Goal: Information Seeking & Learning: Learn about a topic

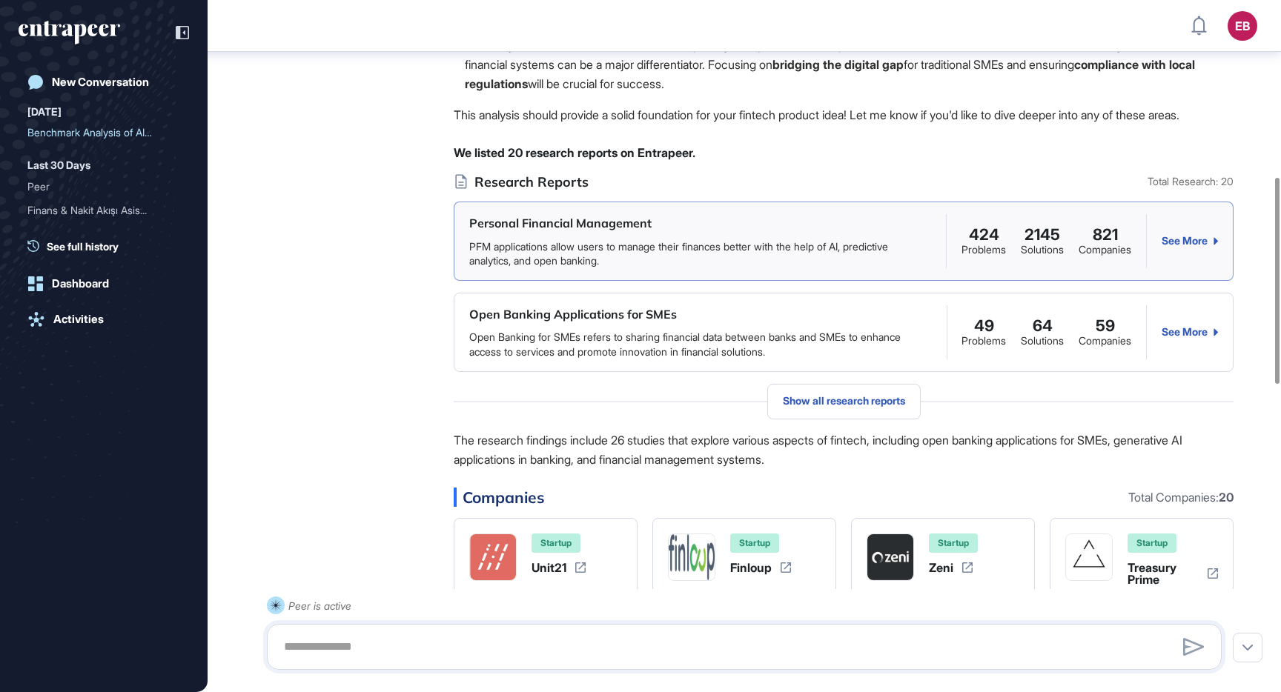
scroll to position [622, 0]
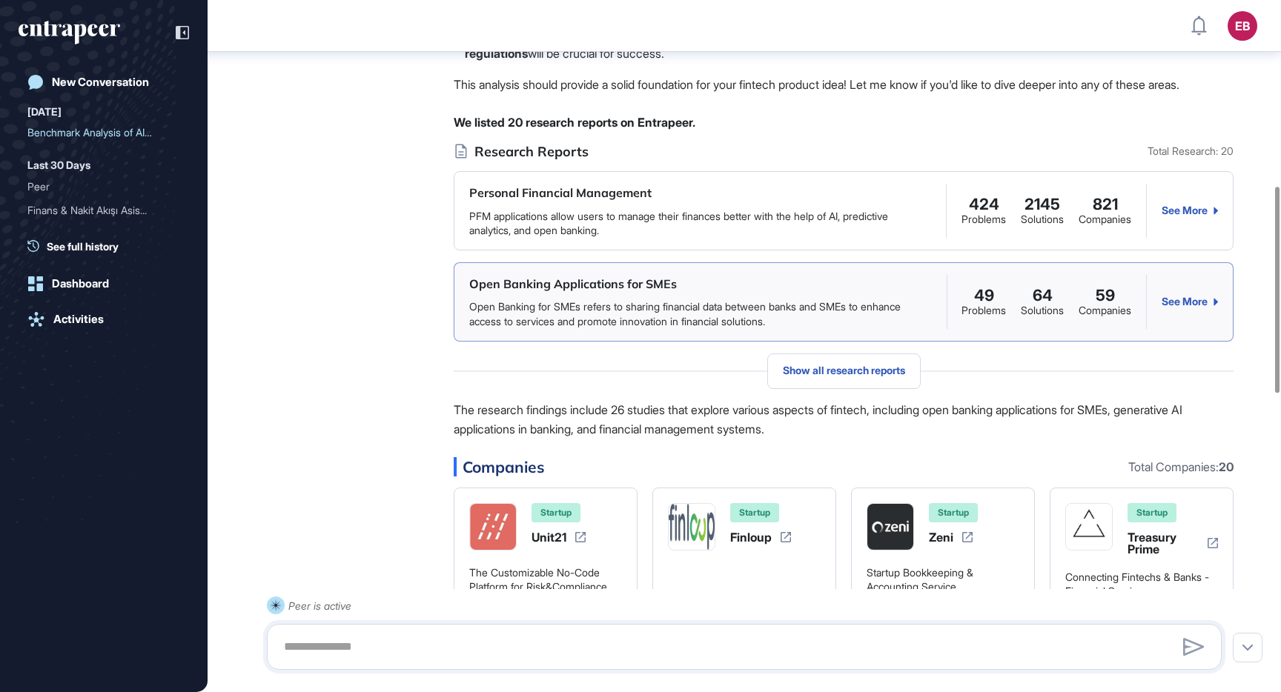
click at [1182, 308] on div "See More" at bounding box center [1189, 302] width 56 height 12
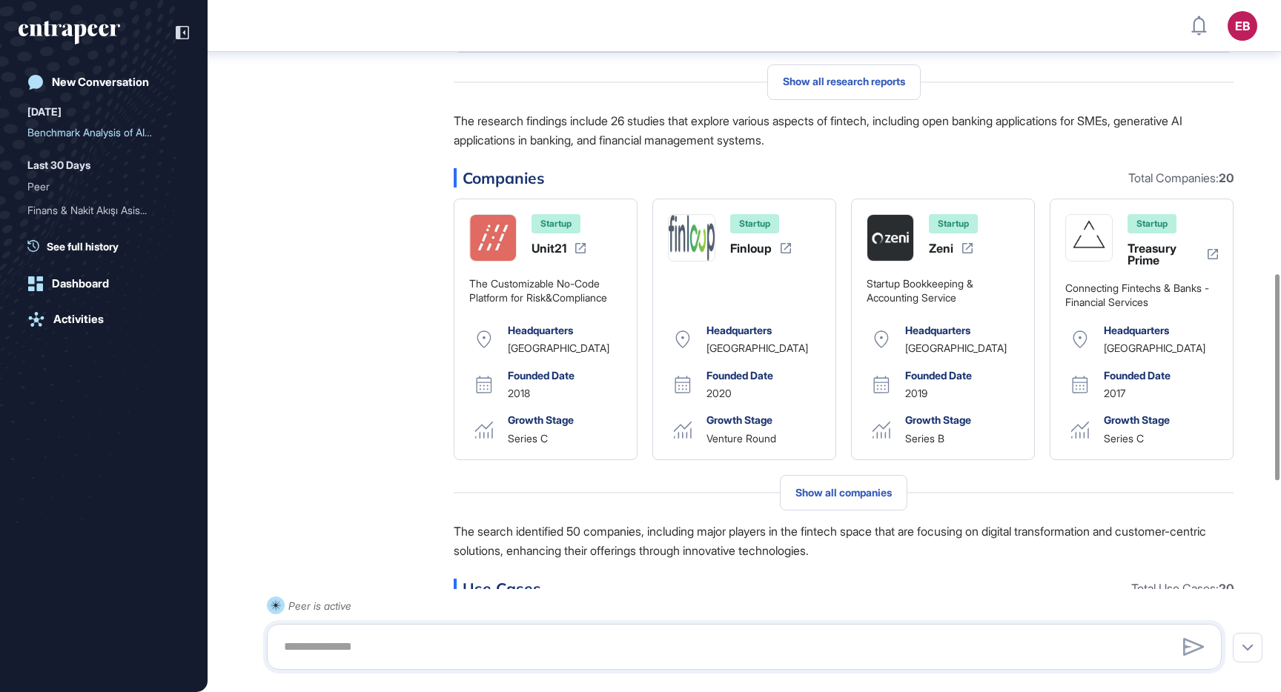
scroll to position [919, 0]
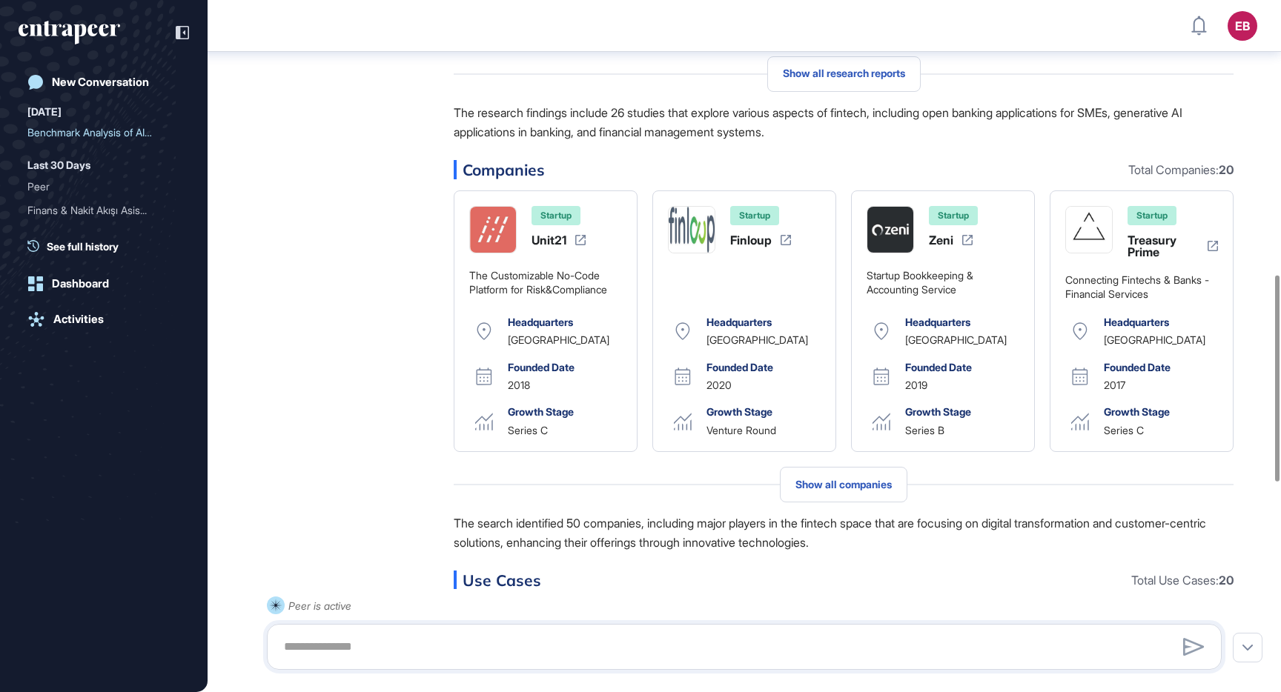
click at [368, 304] on div "Peer Engagement Manager Aug 20, 2025 14:42 Logic Flow I'm pulling out key param…" at bounding box center [744, 277] width 954 height 1754
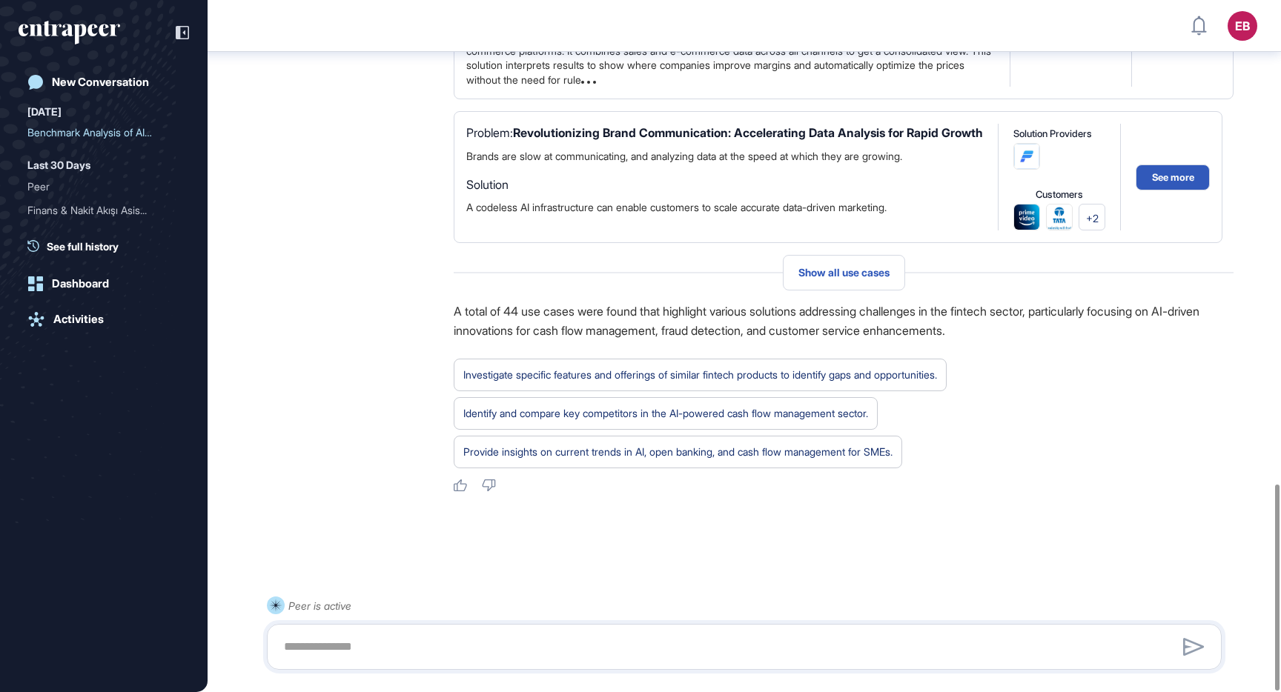
scroll to position [1620, 0]
click at [643, 461] on div "Provide insights on current trends in AI, open banking, and cash flow managemen…" at bounding box center [677, 451] width 429 height 19
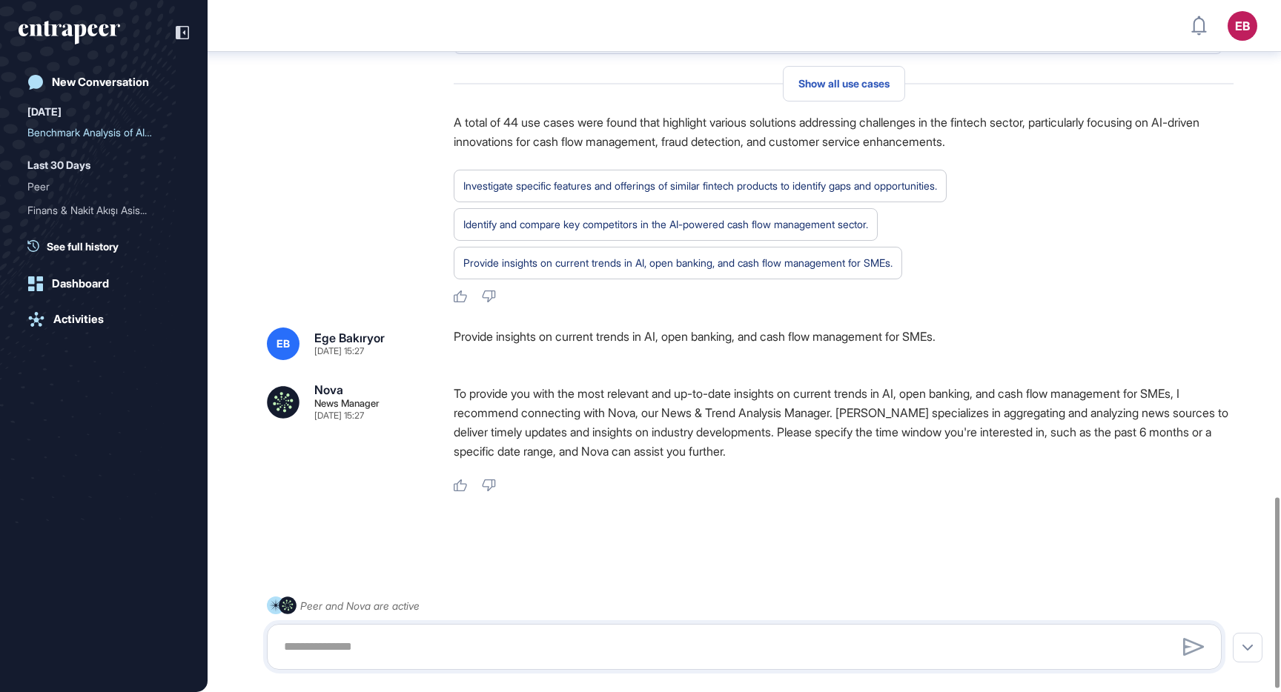
scroll to position [1807, 0]
click at [282, 608] on icon at bounding box center [288, 606] width 18 height 18
click at [273, 608] on rect at bounding box center [276, 606] width 18 height 18
click at [288, 608] on icon at bounding box center [288, 606] width 18 height 18
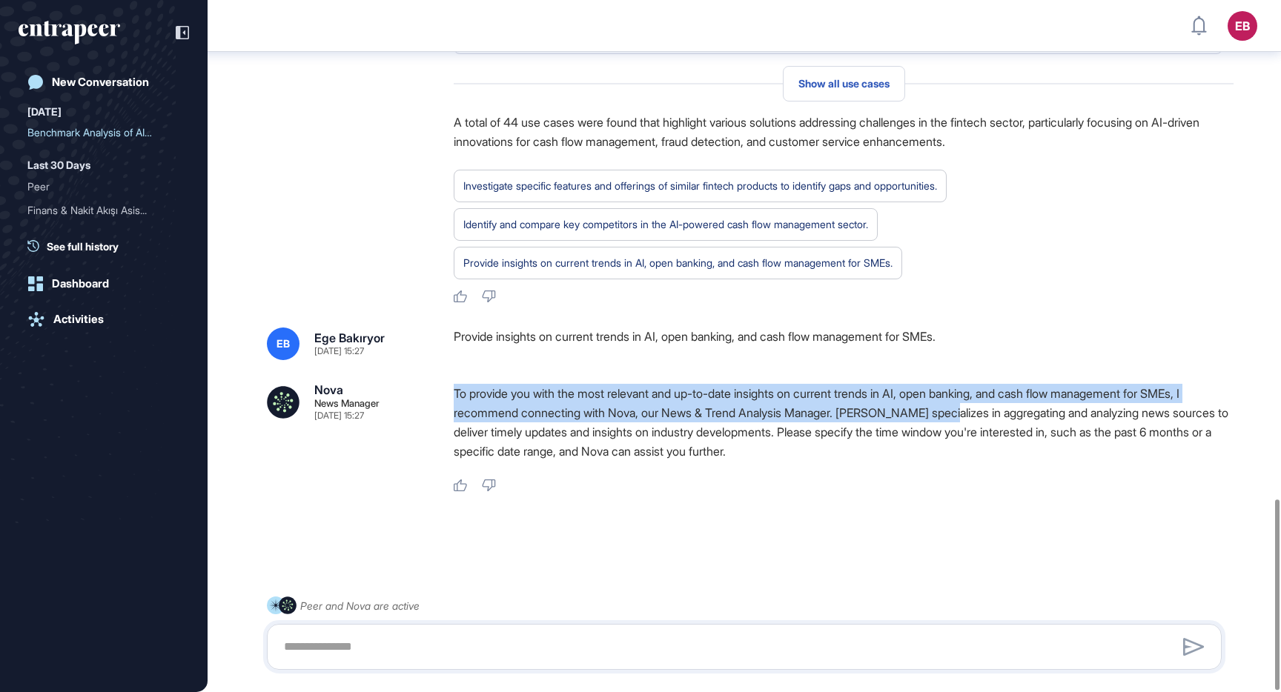
drag, startPoint x: 457, startPoint y: 398, endPoint x: 967, endPoint y: 409, distance: 510.0
click at [967, 409] on p "To provide you with the most relevant and up-to-date insights on current trends…" at bounding box center [844, 422] width 780 height 77
click at [542, 402] on p "To provide you with the most relevant and up-to-date insights on current trends…" at bounding box center [844, 422] width 780 height 77
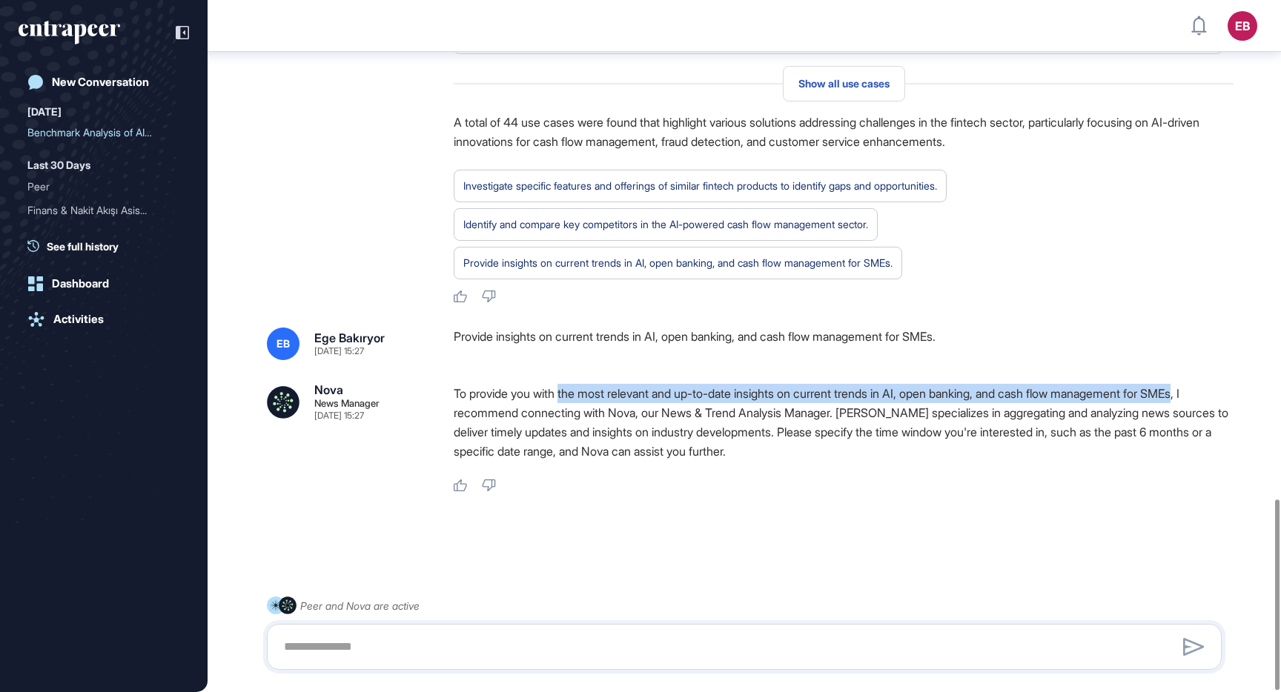
drag, startPoint x: 568, startPoint y: 396, endPoint x: 1222, endPoint y: 388, distance: 654.4
click at [1222, 388] on p "To provide you with the most relevant and up-to-date insights on current trends…" at bounding box center [844, 422] width 780 height 77
copy p "the most relevant and up-to-date insights on current trends in AI, open banking…"
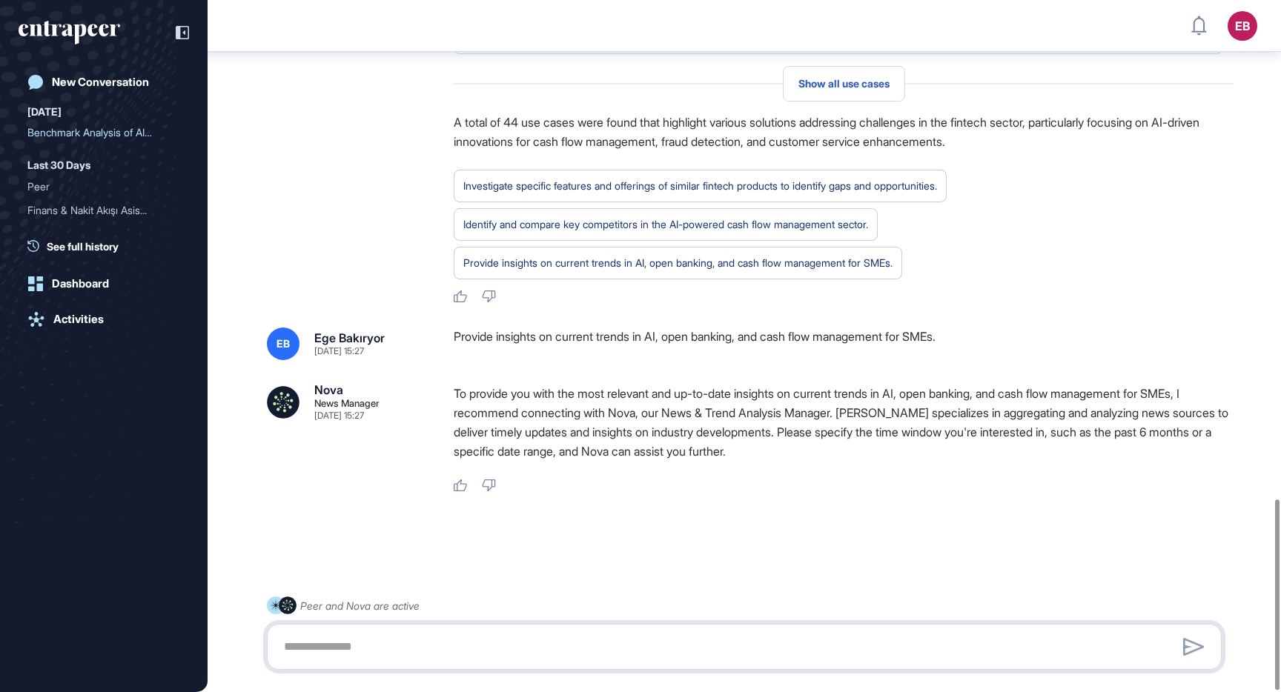
click at [847, 645] on textarea at bounding box center [744, 647] width 938 height 30
type textarea "**"
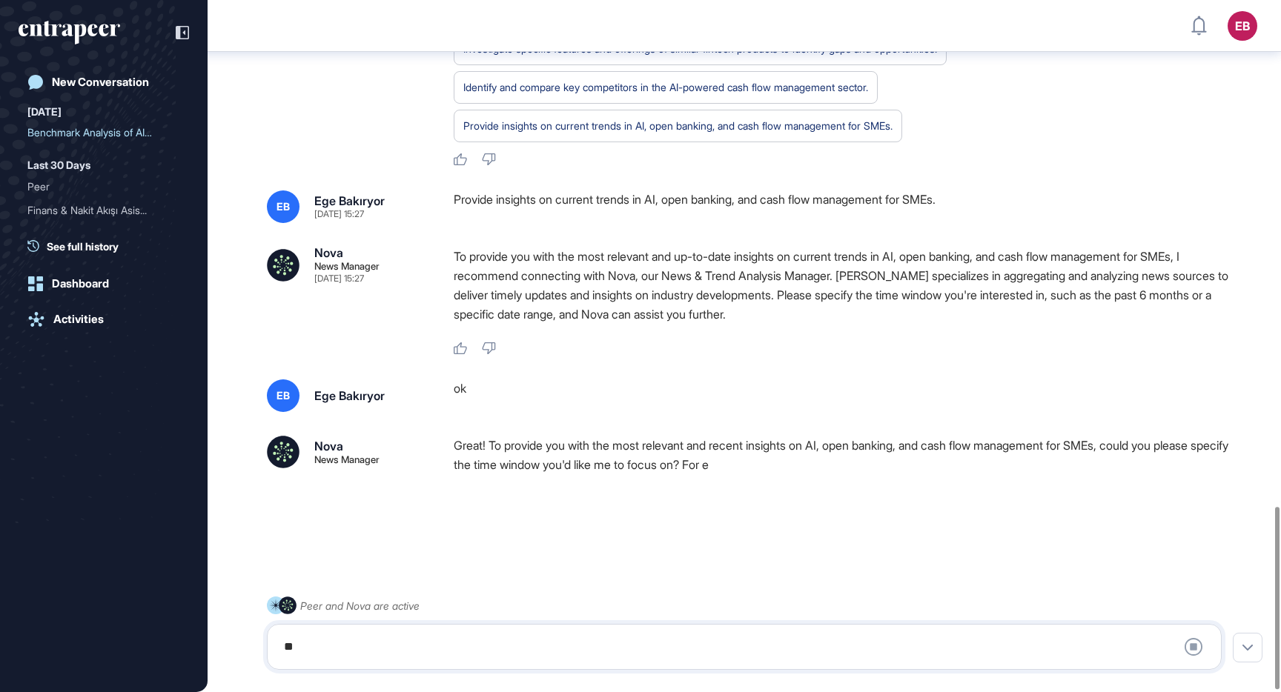
scroll to position [1922, 0]
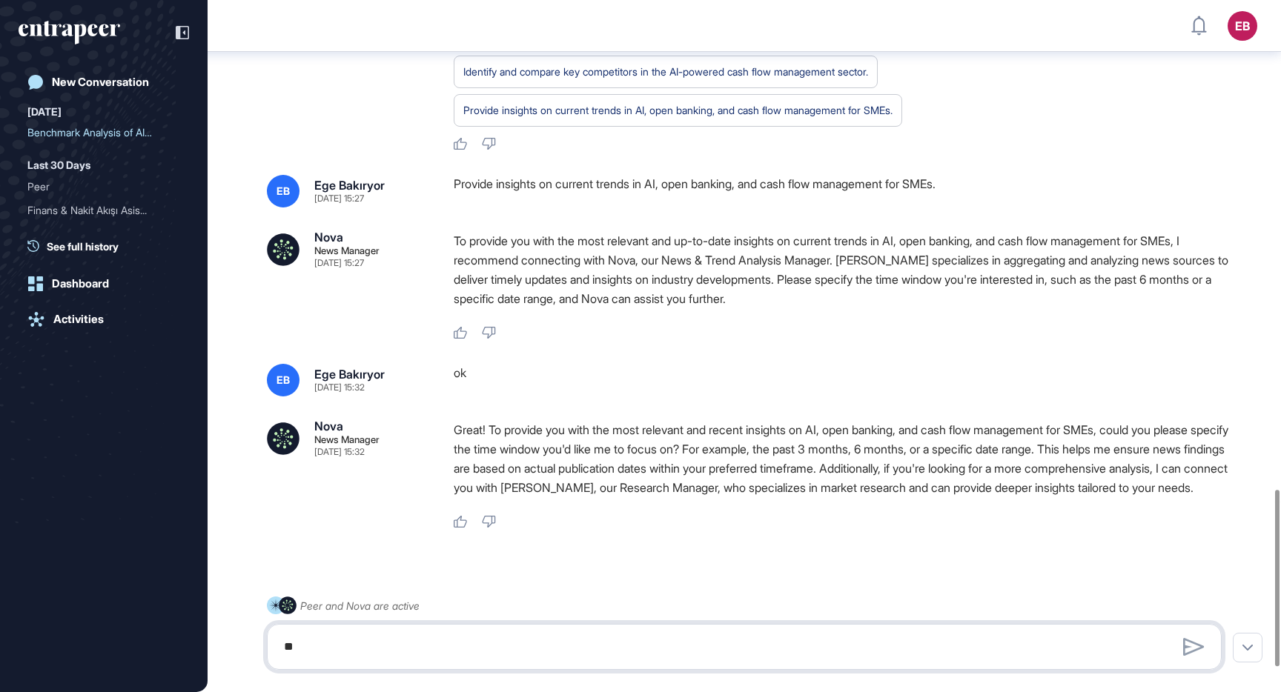
click at [712, 641] on textarea "**" at bounding box center [744, 647] width 938 height 30
type textarea "**********"
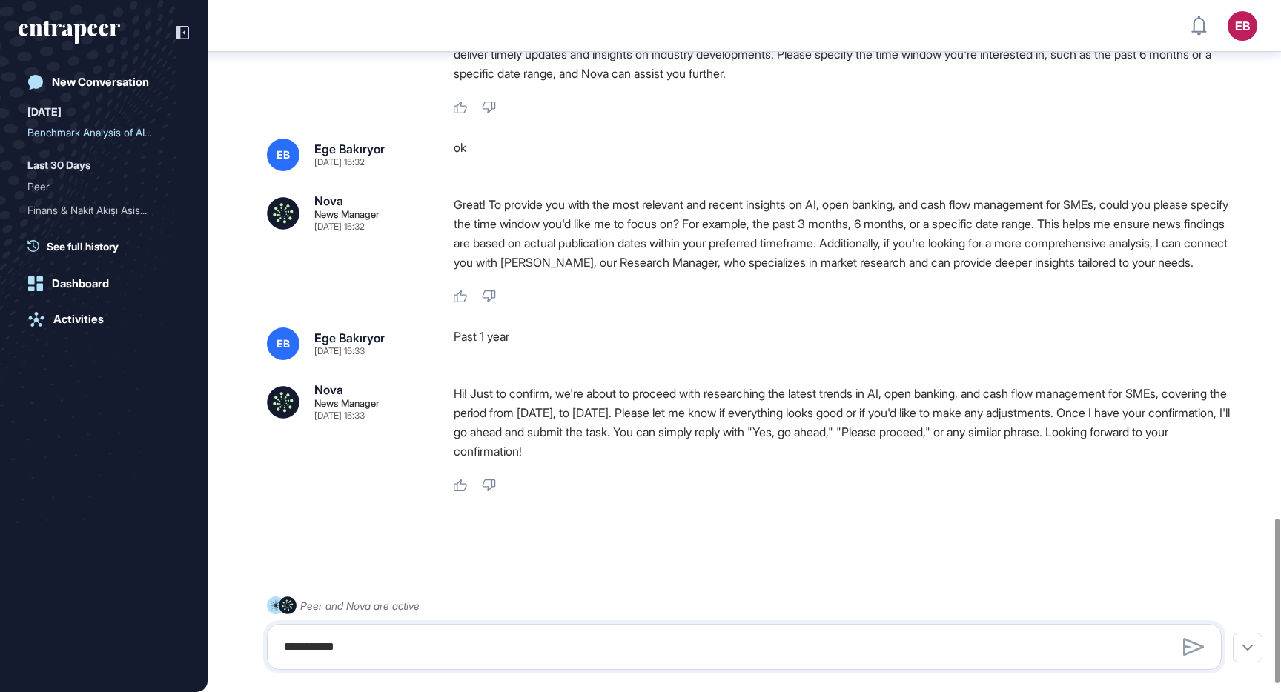
scroll to position [2183, 0]
click at [719, 633] on textarea "**********" at bounding box center [744, 647] width 938 height 30
type textarea "**********"
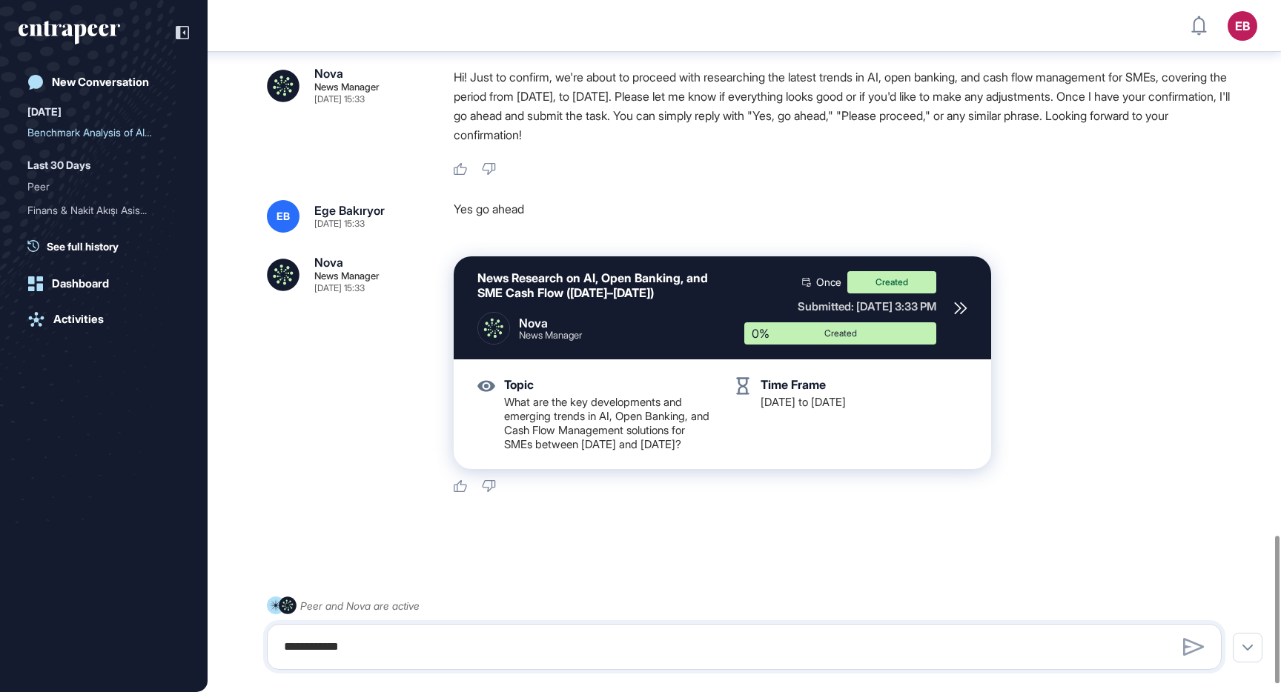
scroll to position [2526, 0]
click at [759, 445] on div "Topic What are the key developments and emerging trends in AI, Open Banking, an…" at bounding box center [722, 413] width 490 height 74
click at [963, 308] on icon at bounding box center [959, 307] width 11 height 11
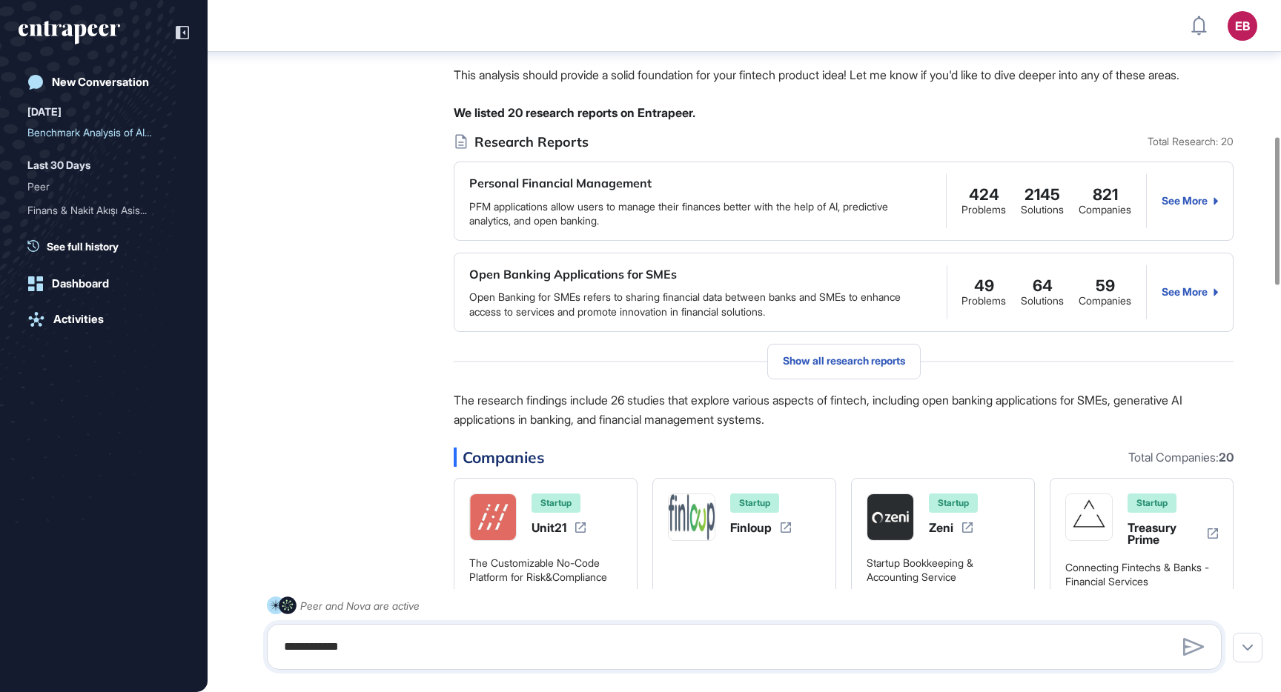
scroll to position [637, 0]
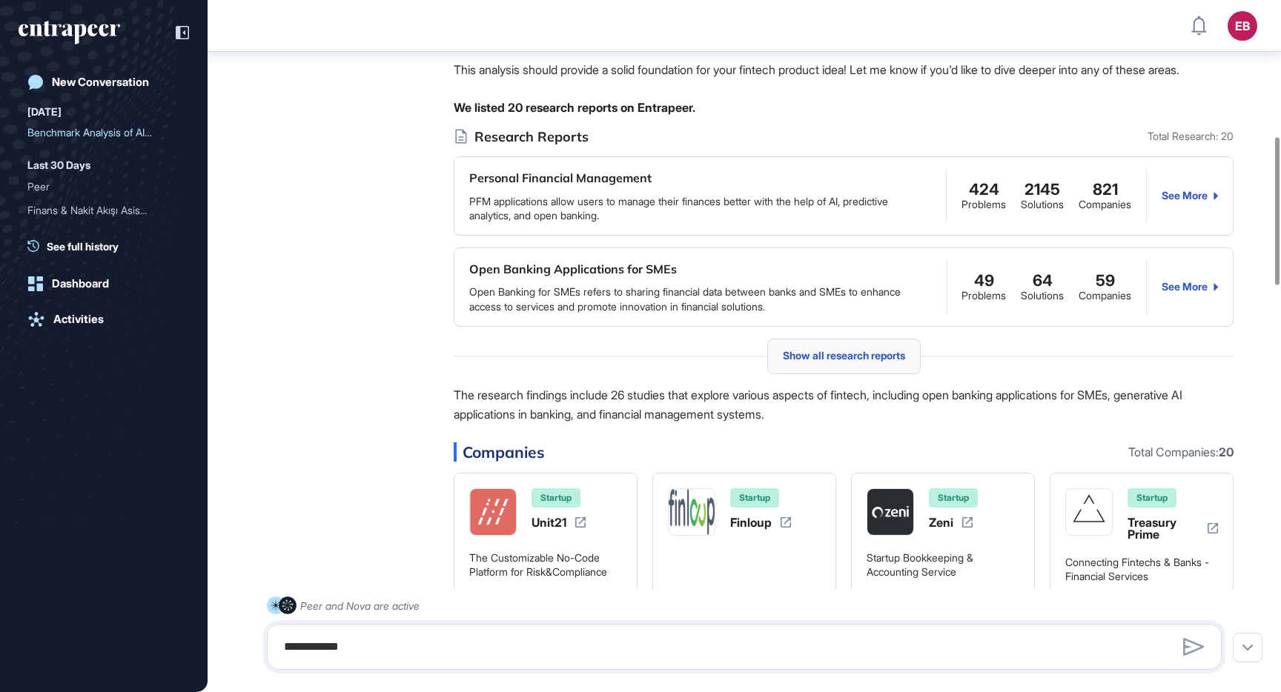
click at [917, 374] on div "Show all research reports" at bounding box center [843, 357] width 153 height 36
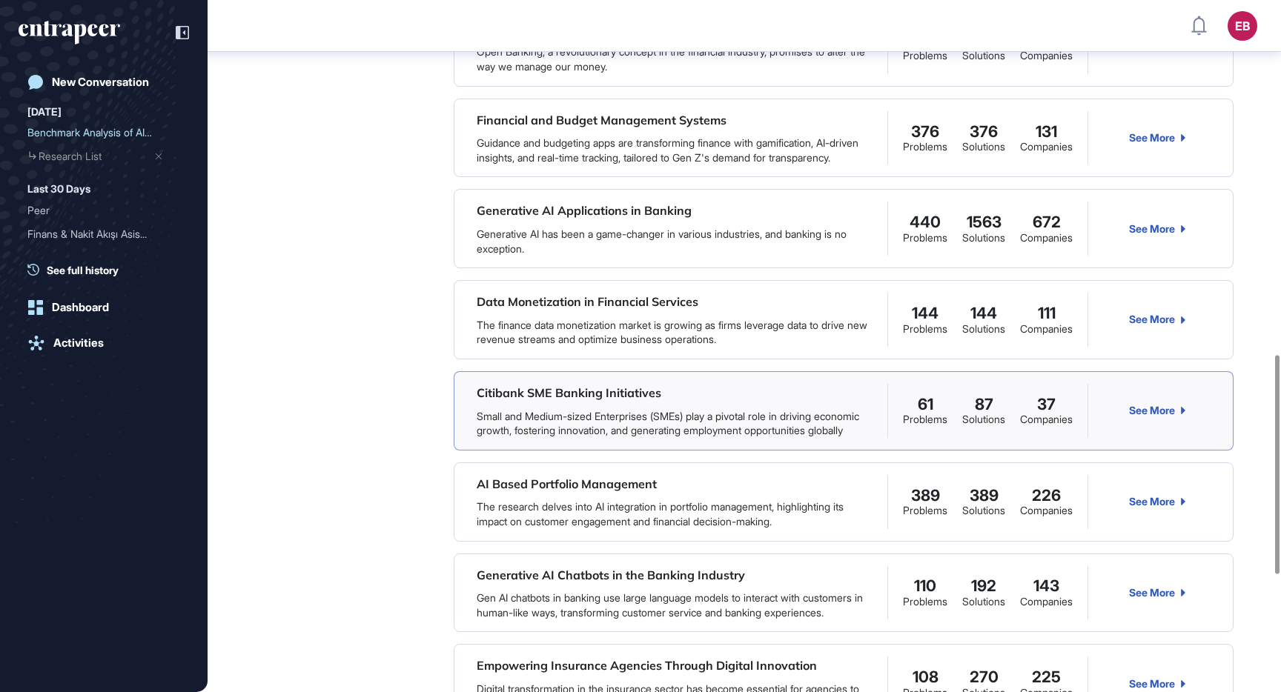
scroll to position [1128, 0]
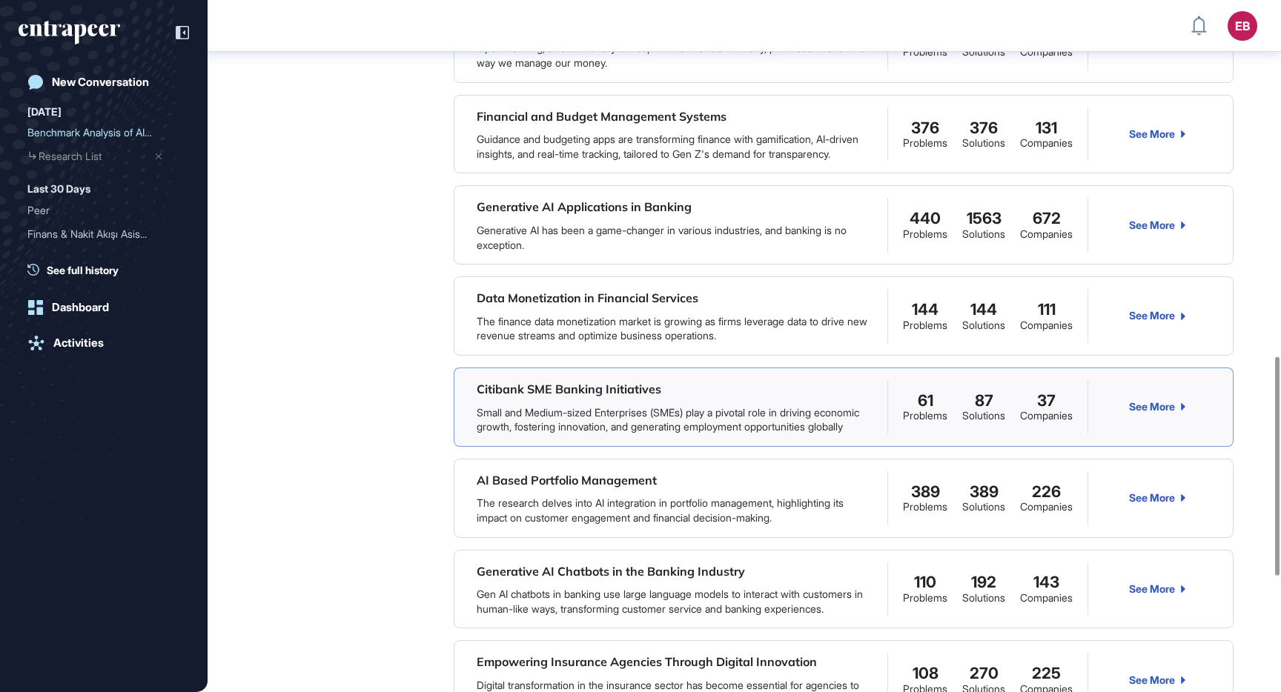
click at [614, 396] on link "Citibank SME Banking Initiatives" at bounding box center [568, 389] width 185 height 15
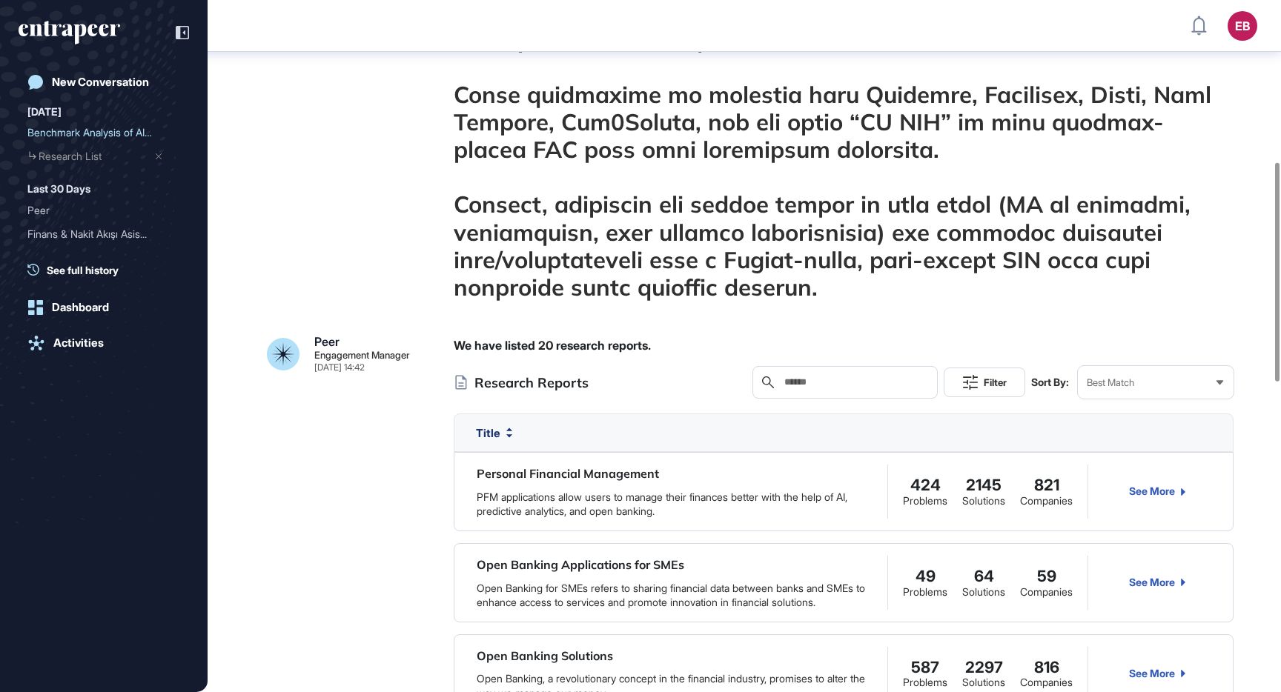
scroll to position [528, 0]
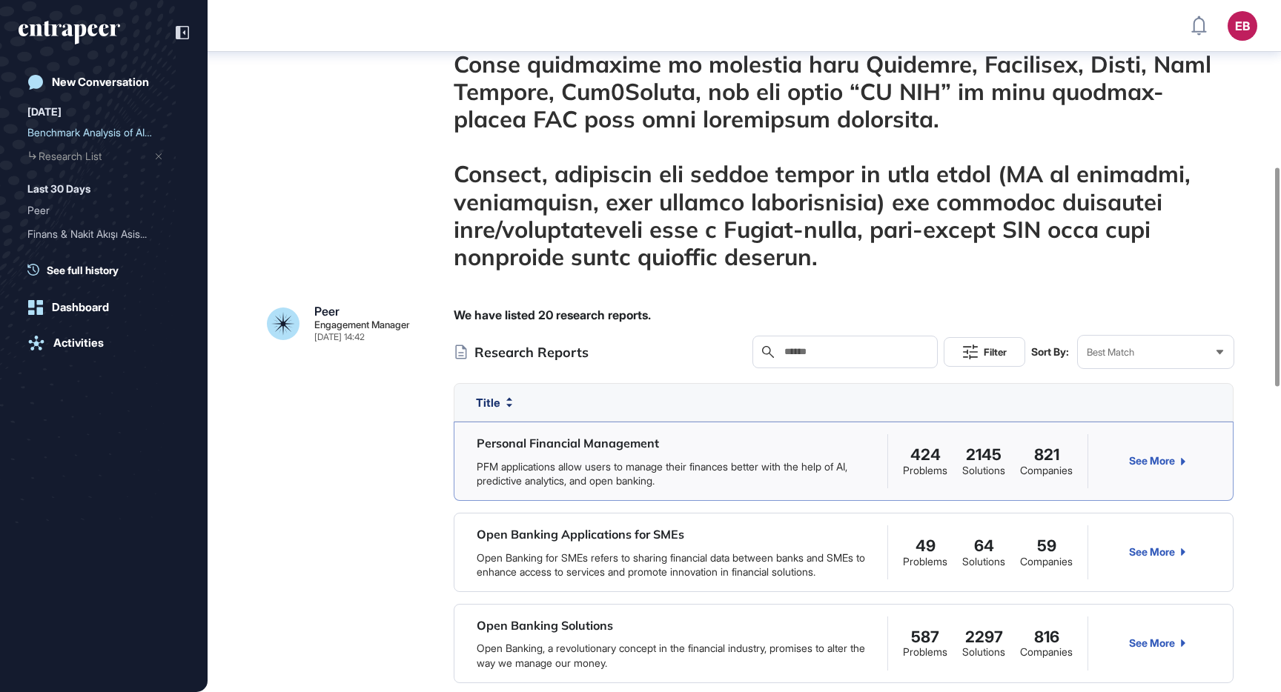
click at [628, 439] on link "Personal Financial Management" at bounding box center [567, 443] width 182 height 15
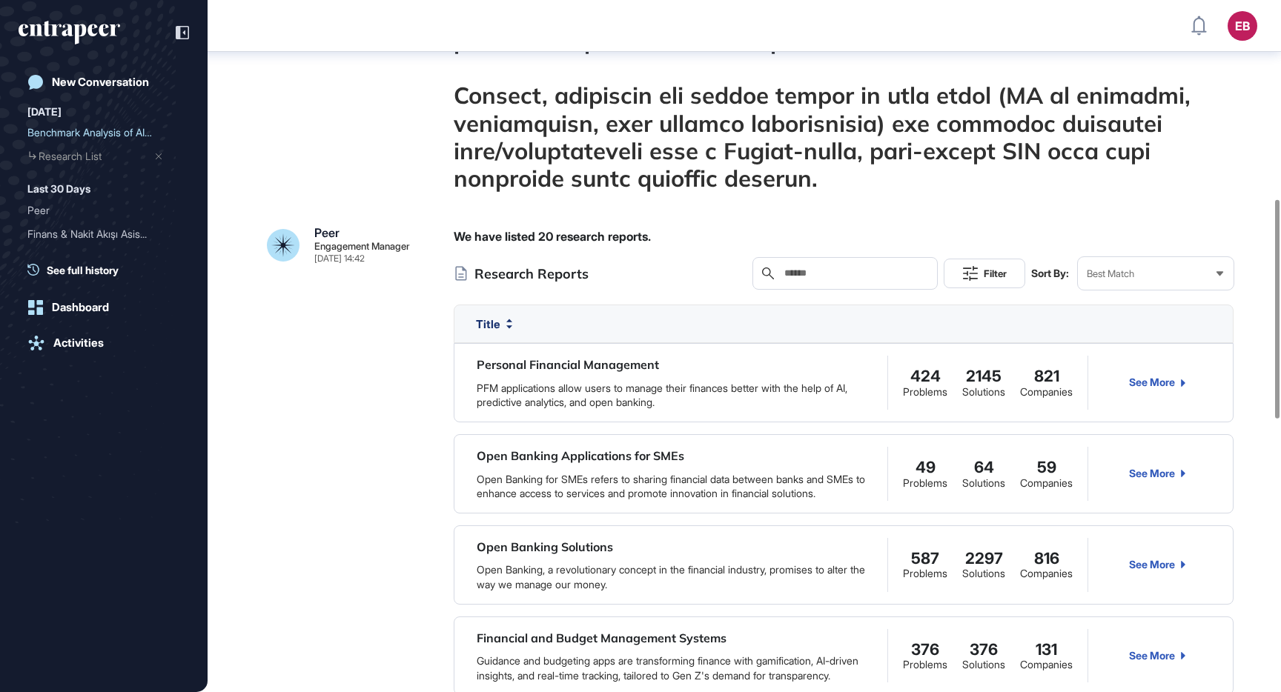
scroll to position [651, 0]
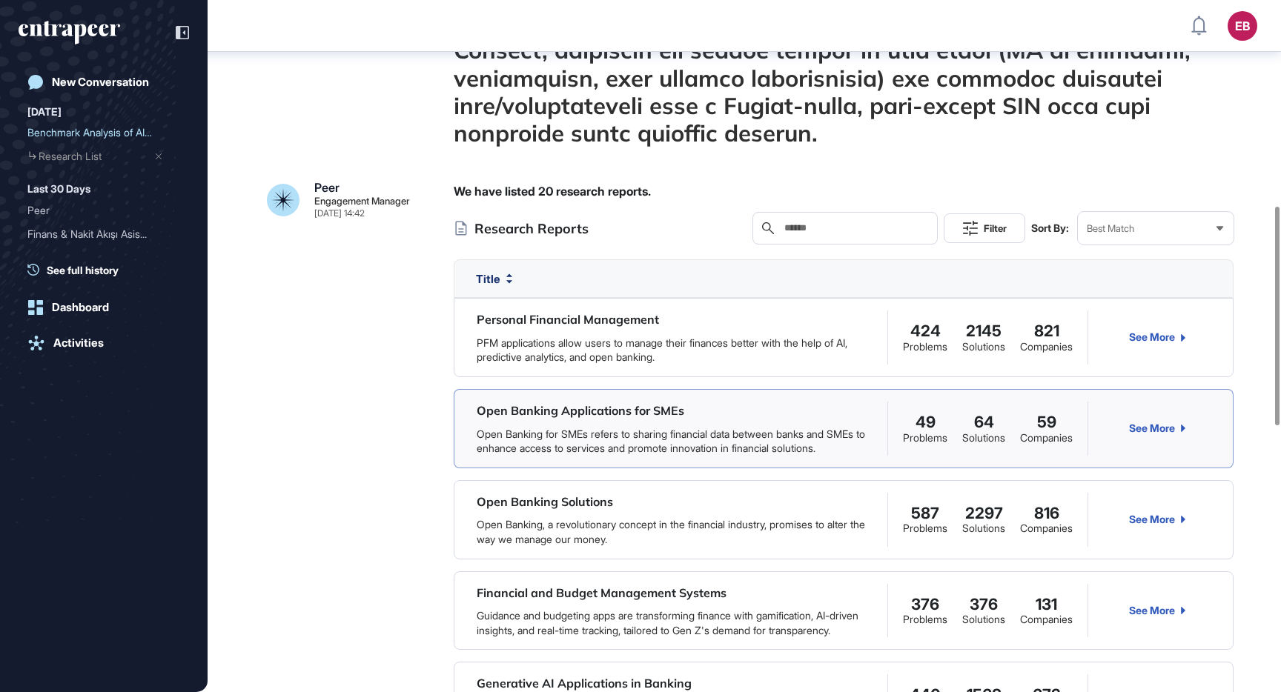
click at [1141, 426] on link "See More" at bounding box center [1157, 428] width 56 height 12
click at [73, 340] on div "Activities" at bounding box center [78, 342] width 50 height 13
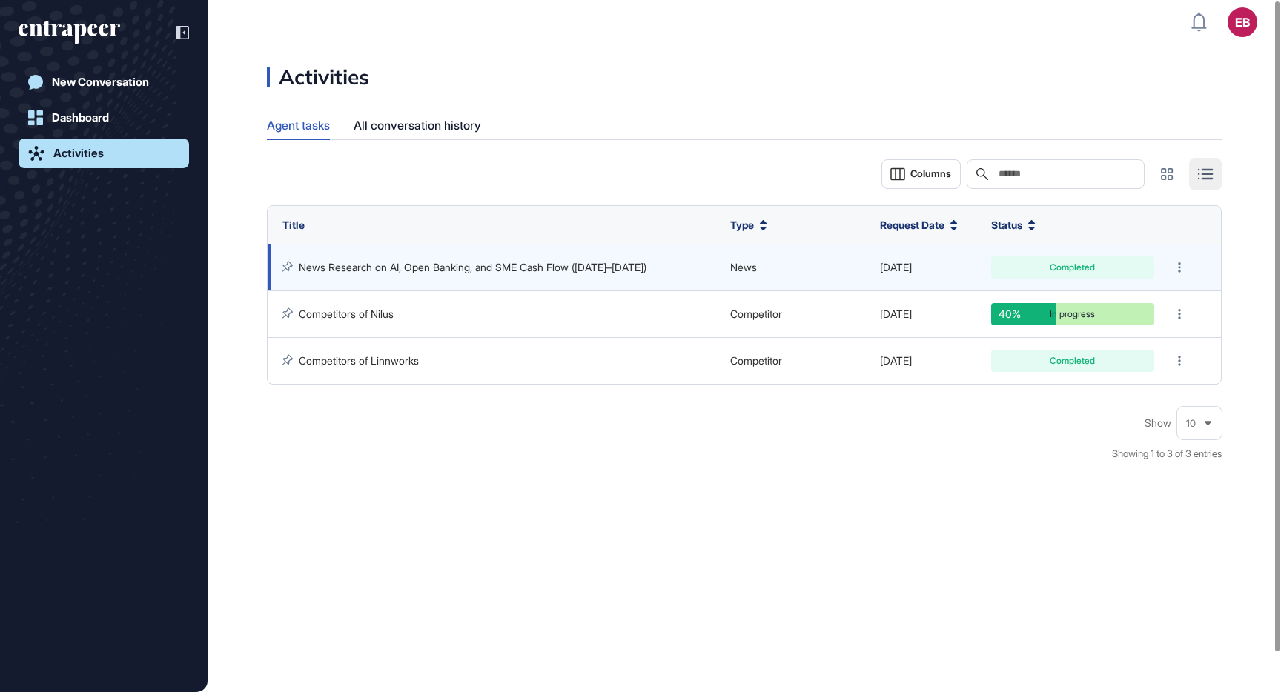
click at [440, 261] on link "News Research on AI, Open Banking, and SME Cash Flow (Aug 2023–Aug 2024)" at bounding box center [473, 267] width 348 height 13
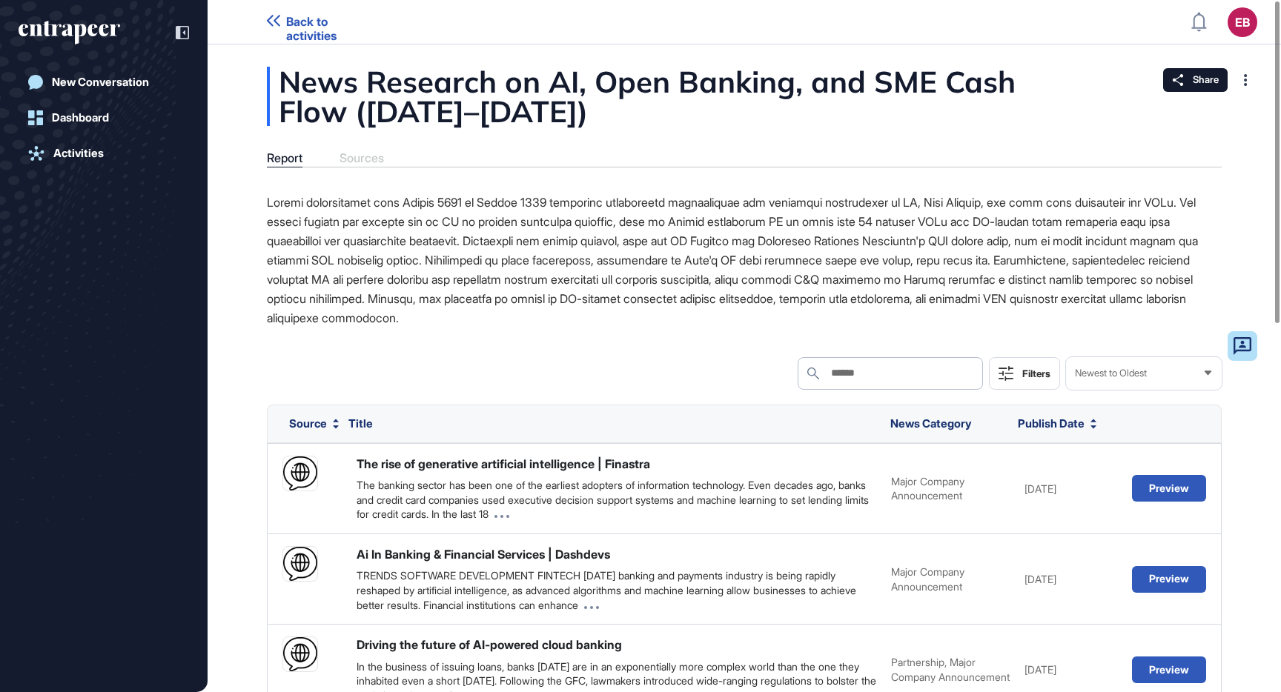
click at [1046, 89] on div "News Research on AI, Open Banking, and SME Cash Flow (Aug 2023–Aug 2024)" at bounding box center [744, 96] width 954 height 59
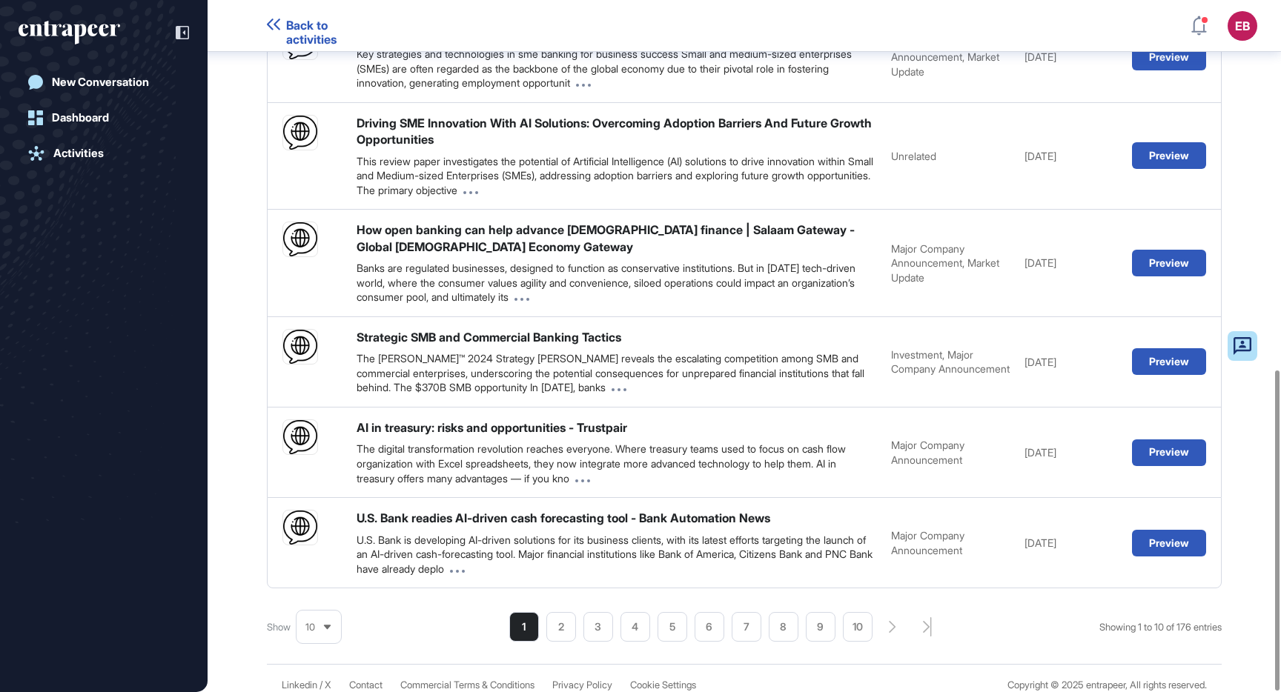
scroll to position [797, 0]
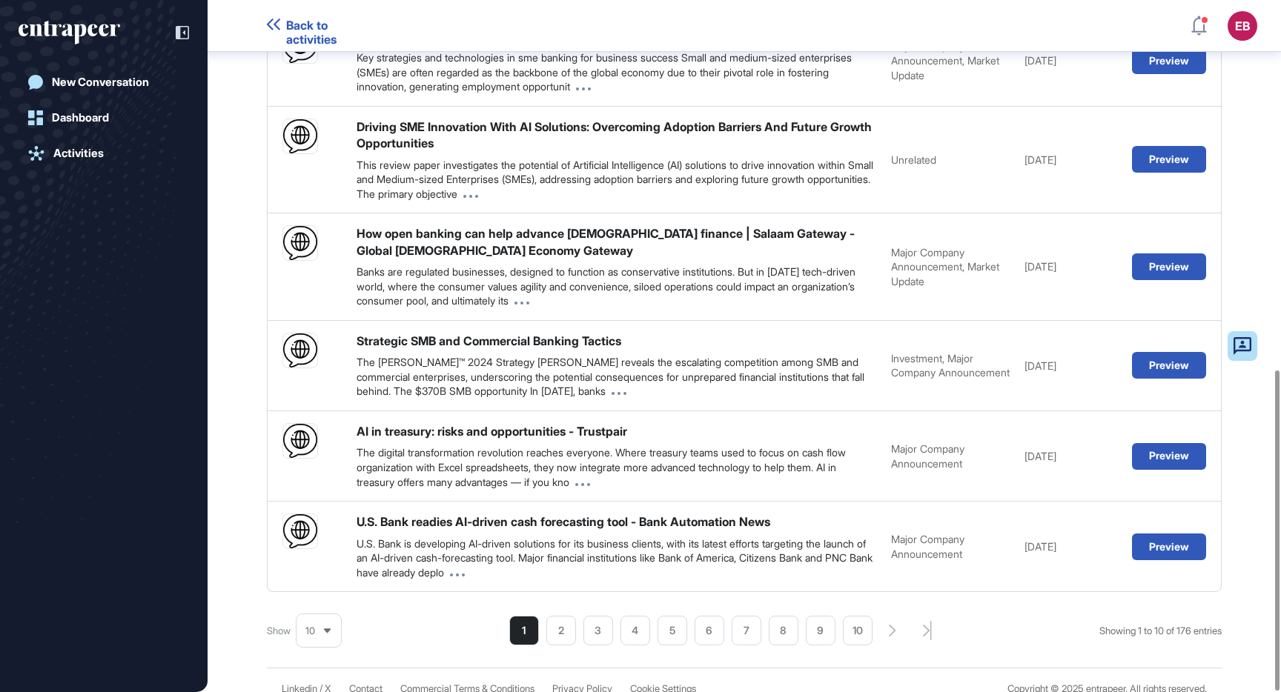
click at [574, 616] on ul "1 2 3 4 5 6 7 8 9 10" at bounding box center [690, 631] width 363 height 30
click at [694, 620] on li "2" at bounding box center [709, 631] width 30 height 30
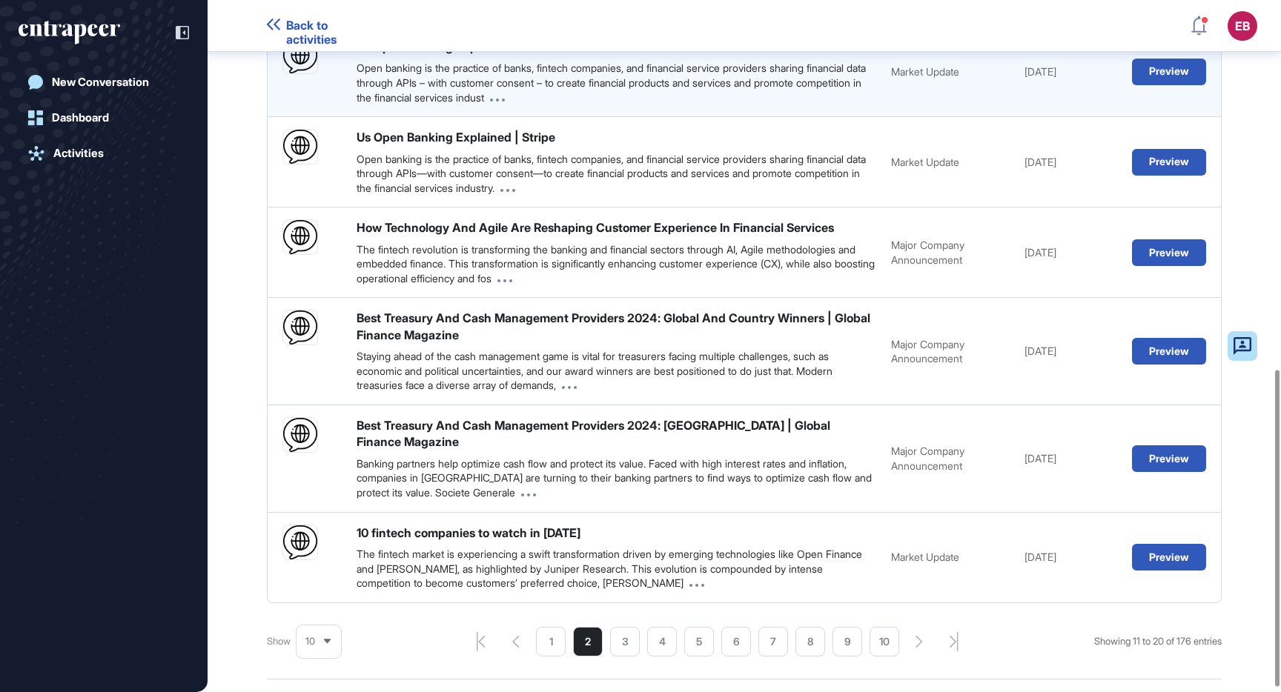
scroll to position [808, 0]
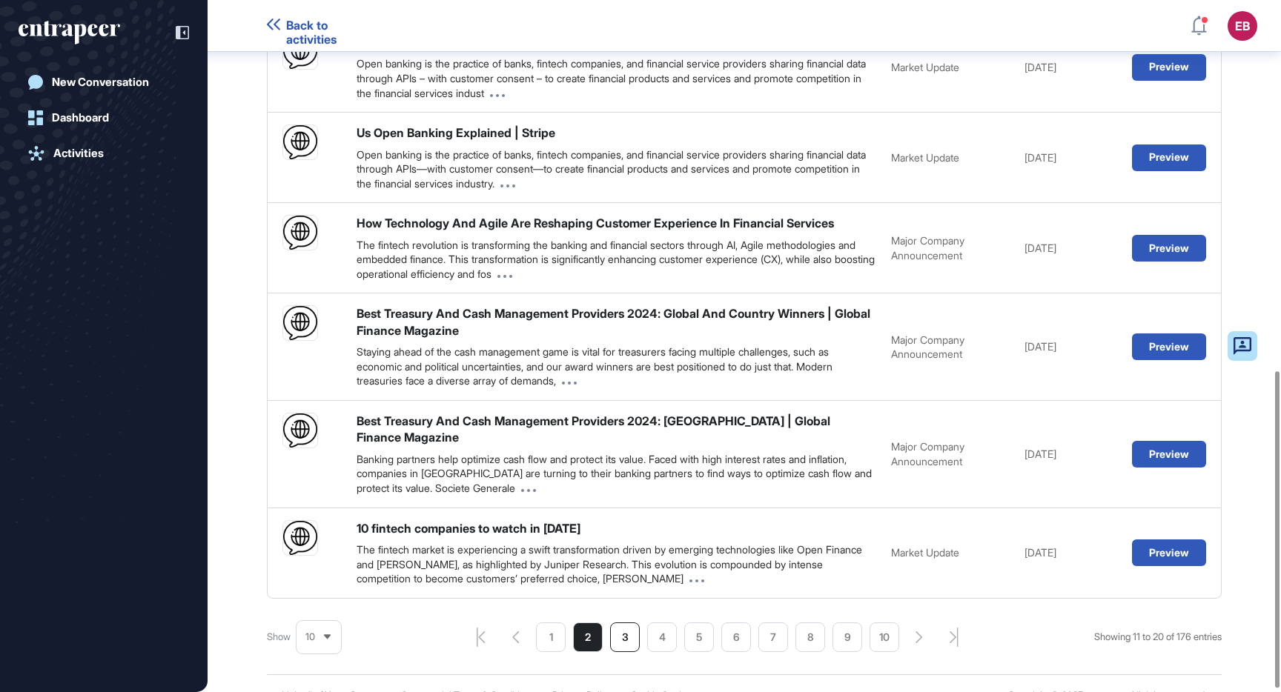
click at [832, 622] on li "3" at bounding box center [847, 637] width 30 height 30
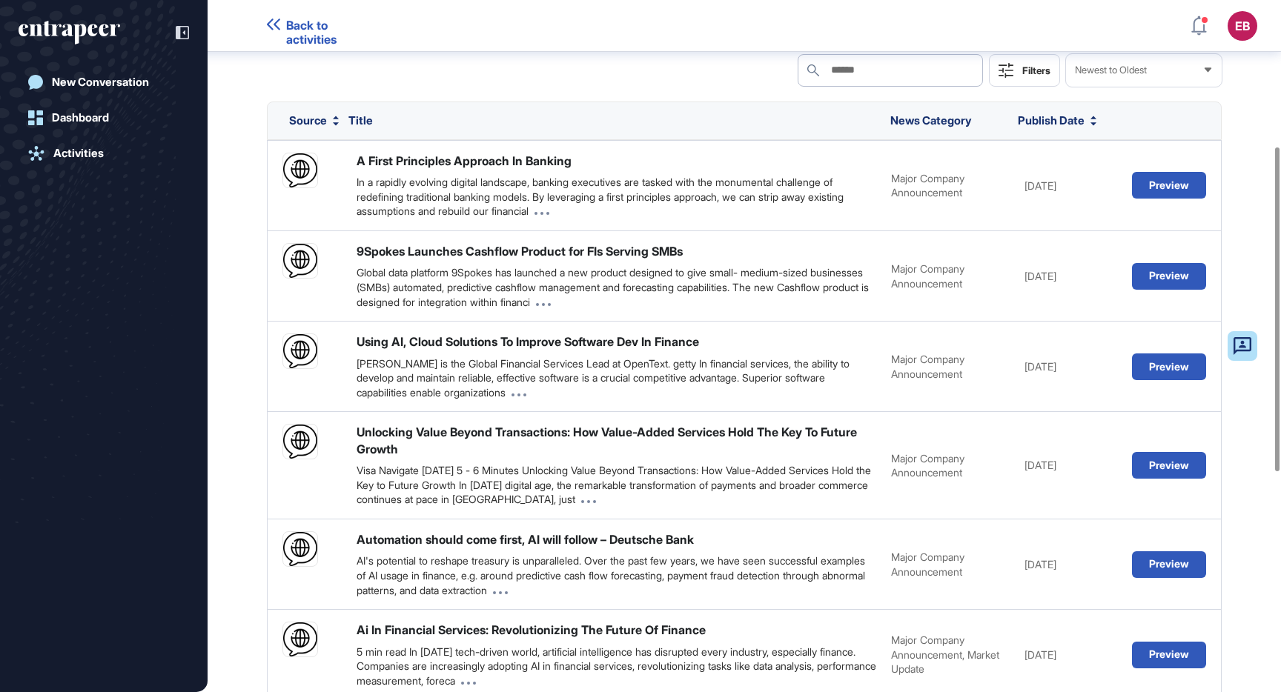
scroll to position [319, 0]
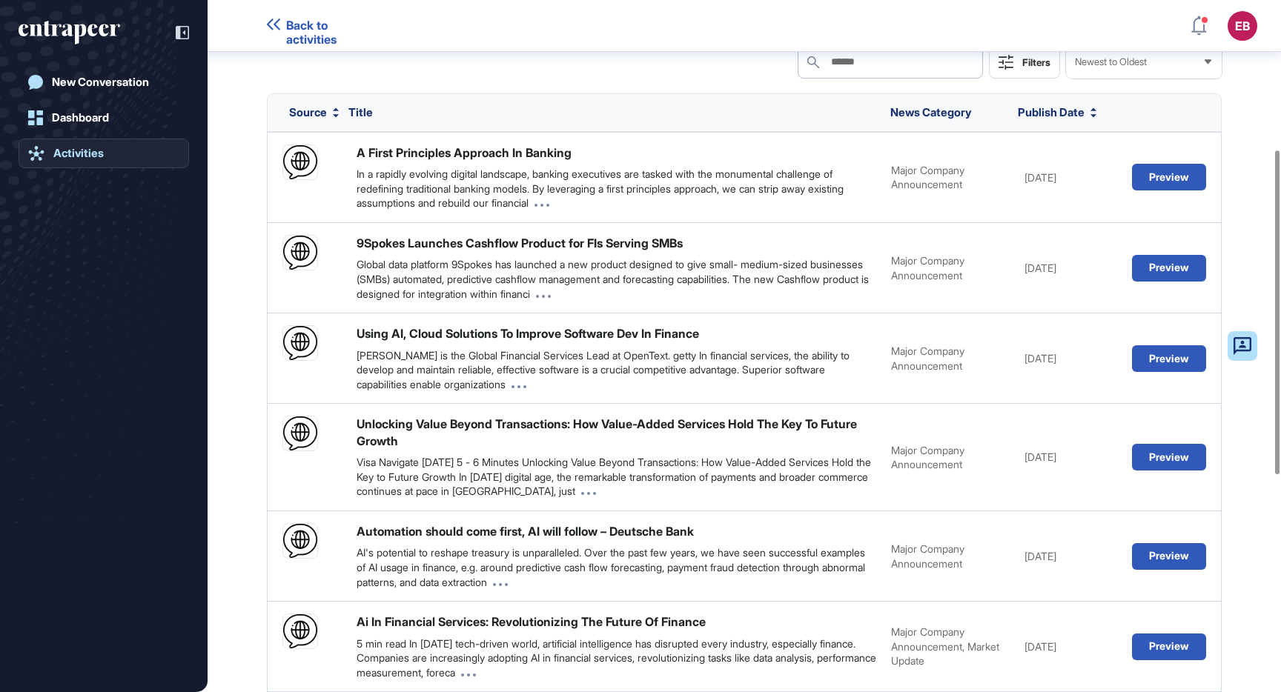
click at [107, 152] on link "Activities" at bounding box center [104, 154] width 170 height 30
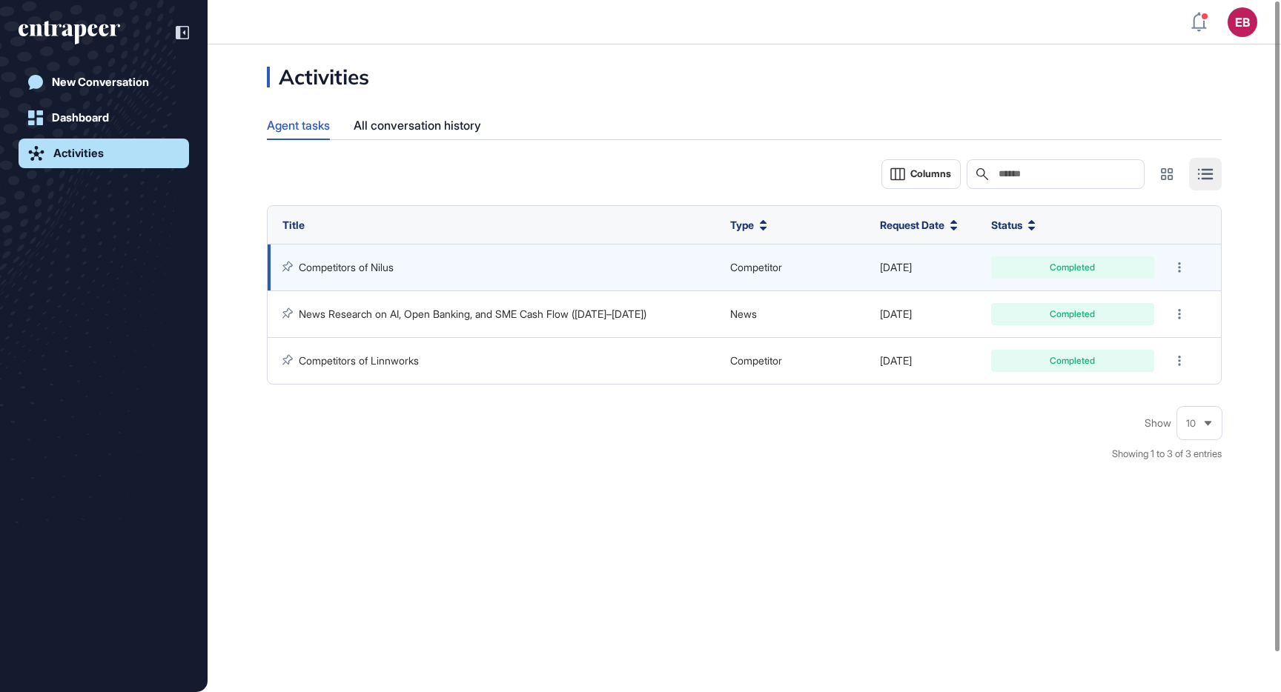
click at [368, 261] on link "Competitors of Nilus" at bounding box center [346, 267] width 95 height 13
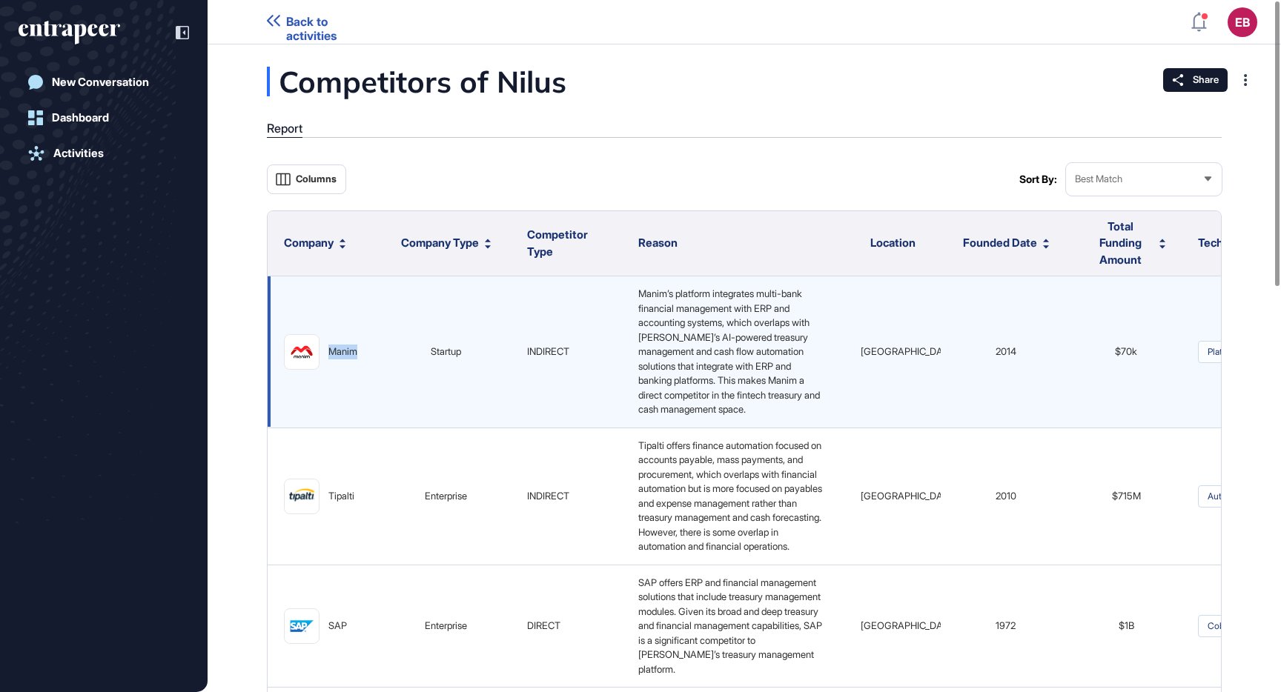
click at [338, 351] on div "Manim" at bounding box center [342, 352] width 29 height 15
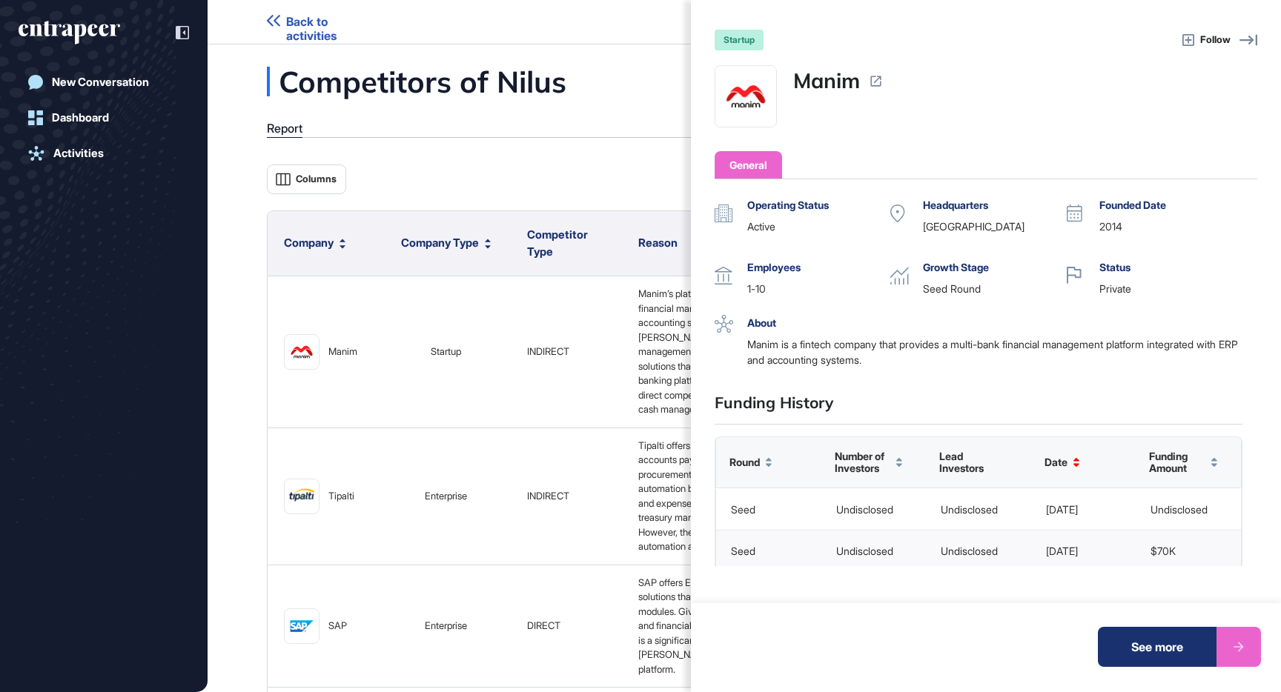
click at [1162, 652] on div "See more" at bounding box center [1156, 647] width 119 height 40
click at [426, 172] on div "startup Follow Manim General Operating Status active Headquarters Turkey Founde…" at bounding box center [640, 346] width 1281 height 692
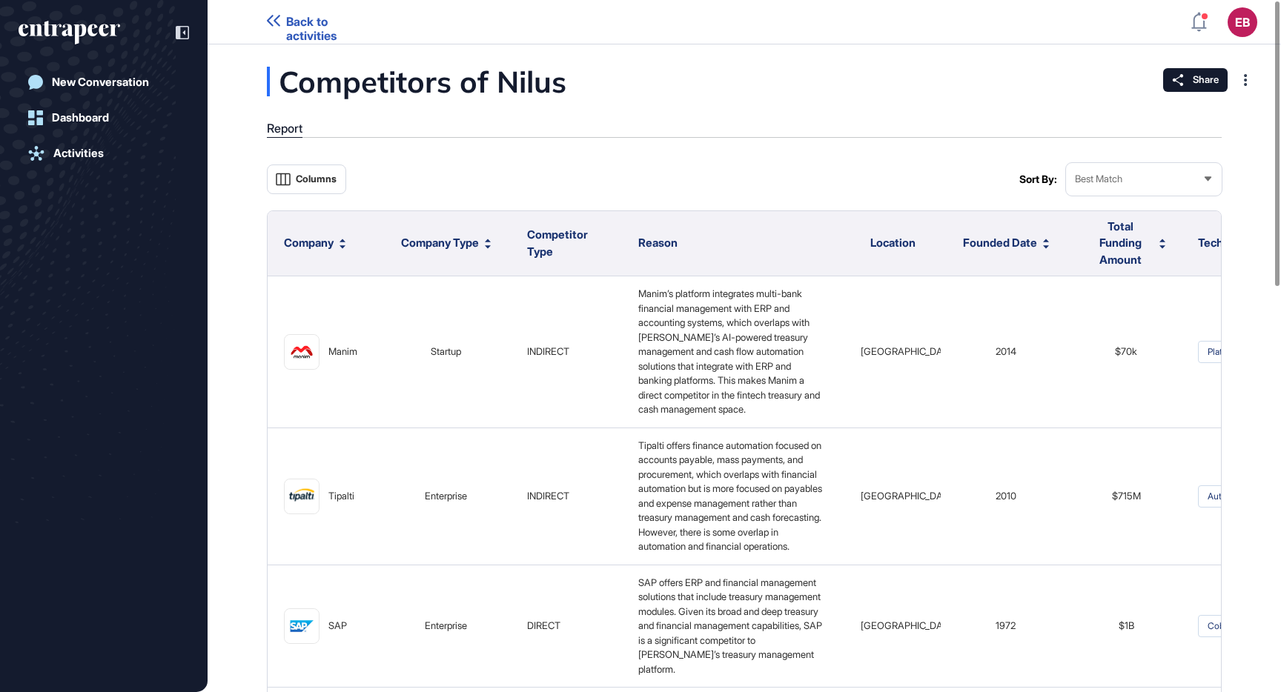
click at [1141, 187] on div "Best Match" at bounding box center [1144, 179] width 156 height 29
click at [1137, 185] on div "Best Match" at bounding box center [1144, 179] width 156 height 29
click at [303, 182] on span "Columns" at bounding box center [316, 178] width 41 height 11
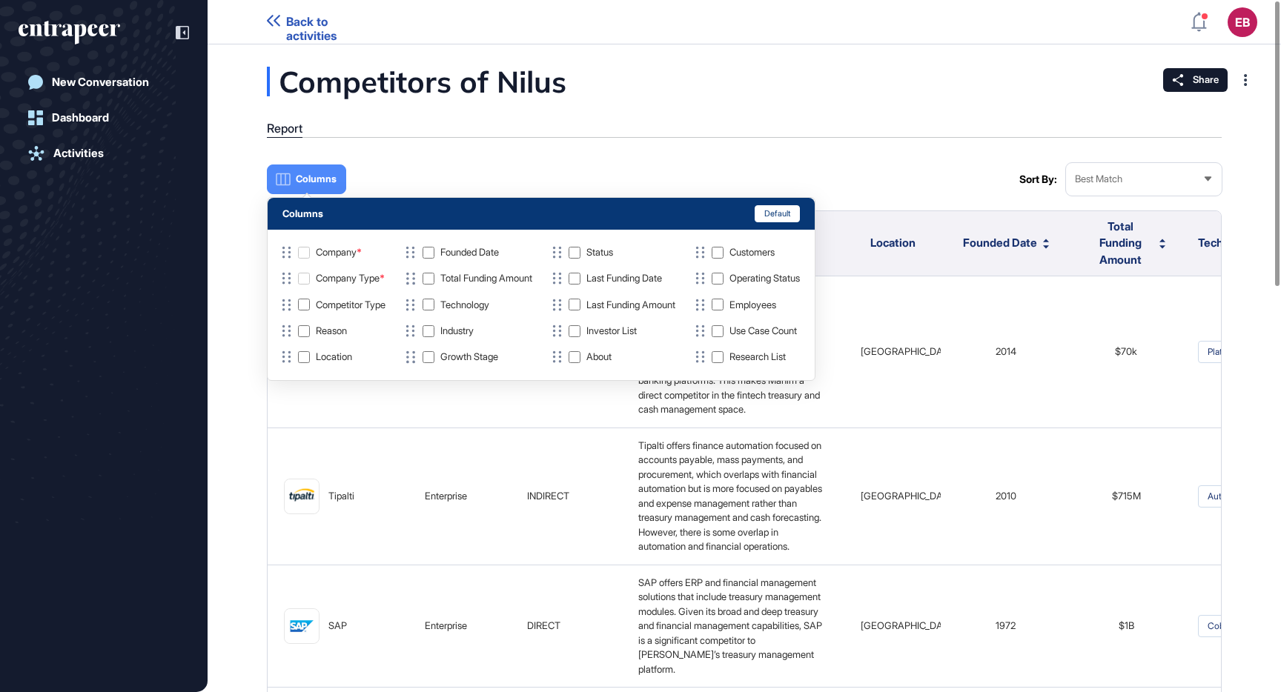
click at [800, 174] on div "Columns" at bounding box center [640, 179] width 746 height 33
click at [288, 170] on icon at bounding box center [283, 179] width 18 height 18
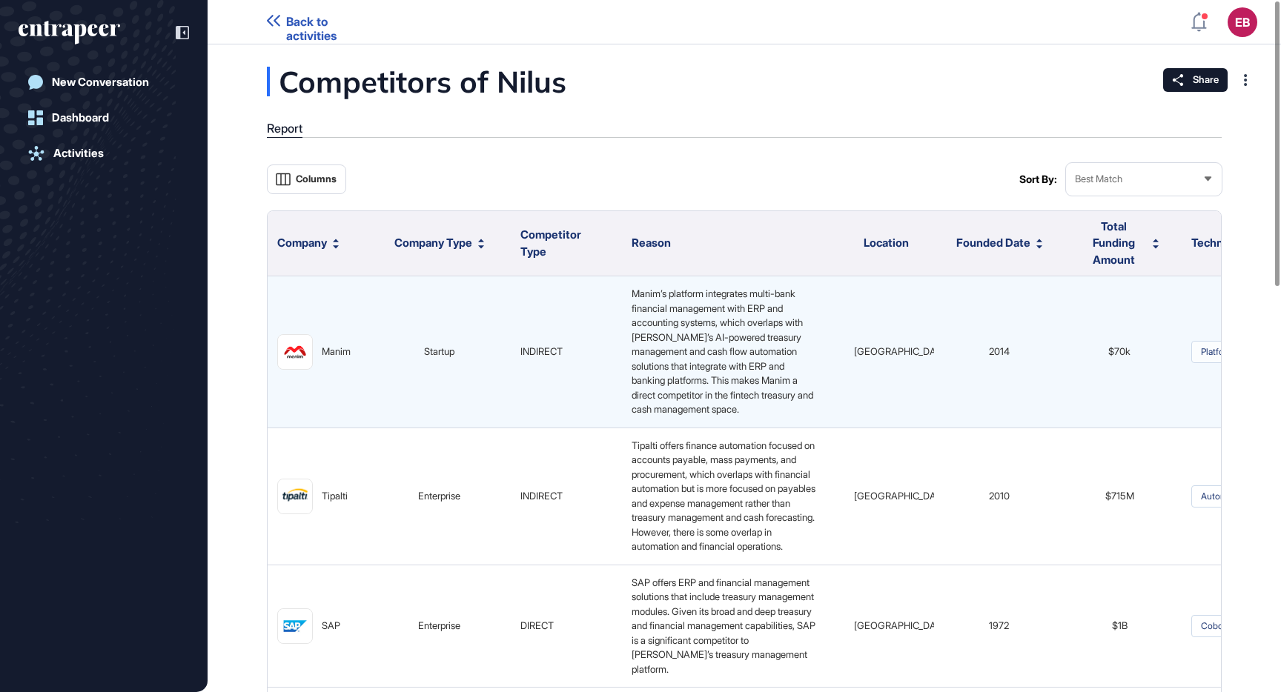
click at [896, 351] on span "Türkiye" at bounding box center [902, 351] width 96 height 12
click at [897, 348] on span "Türkiye" at bounding box center [902, 351] width 96 height 12
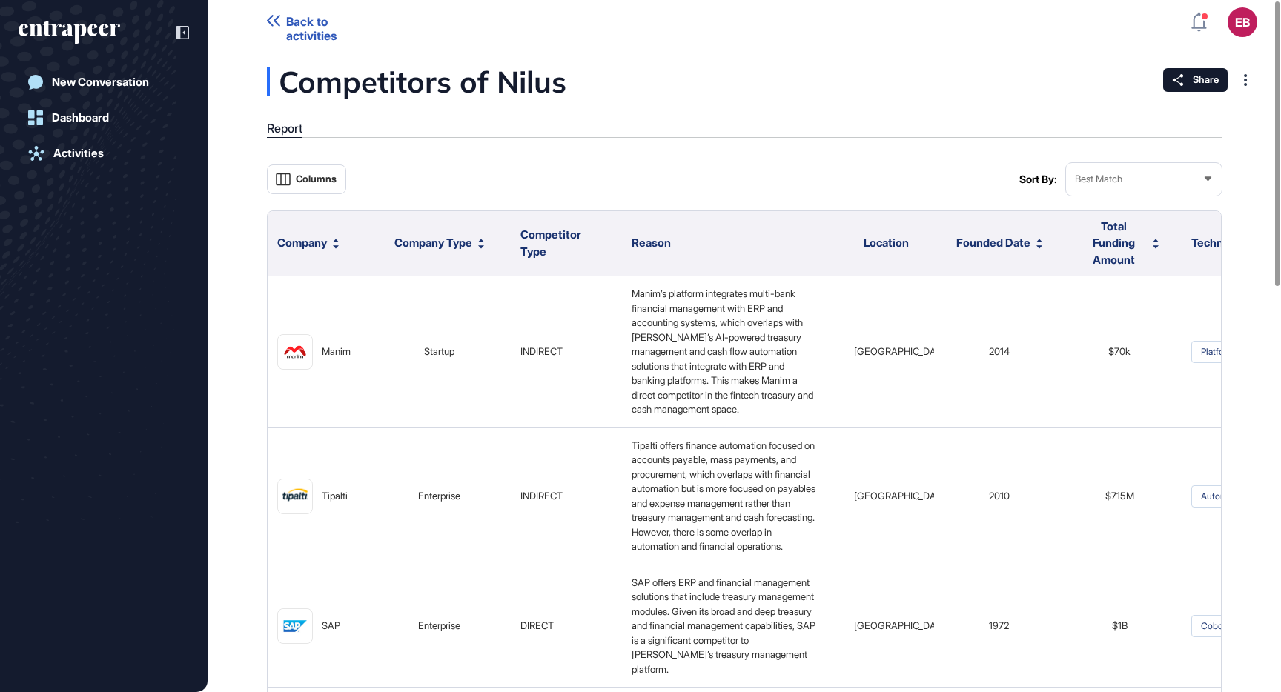
click at [909, 245] on span "Location" at bounding box center [885, 243] width 45 height 14
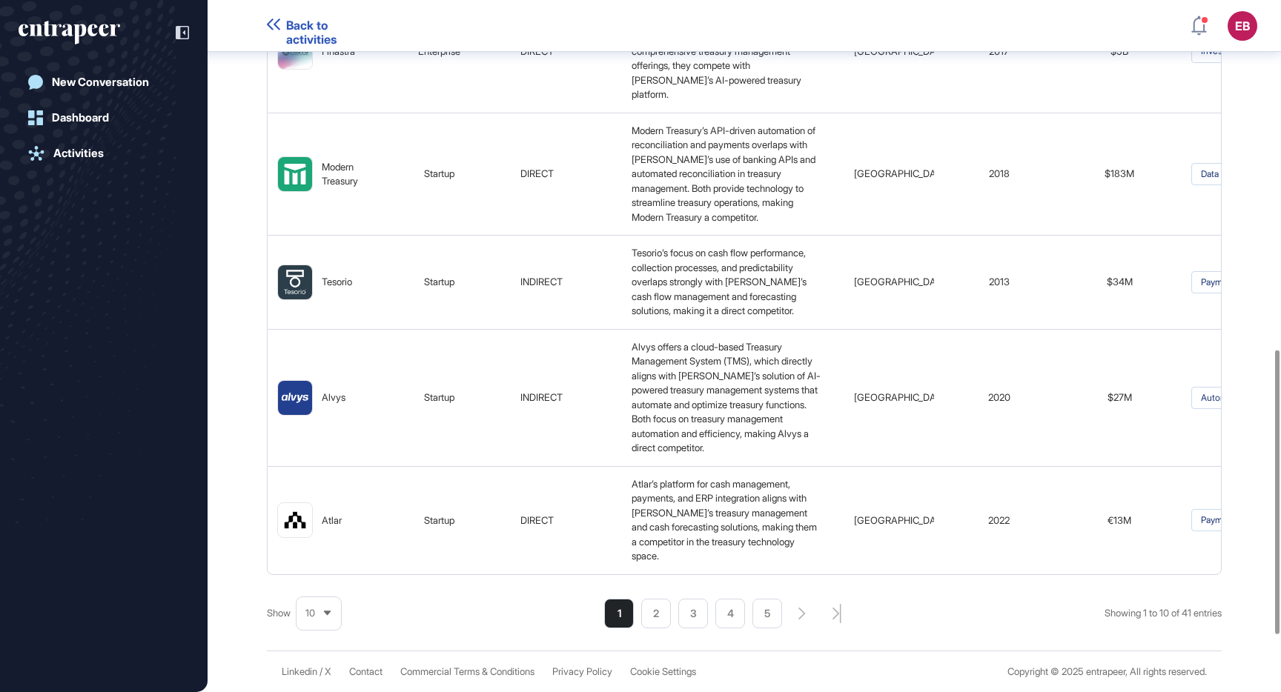
scroll to position [992, 0]
click at [654, 606] on li "2" at bounding box center [656, 614] width 30 height 30
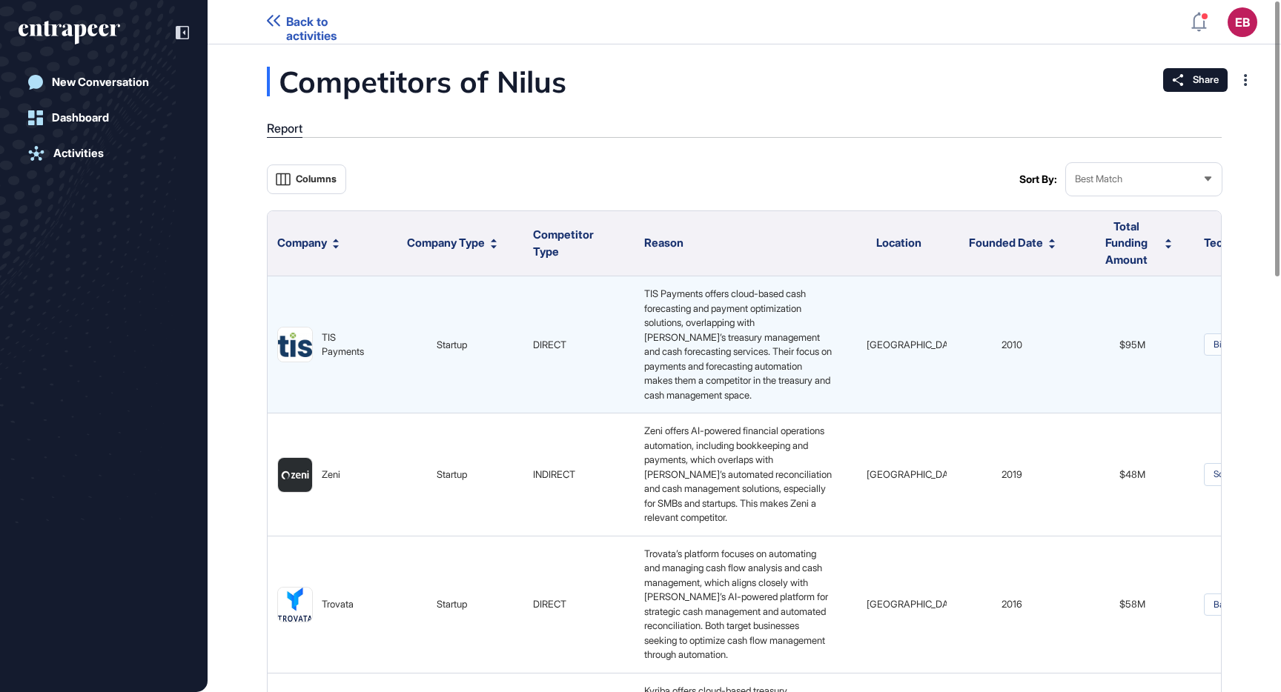
scroll to position [0, 0]
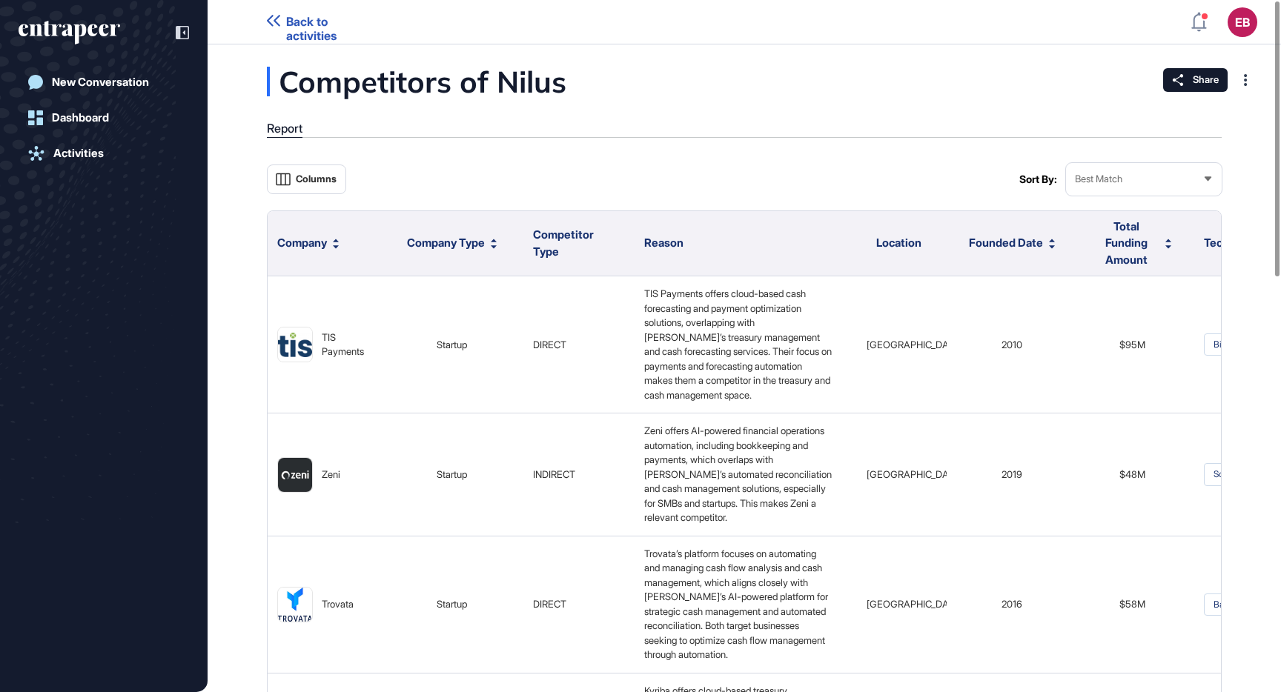
click at [1141, 182] on div "Best Match" at bounding box center [1144, 179] width 156 height 29
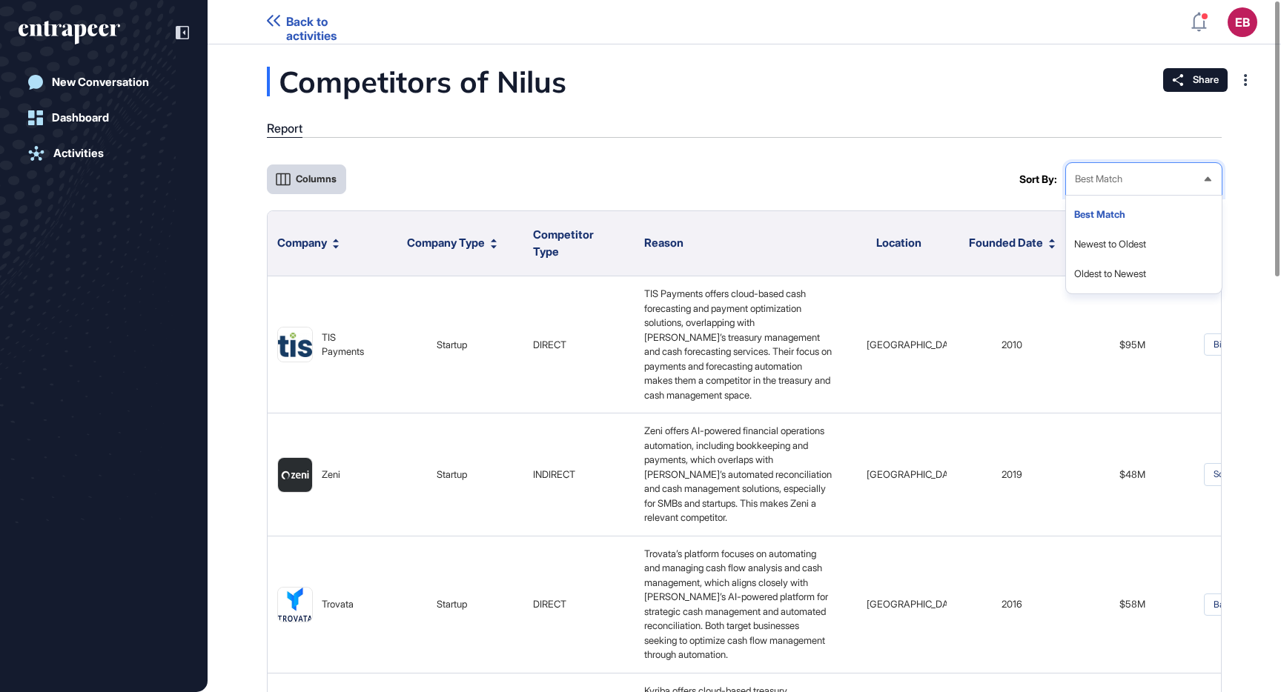
click at [328, 185] on button "Columns" at bounding box center [306, 180] width 79 height 30
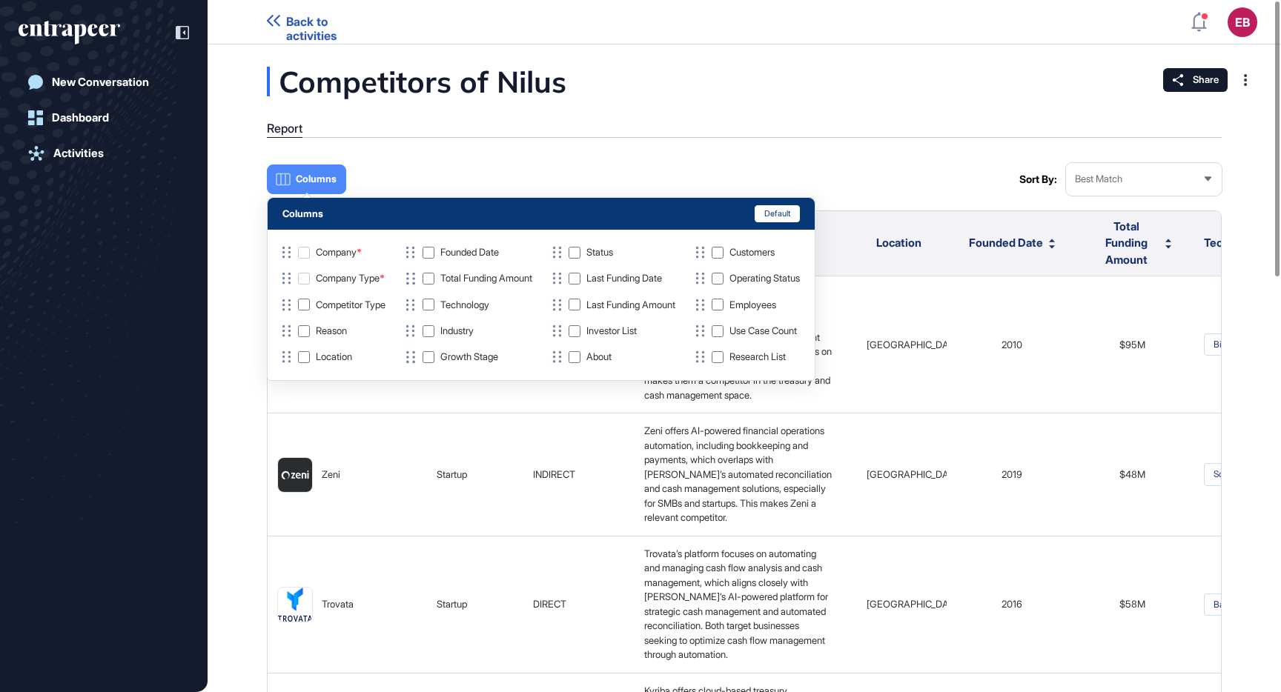
click at [511, 173] on div "Columns" at bounding box center [640, 179] width 746 height 33
click at [333, 182] on span "Columns" at bounding box center [316, 178] width 41 height 11
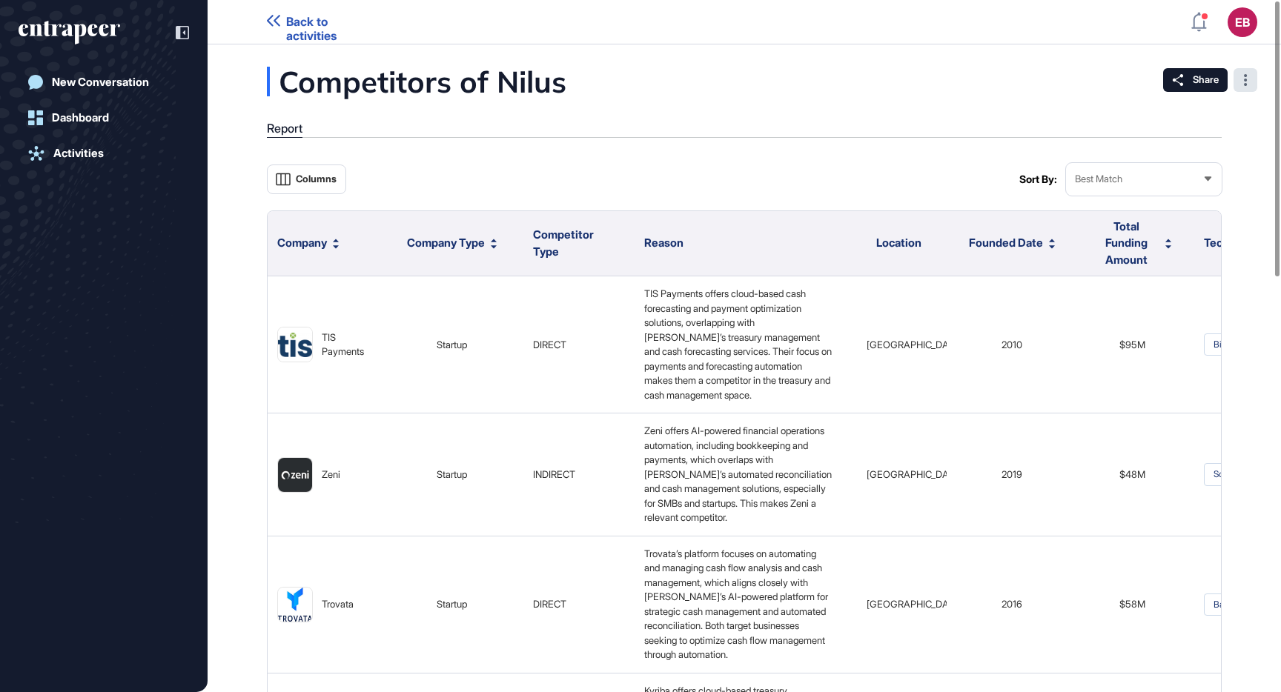
click at [1240, 84] on div at bounding box center [1245, 80] width 24 height 24
click at [317, 27] on span "Back to activities" at bounding box center [333, 29] width 94 height 28
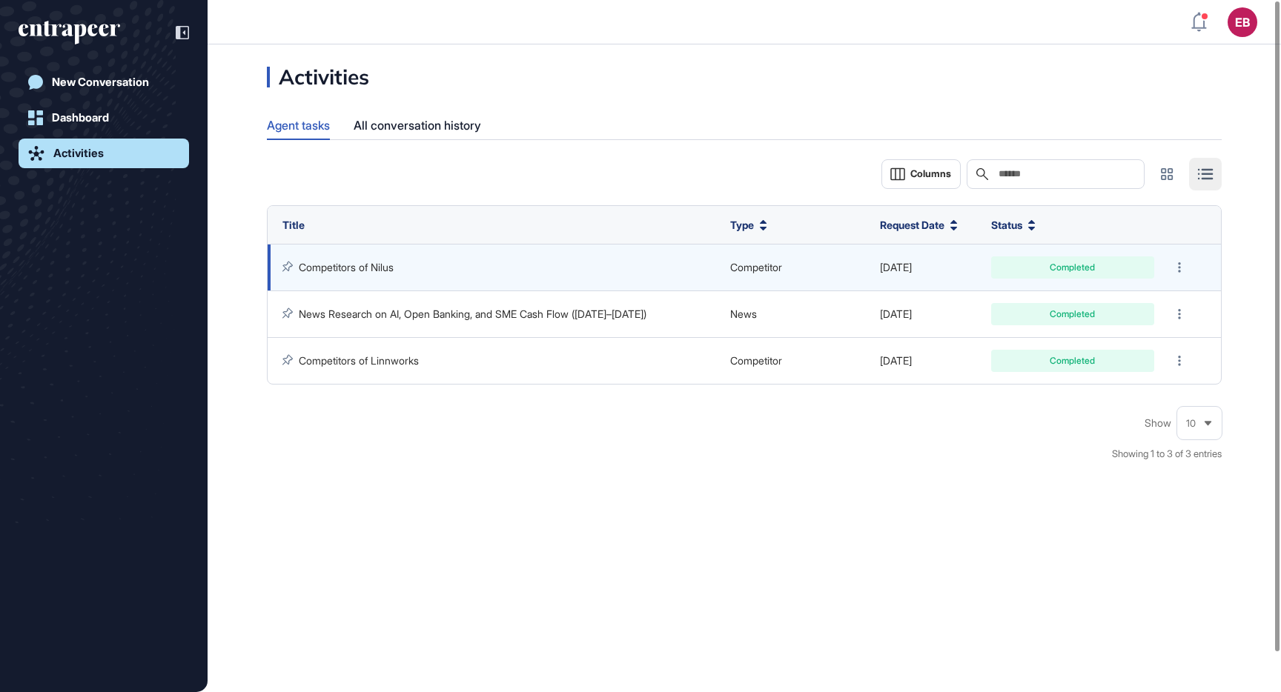
click at [376, 261] on link "Competitors of Nilus" at bounding box center [346, 267] width 95 height 13
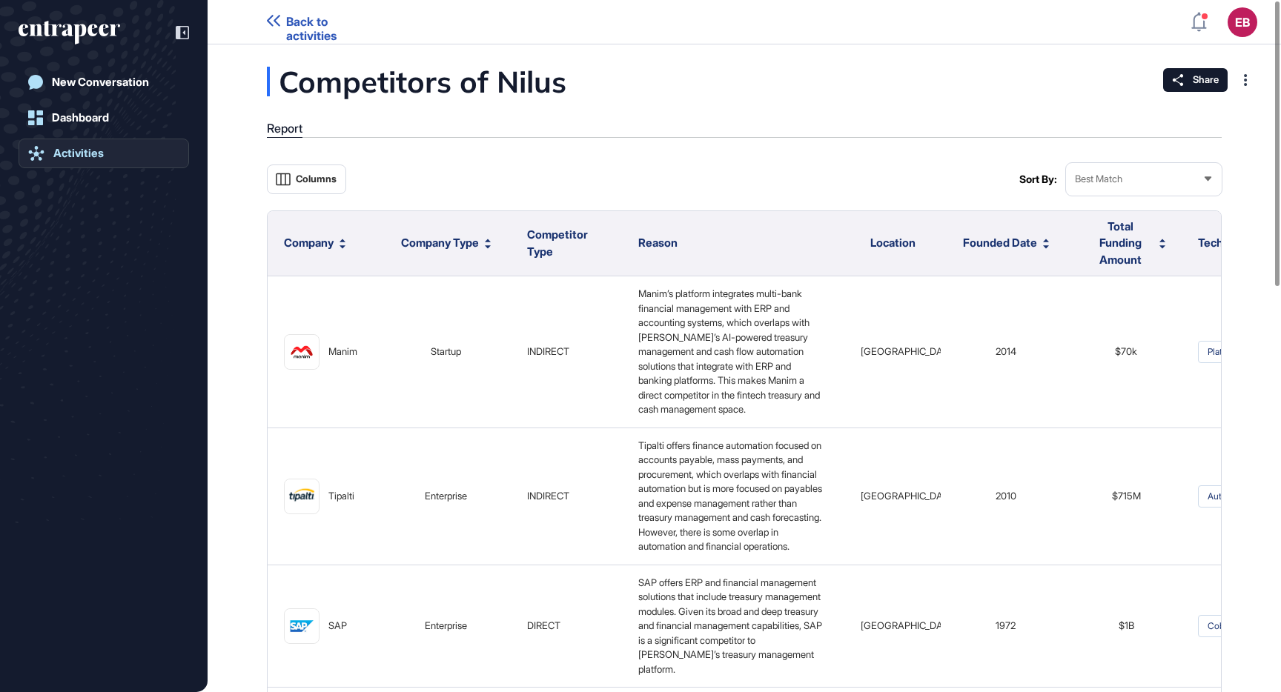
click at [90, 154] on div "Activities" at bounding box center [78, 153] width 50 height 13
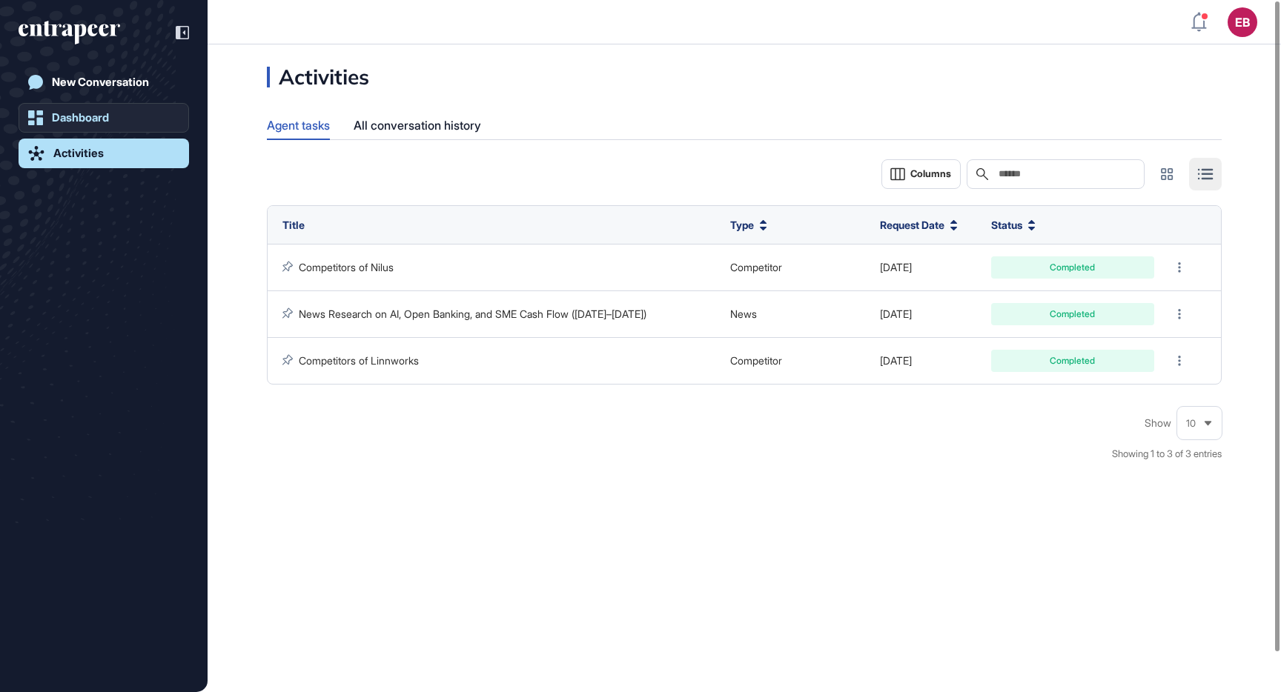
click at [116, 107] on link "Dashboard" at bounding box center [104, 118] width 170 height 30
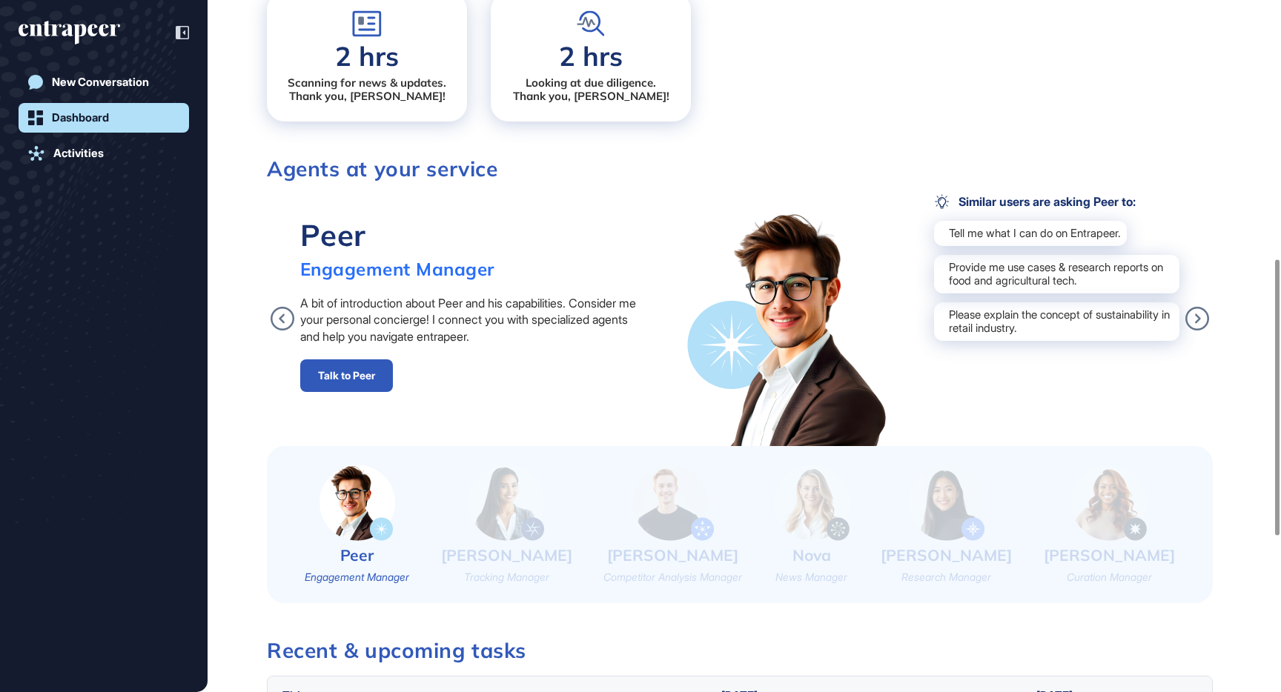
scroll to position [648, 0]
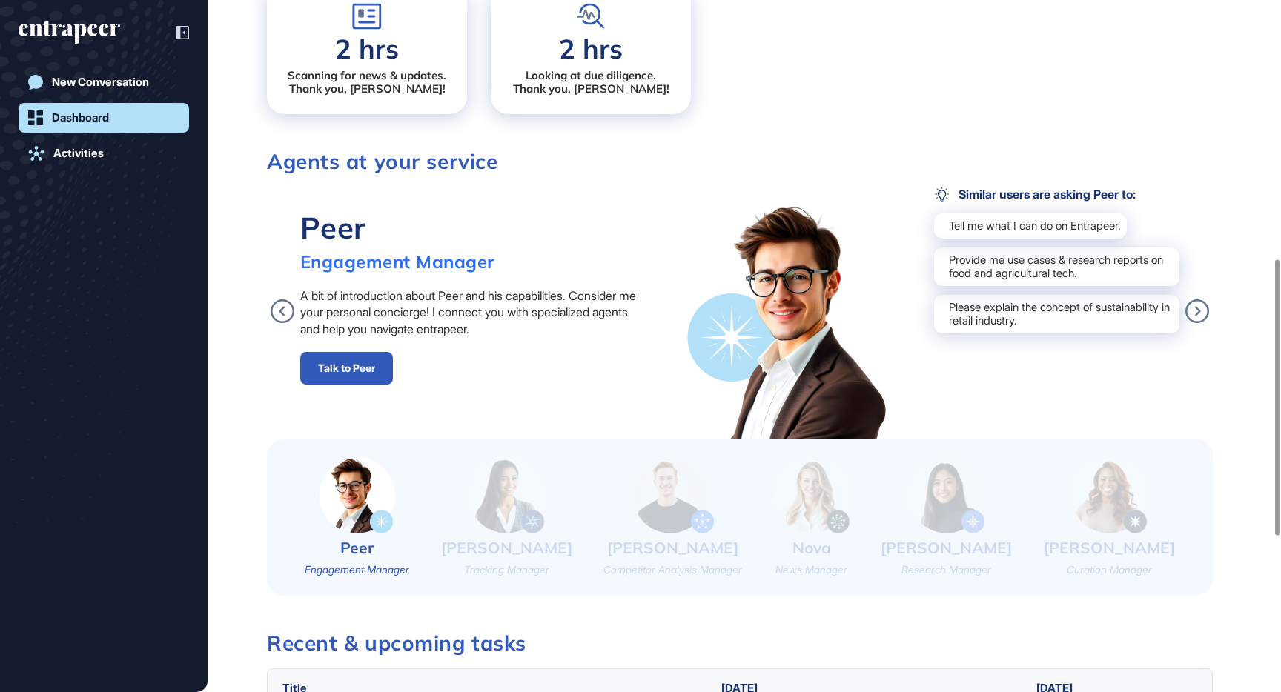
click at [708, 518] on img at bounding box center [673, 495] width 82 height 76
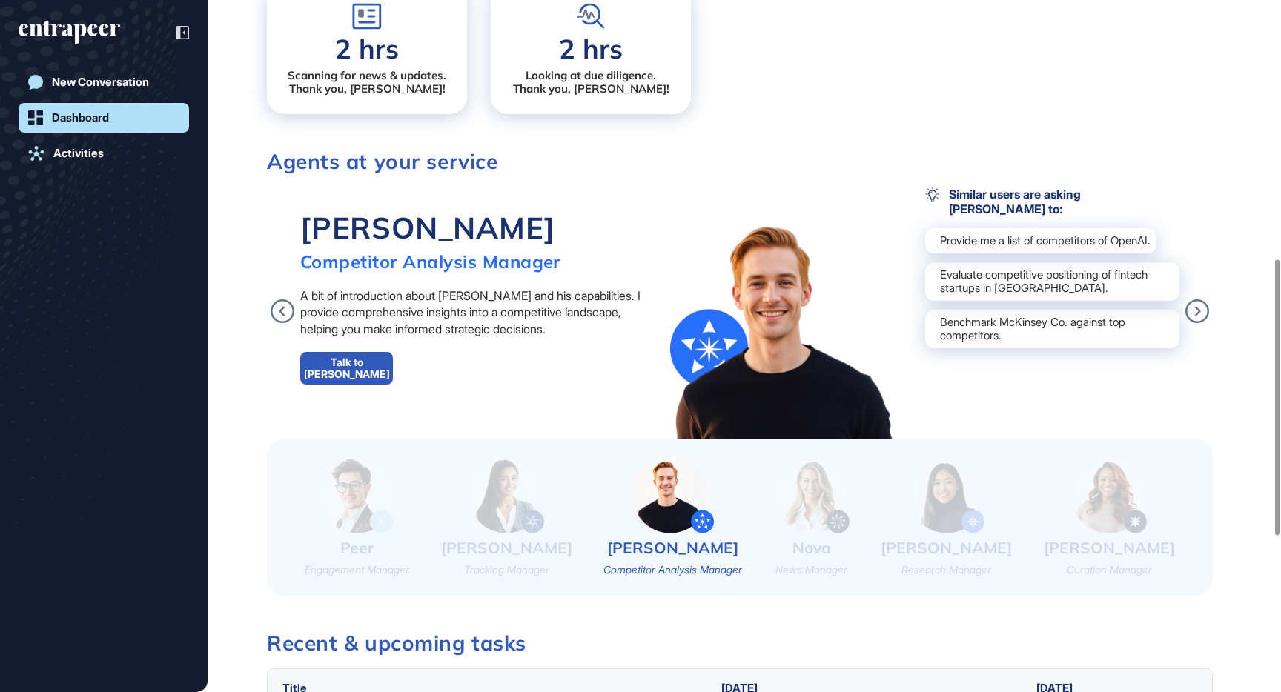
click at [683, 492] on img at bounding box center [673, 495] width 82 height 76
click at [356, 371] on link "Talk to Nash" at bounding box center [346, 368] width 93 height 33
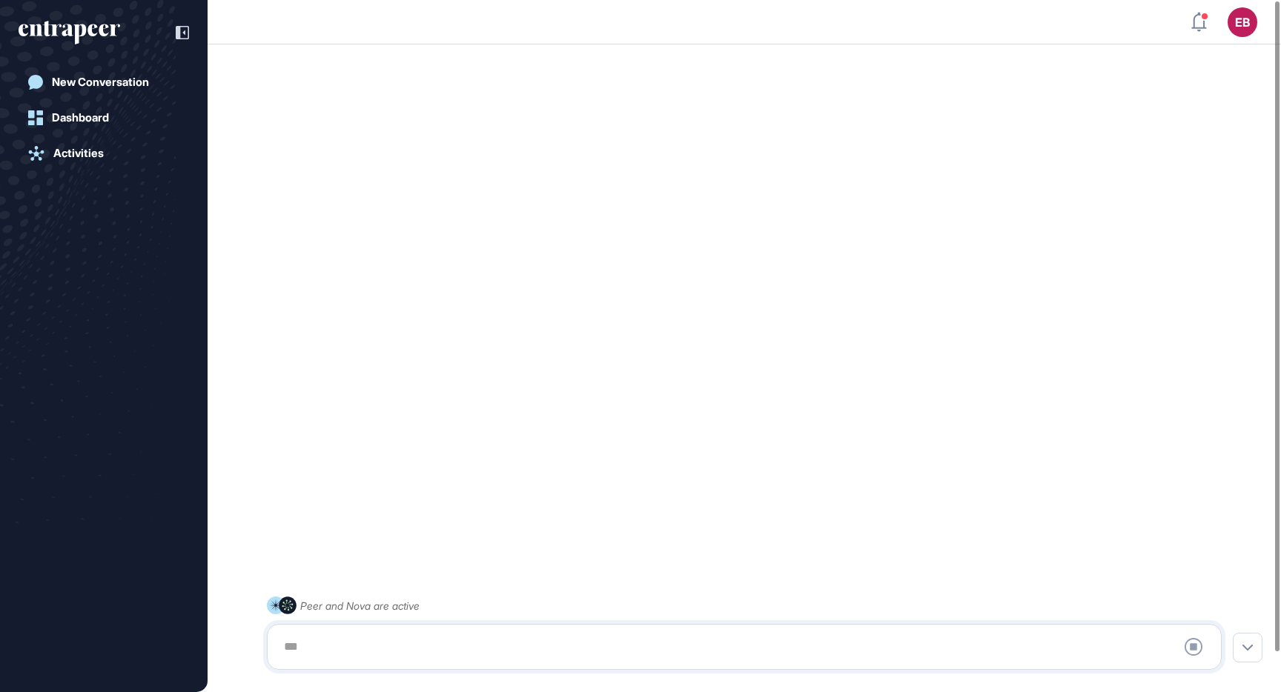
click at [464, 638] on div at bounding box center [744, 647] width 938 height 30
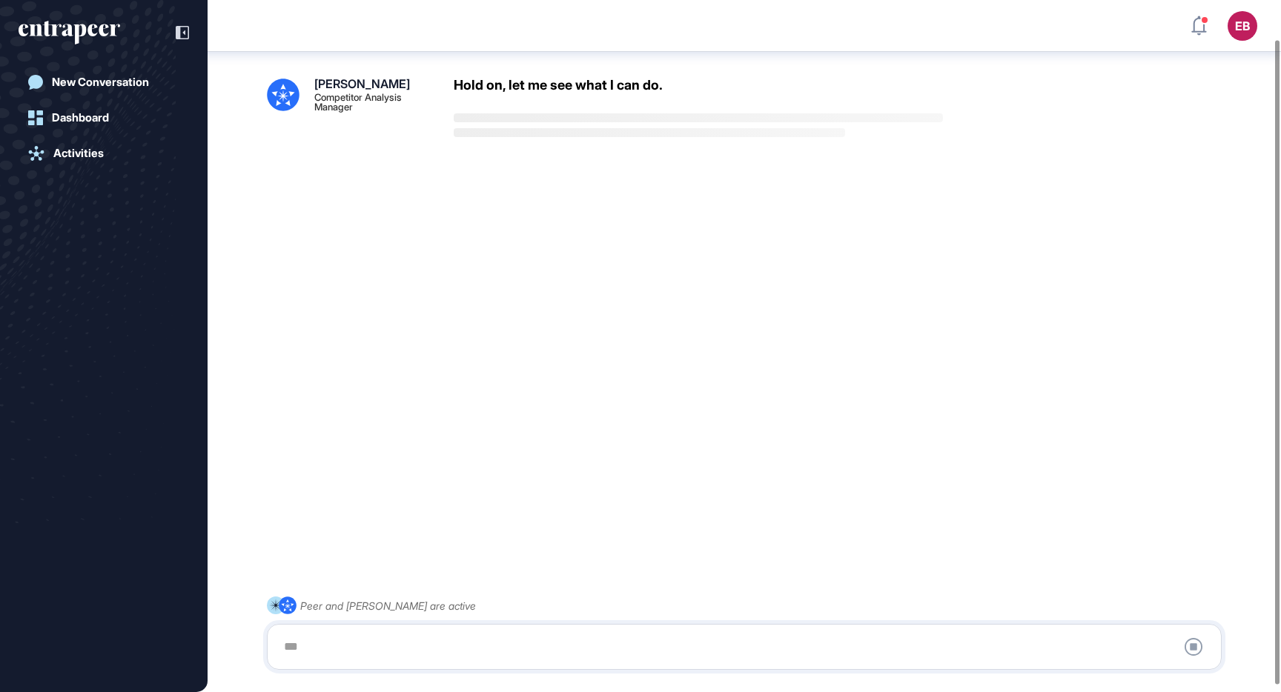
scroll to position [41, 0]
click at [434, 648] on div at bounding box center [744, 647] width 938 height 30
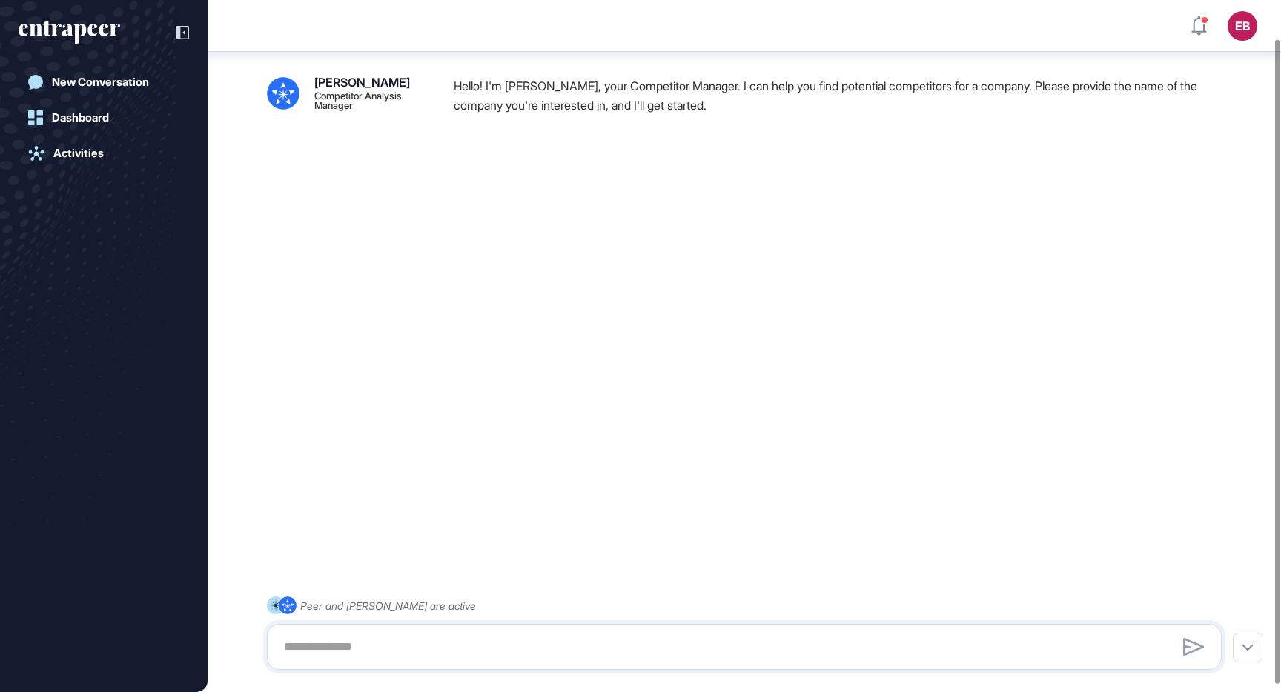
scroll to position [49, 0]
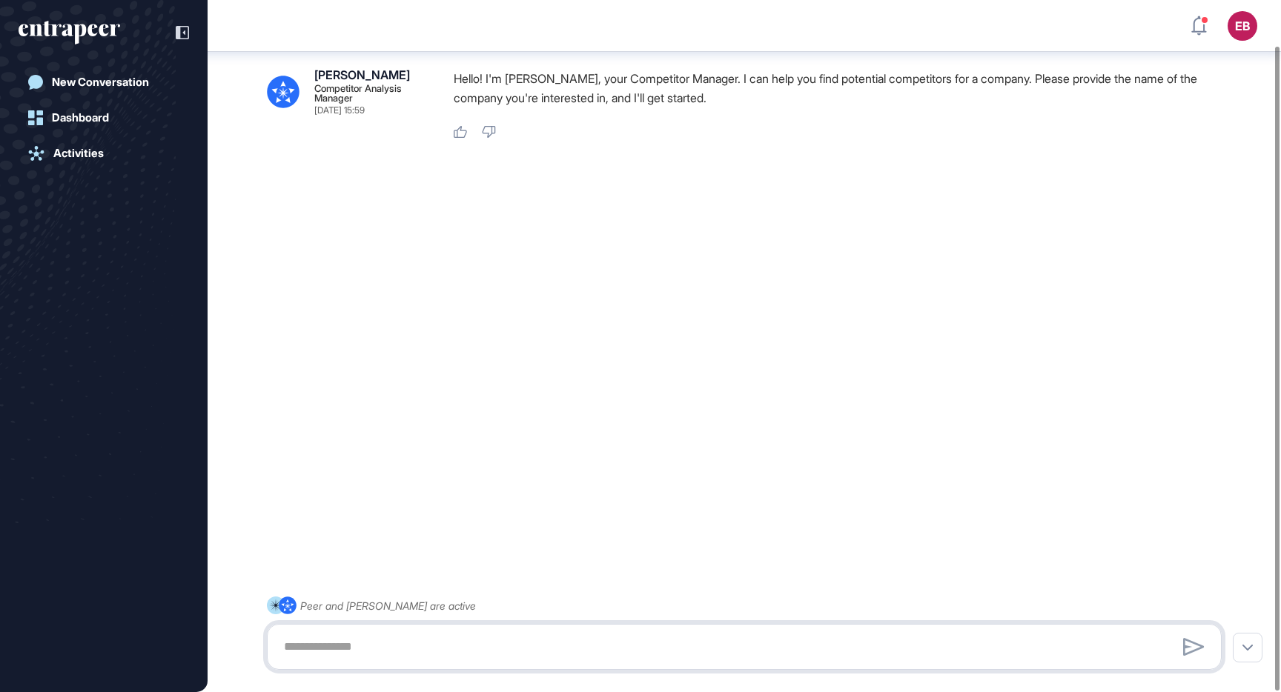
click at [311, 647] on textarea at bounding box center [744, 647] width 938 height 30
type textarea "*****"
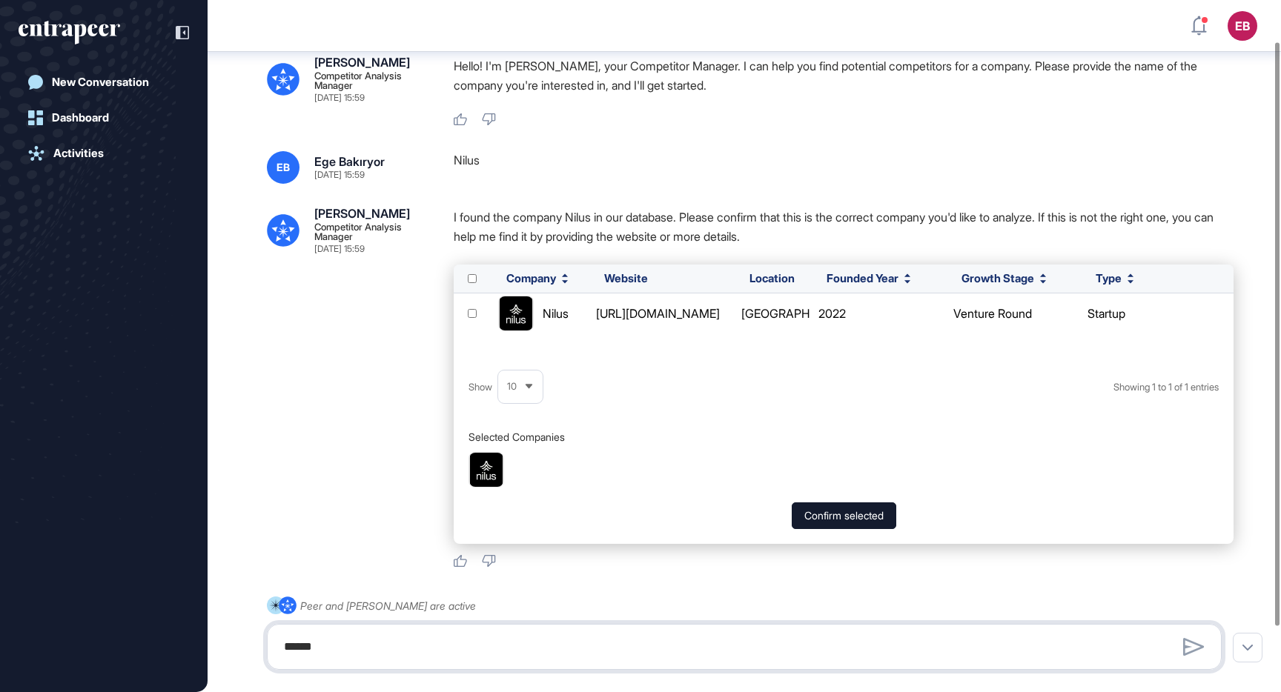
click at [491, 644] on textarea "*****" at bounding box center [744, 647] width 938 height 30
type textarea "**********"
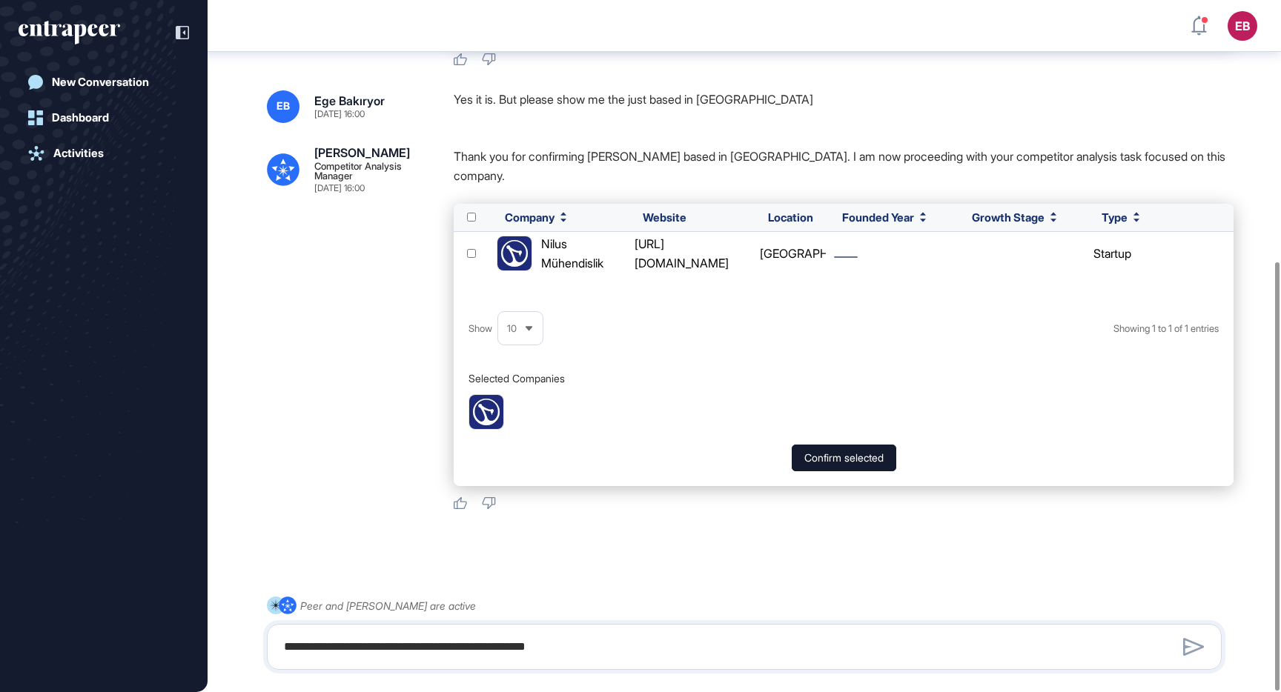
scroll to position [422, 0]
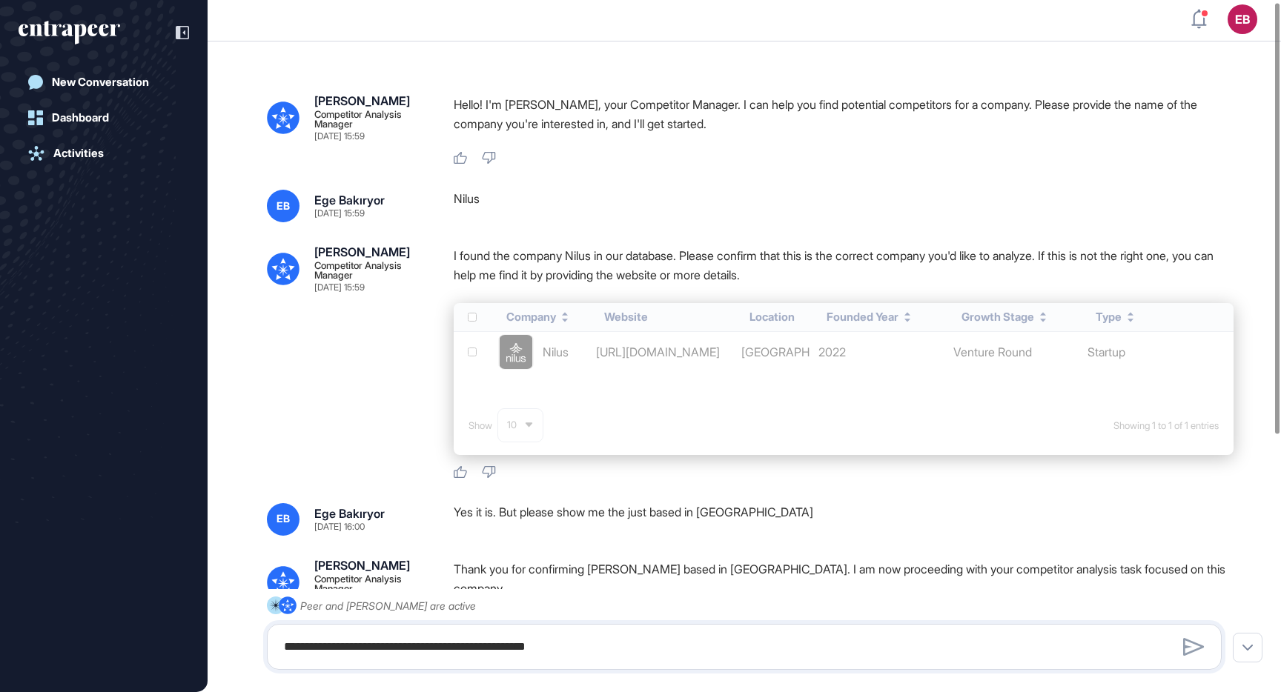
click at [656, 343] on div "Company Website Location Founded Year Growth Stage Type Nilus https://www.nilus…" at bounding box center [844, 379] width 780 height 152
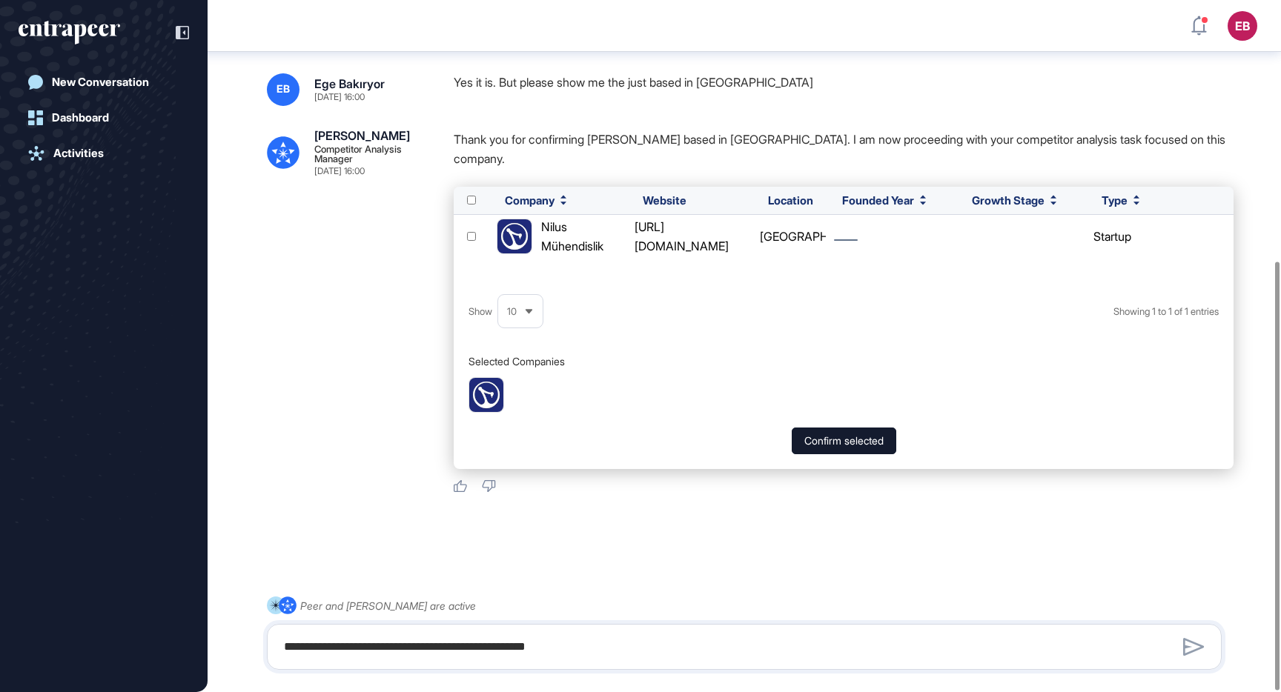
scroll to position [422, 0]
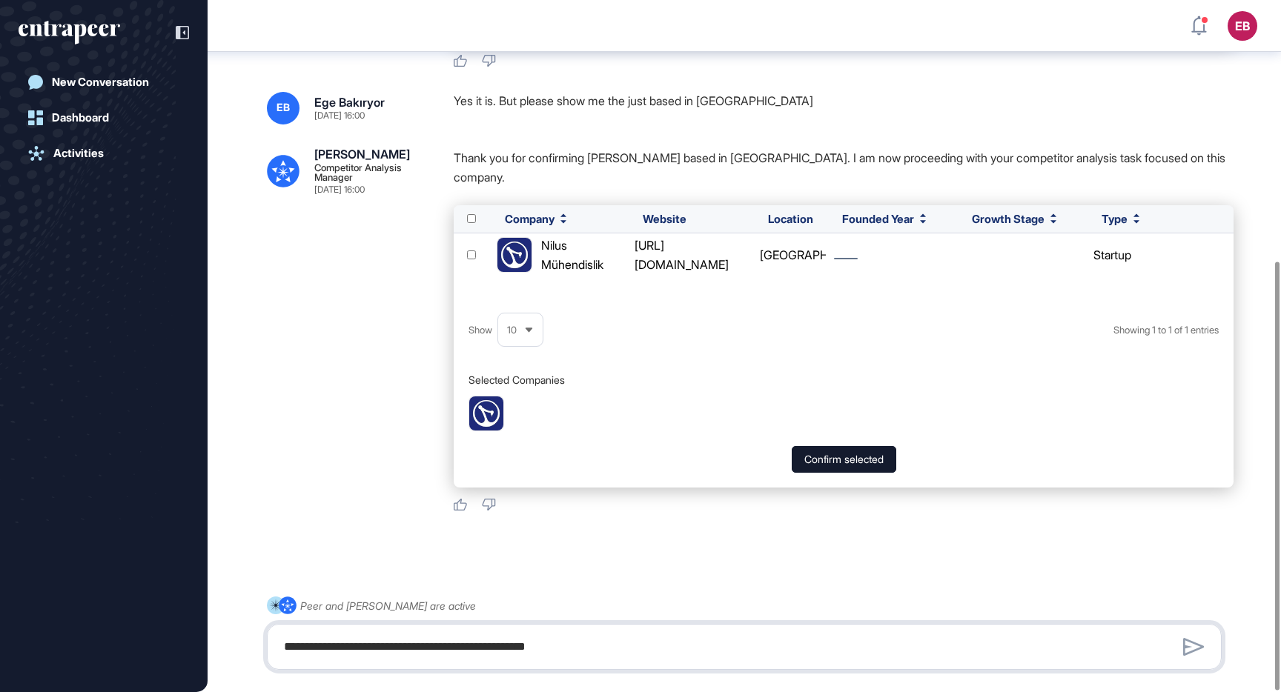
click at [648, 632] on textarea "**********" at bounding box center [744, 647] width 938 height 30
type textarea "**"
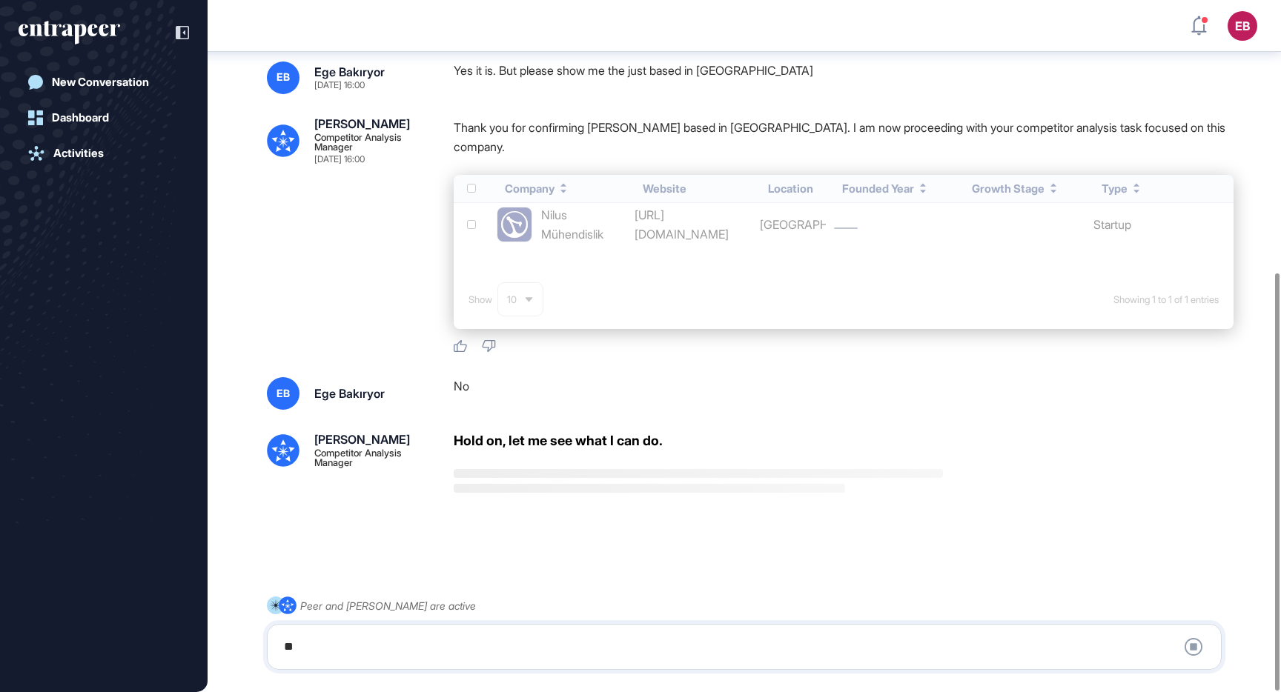
scroll to position [452, 0]
click at [80, 124] on link "Dashboard" at bounding box center [104, 118] width 170 height 30
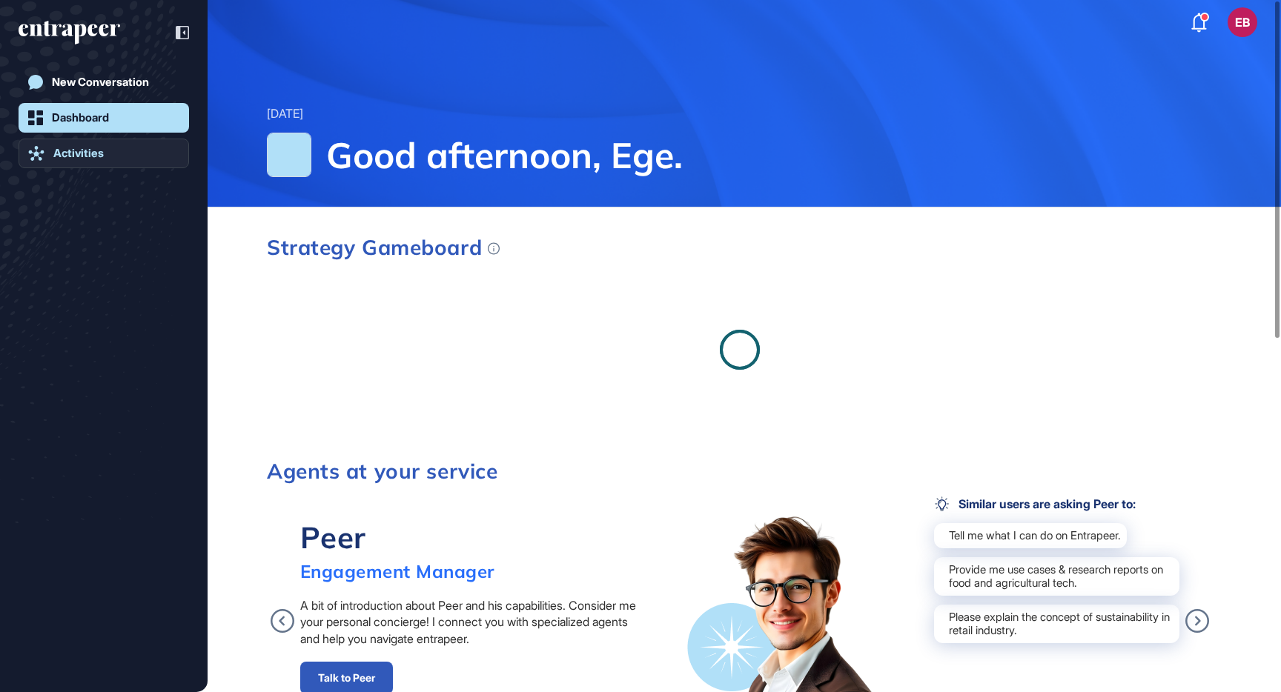
click at [90, 155] on div "Activities" at bounding box center [78, 153] width 50 height 13
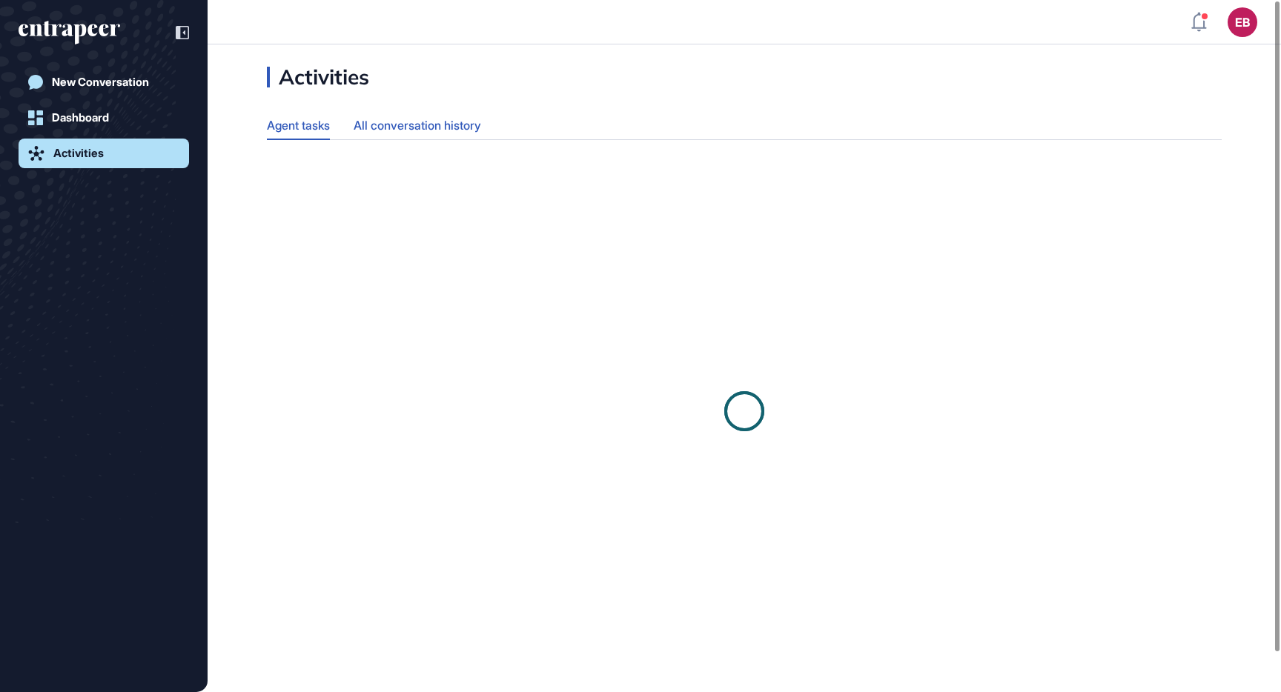
click at [444, 116] on div "All conversation history" at bounding box center [416, 125] width 127 height 29
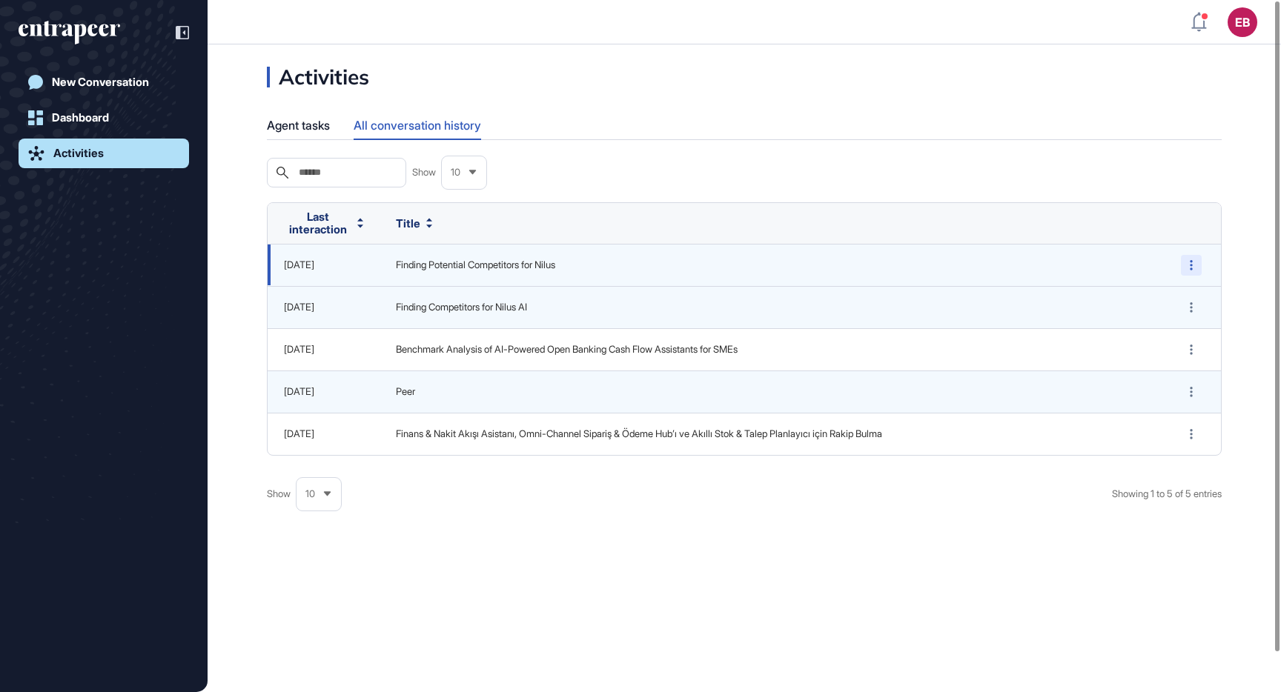
click at [1198, 265] on div at bounding box center [1190, 265] width 21 height 21
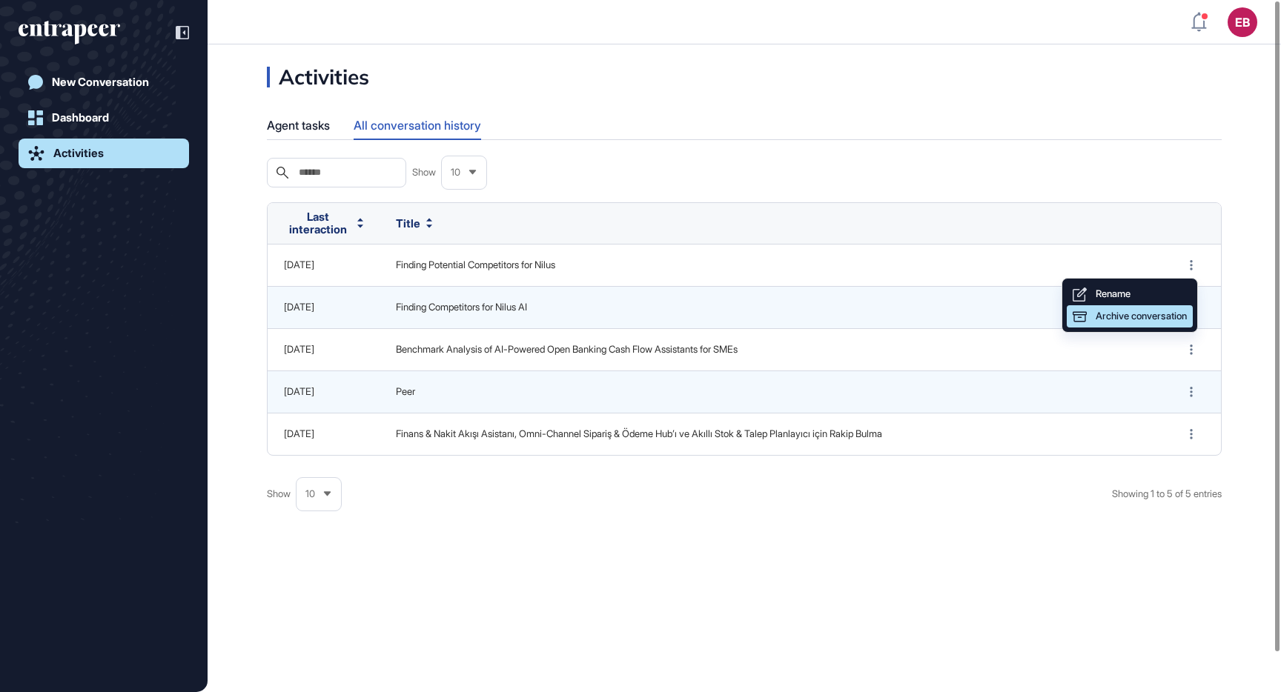
click at [1169, 315] on span "Archive conversation" at bounding box center [1140, 315] width 91 height 11
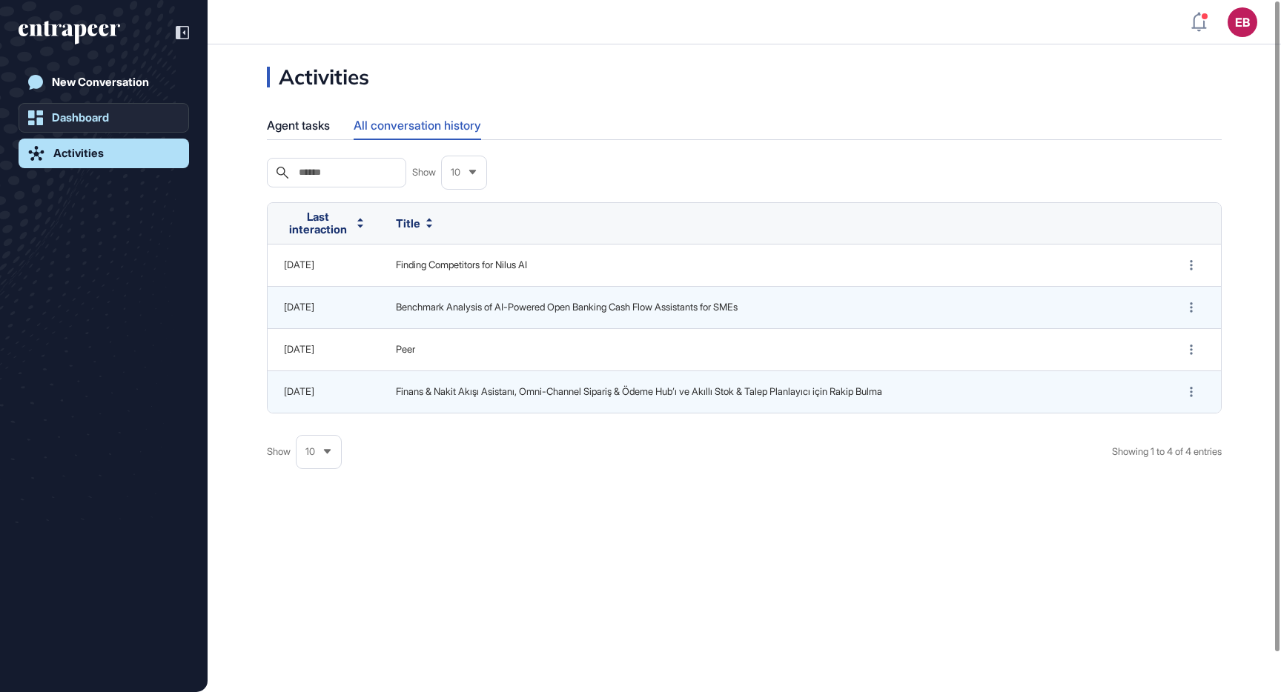
click at [116, 119] on link "Dashboard" at bounding box center [104, 118] width 170 height 30
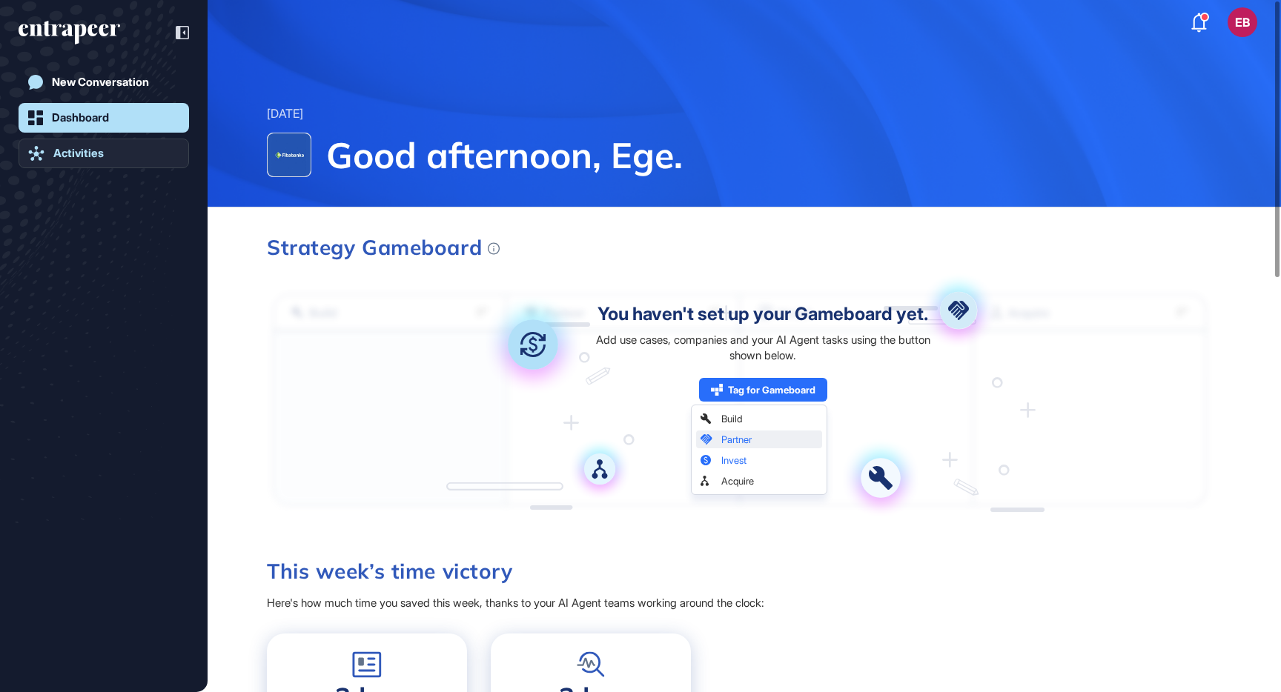
click at [101, 152] on div "Activities" at bounding box center [78, 153] width 50 height 13
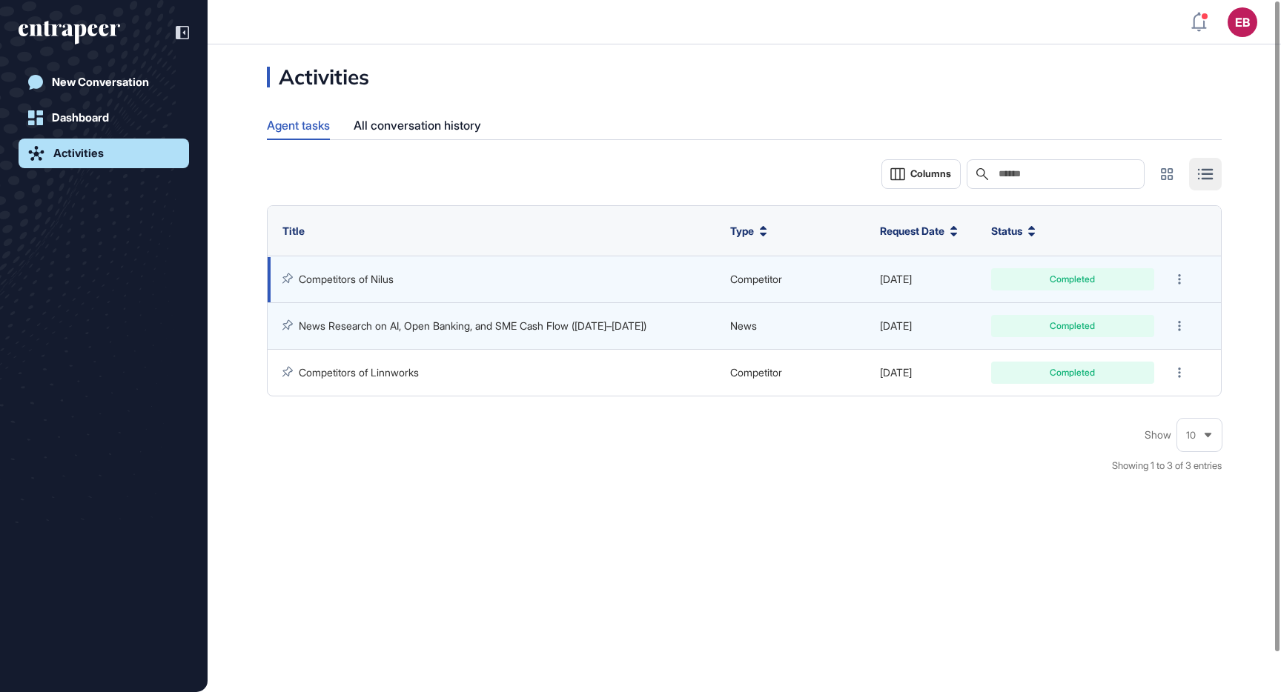
click at [382, 274] on link "Competitors of Nilus" at bounding box center [346, 279] width 95 height 13
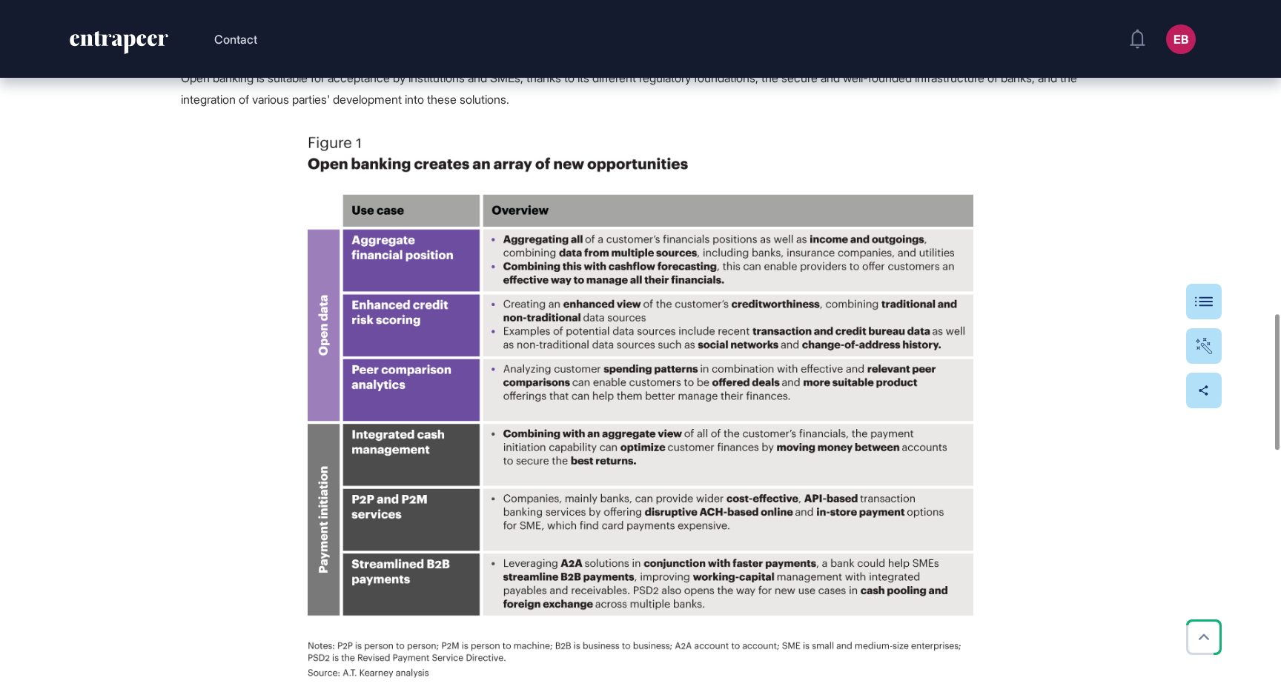
scroll to position [1604, 0]
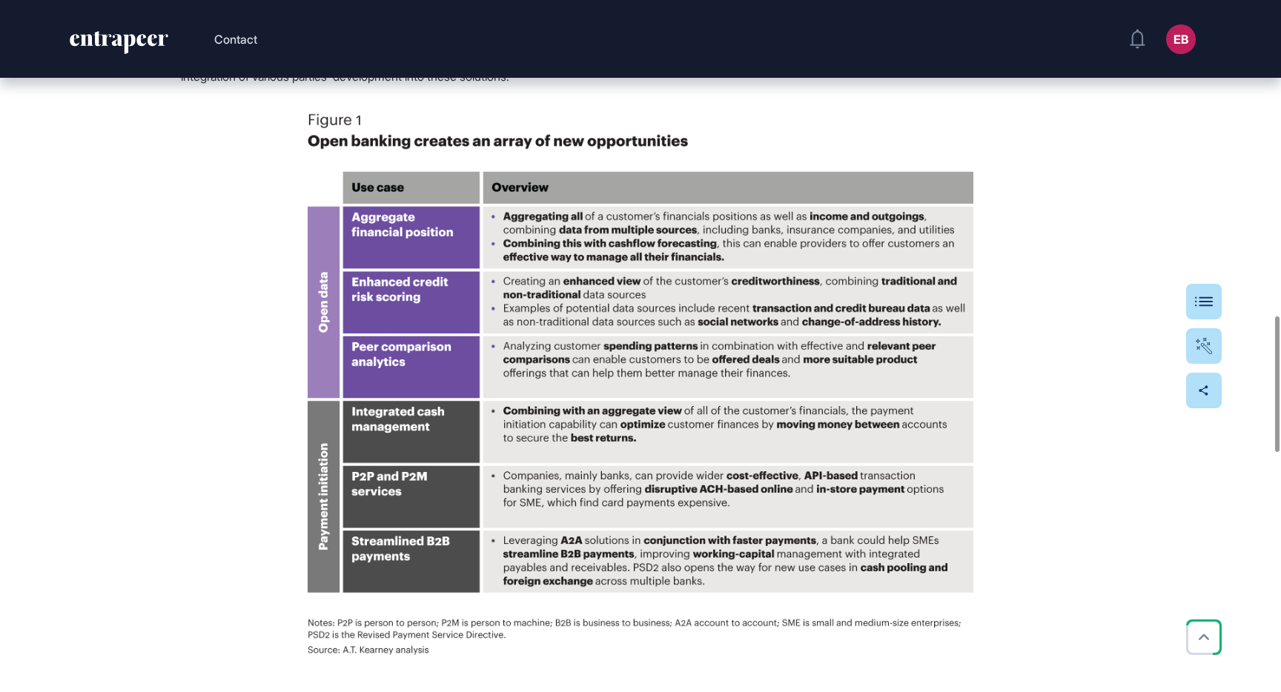
click at [660, 256] on img at bounding box center [640, 383] width 665 height 542
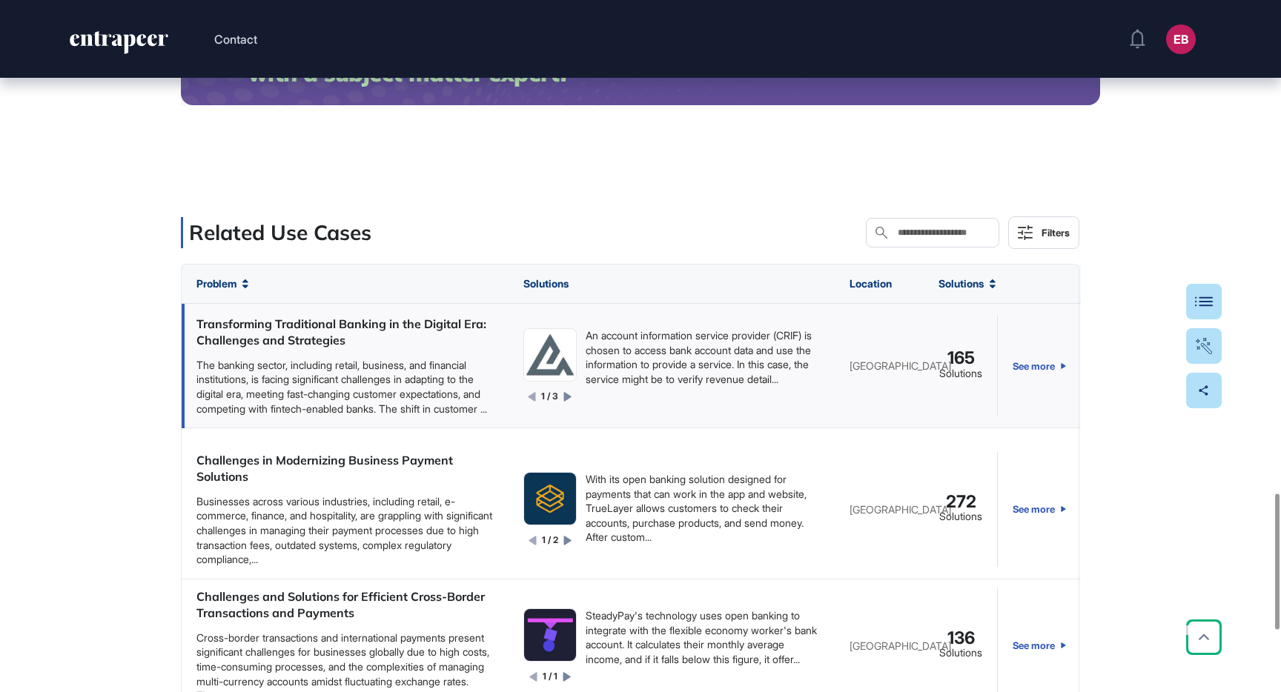
scroll to position [0, 0]
drag, startPoint x: 256, startPoint y: 342, endPoint x: 405, endPoint y: 351, distance: 150.0
click at [406, 349] on div "Transforming Traditional Banking in the Digital Era: Challenges and Strategies" at bounding box center [344, 332] width 297 height 33
click at [434, 204] on div "Explore new use cases and novel technologies with a subject matter expert. Book…" at bounding box center [640, 384] width 919 height 751
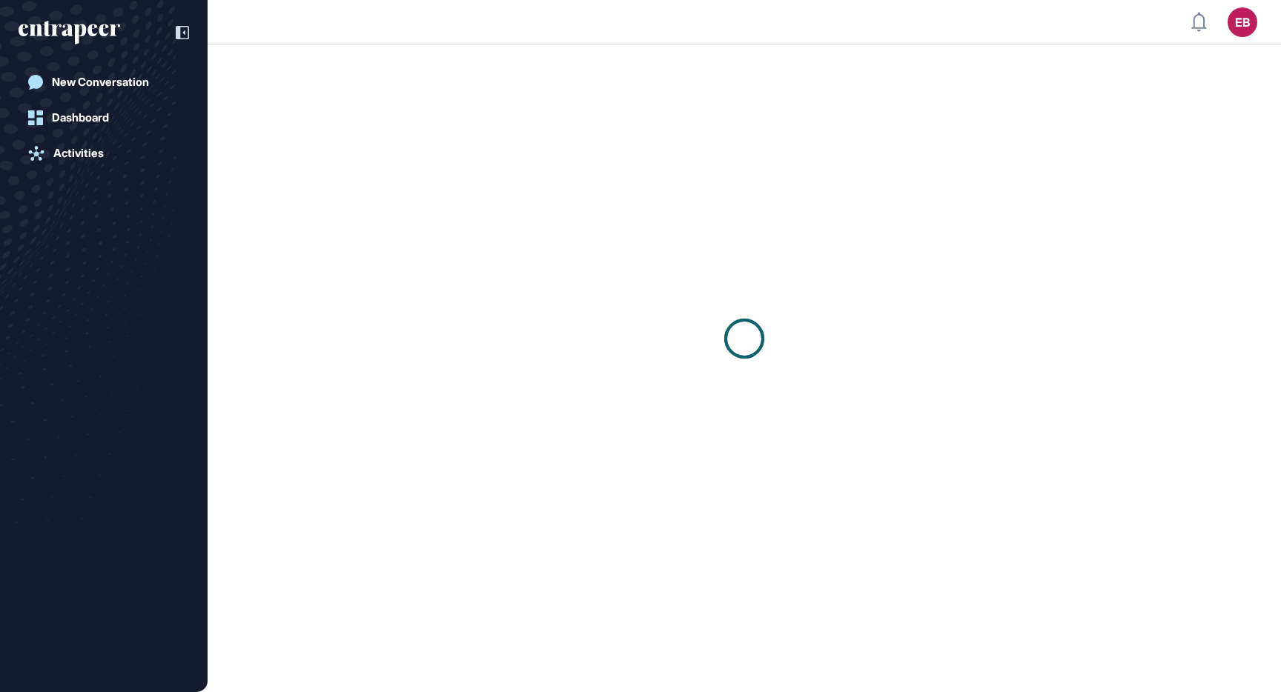
scroll to position [1, 1]
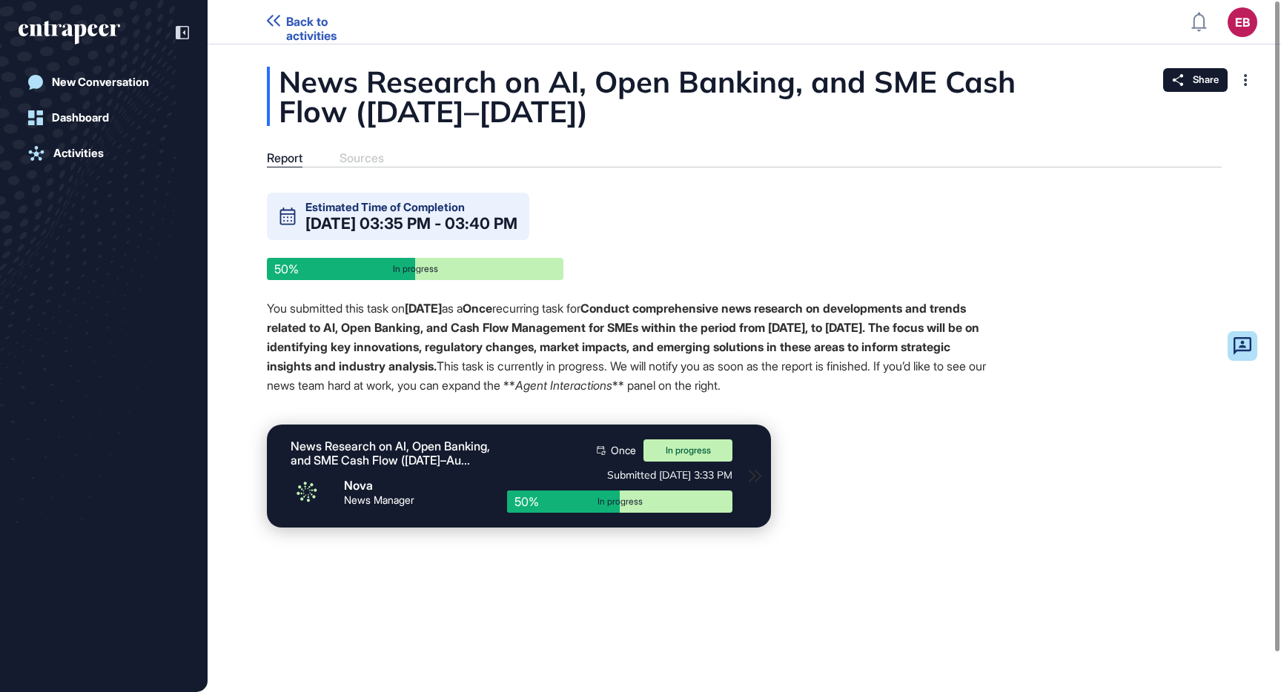
drag, startPoint x: 459, startPoint y: 344, endPoint x: 695, endPoint y: 399, distance: 241.9
click at [695, 395] on p "You submitted this task on Aug 20, 2025 as a Once recurring task for Conduct co…" at bounding box center [626, 347] width 719 height 96
click at [710, 395] on p "You submitted this task on Aug 20, 2025 as a Once recurring task for Conduct co…" at bounding box center [626, 347] width 719 height 96
click at [288, 26] on span "Back to activities" at bounding box center [333, 29] width 94 height 28
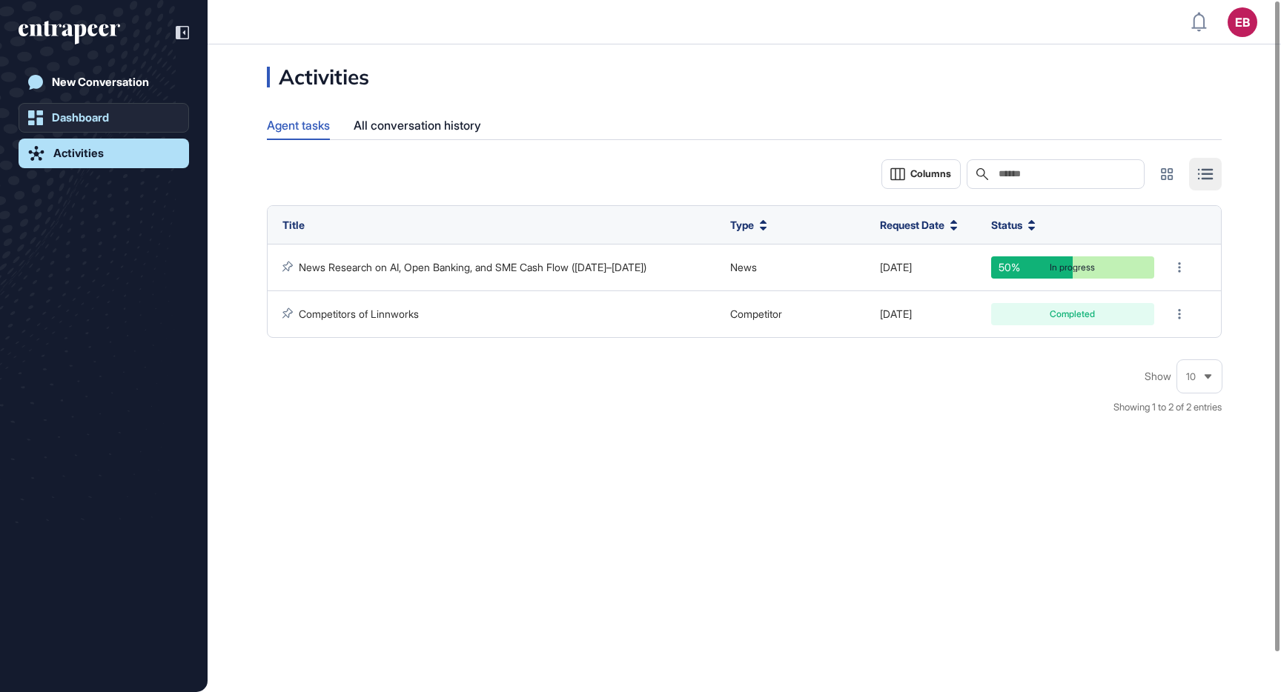
click at [84, 113] on div "Dashboard" at bounding box center [80, 117] width 57 height 13
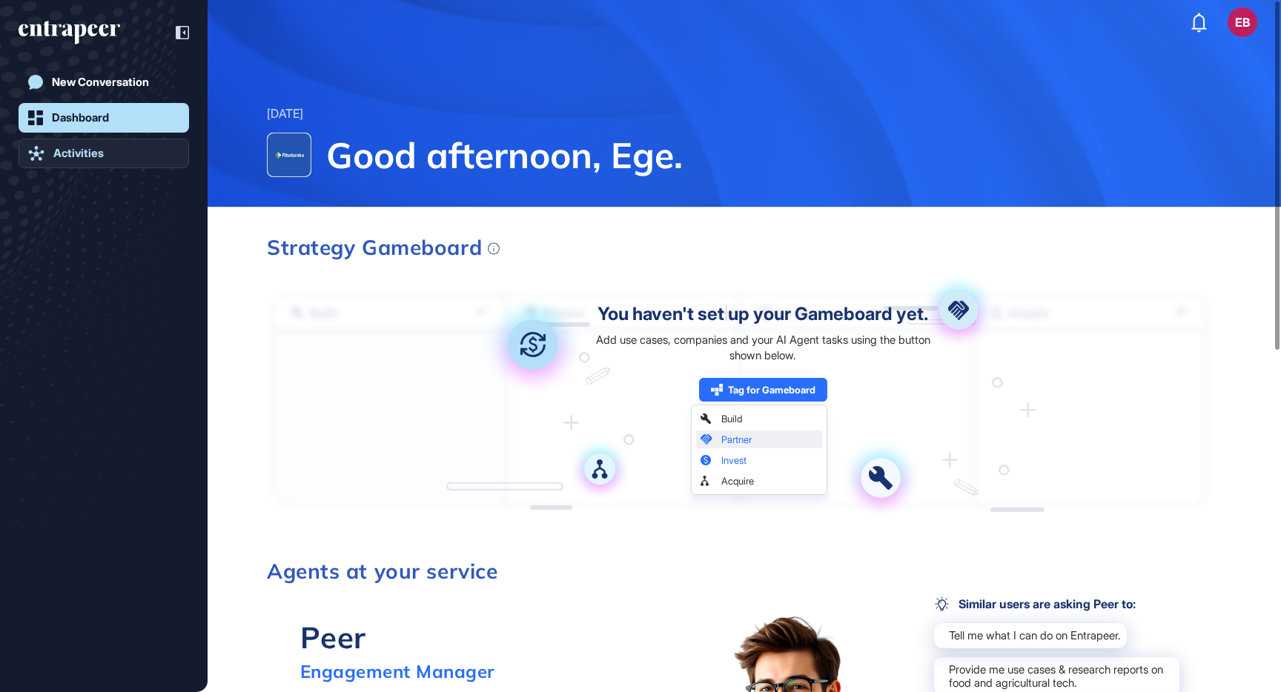
click at [122, 156] on link "Activities" at bounding box center [104, 154] width 170 height 30
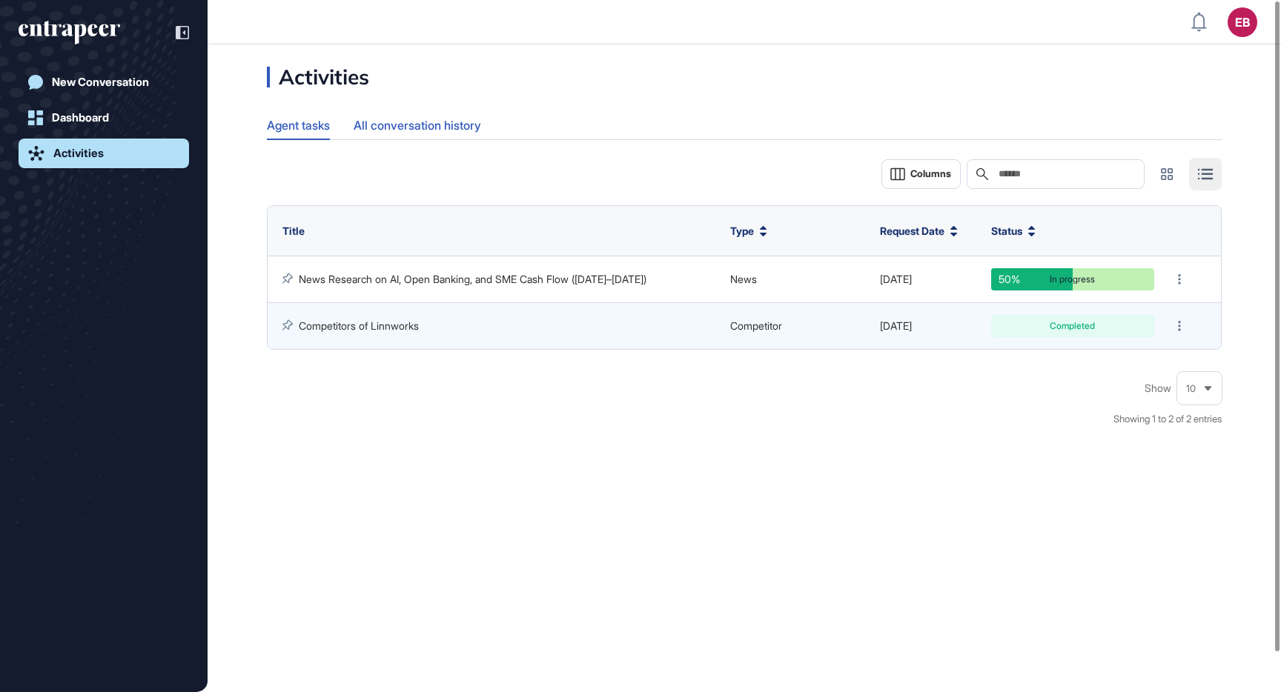
click at [423, 122] on div "All conversation history" at bounding box center [416, 125] width 127 height 29
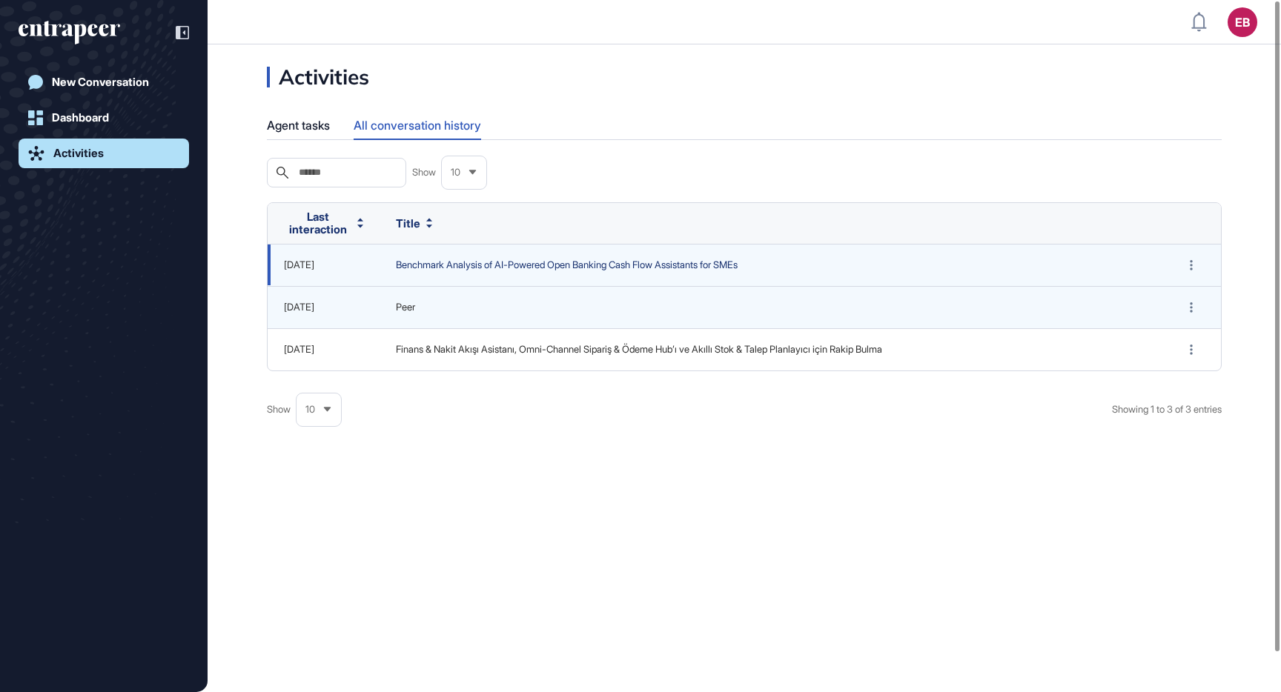
click at [477, 265] on span "Benchmark Analysis of AI-Powered Open Banking Cash Flow Assistants for SMEs" at bounding box center [772, 265] width 752 height 15
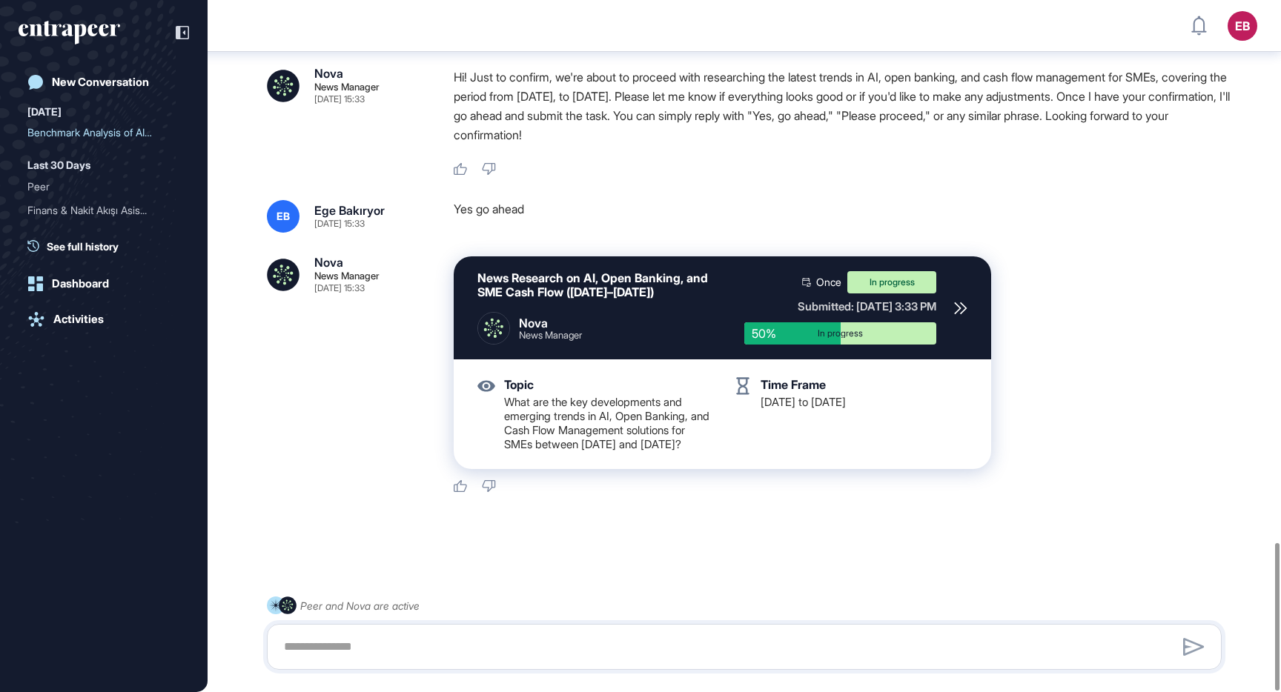
scroll to position [2537, 0]
click at [62, 322] on div "Activities" at bounding box center [78, 319] width 50 height 13
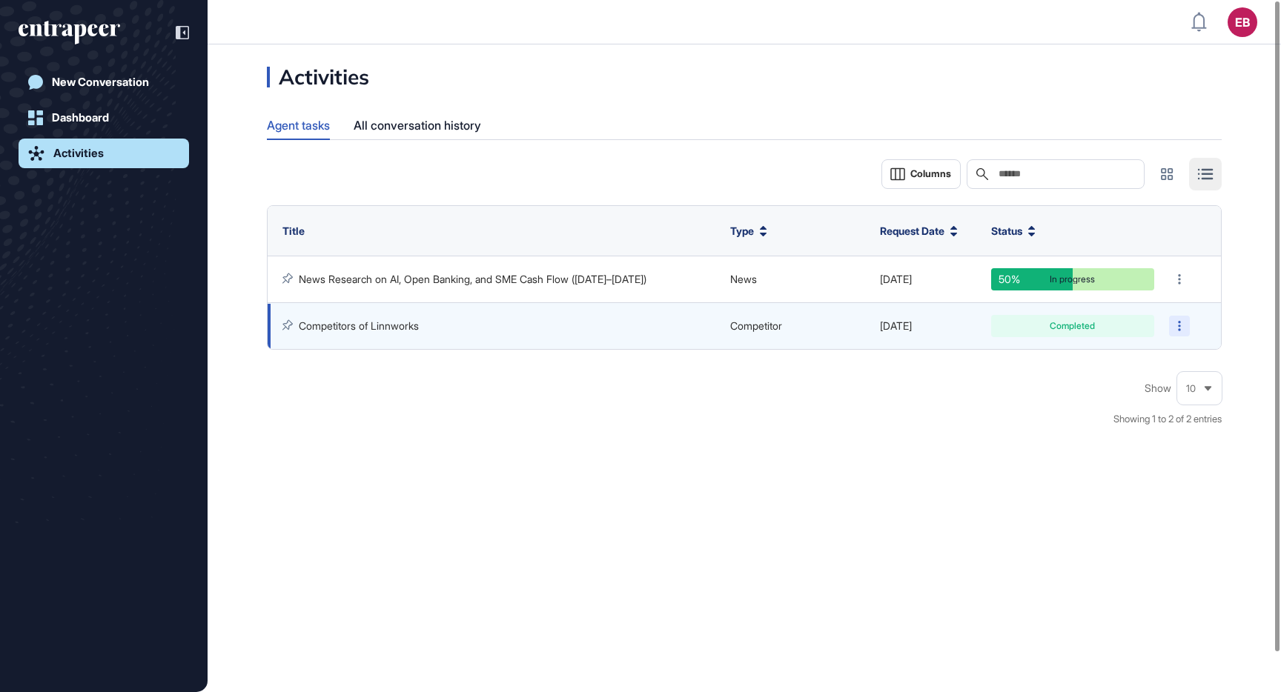
click at [1178, 325] on icon at bounding box center [1179, 326] width 3 height 10
click at [880, 471] on div "Activities Agent tasks All conversation history Columns Search Title Type Reque…" at bounding box center [743, 368] width 1073 height 648
click at [111, 110] on link "Dashboard" at bounding box center [104, 118] width 170 height 30
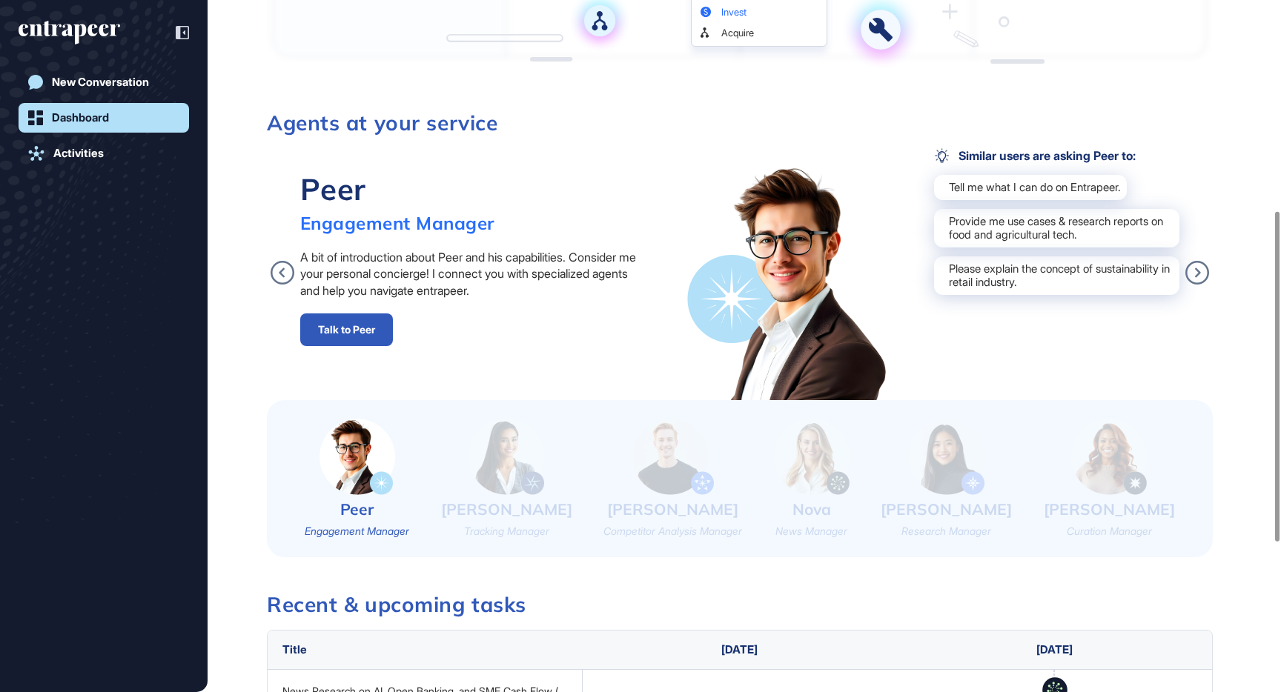
scroll to position [454, 0]
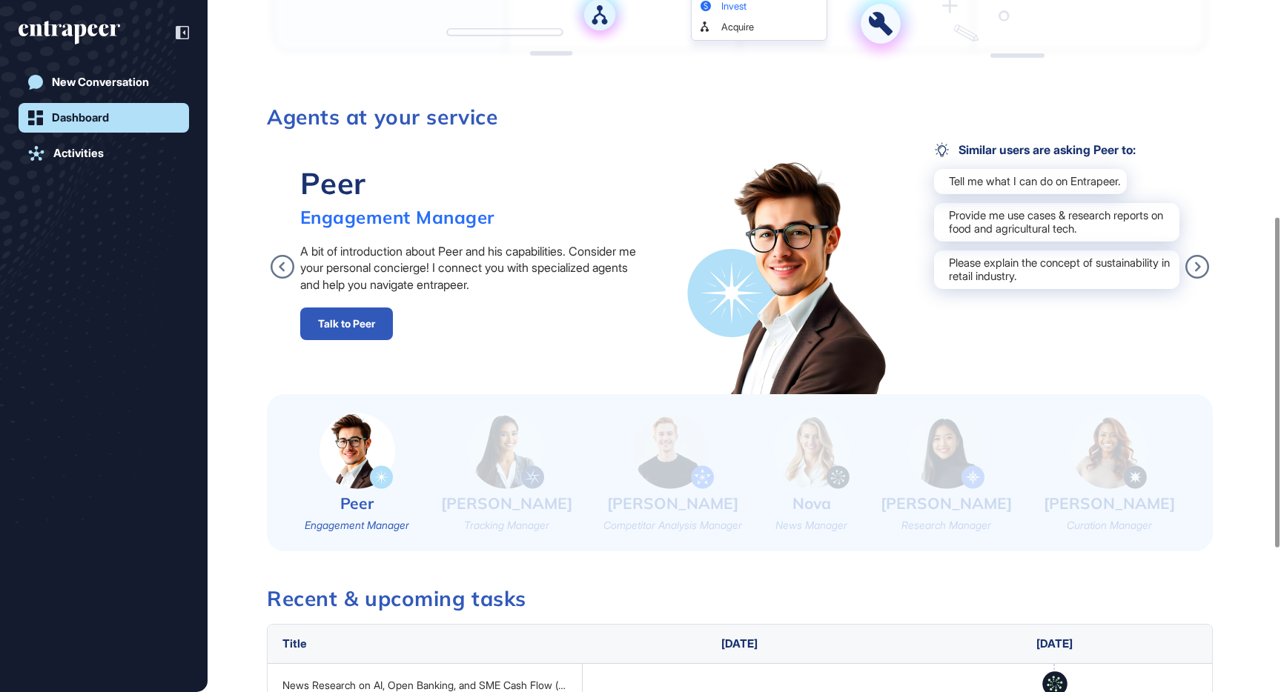
click at [692, 465] on img at bounding box center [673, 451] width 82 height 76
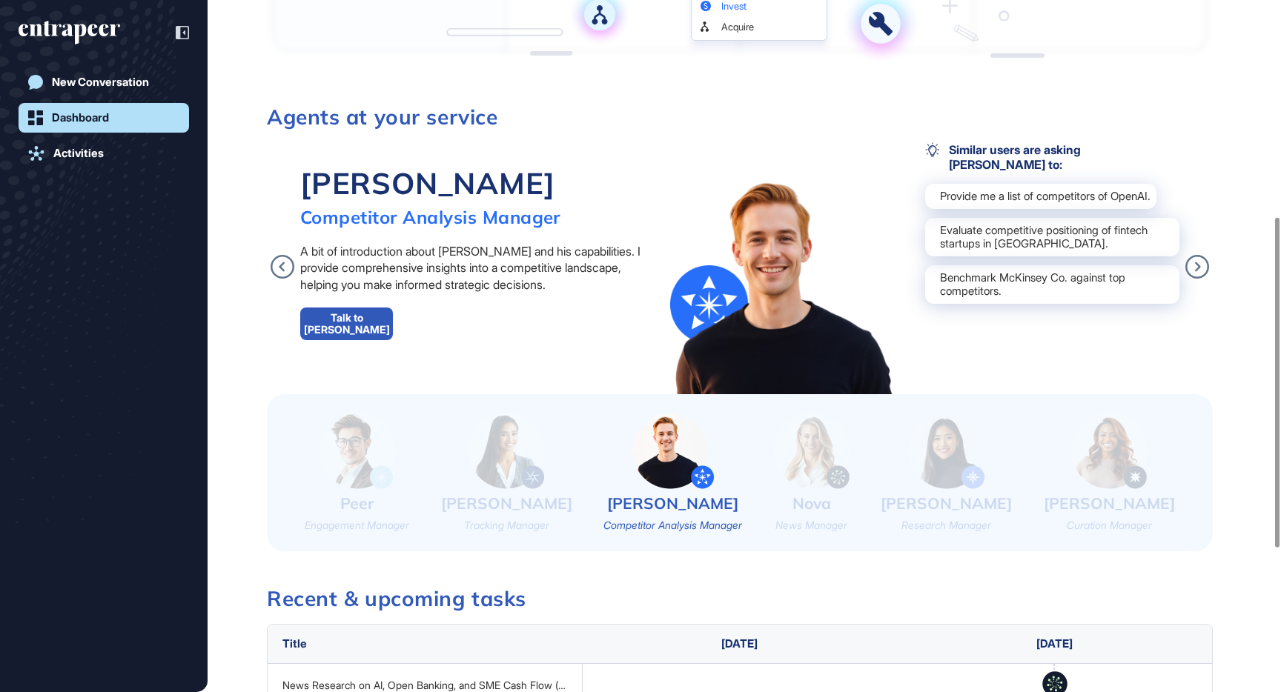
click at [359, 321] on link "Talk to Nash" at bounding box center [346, 324] width 93 height 33
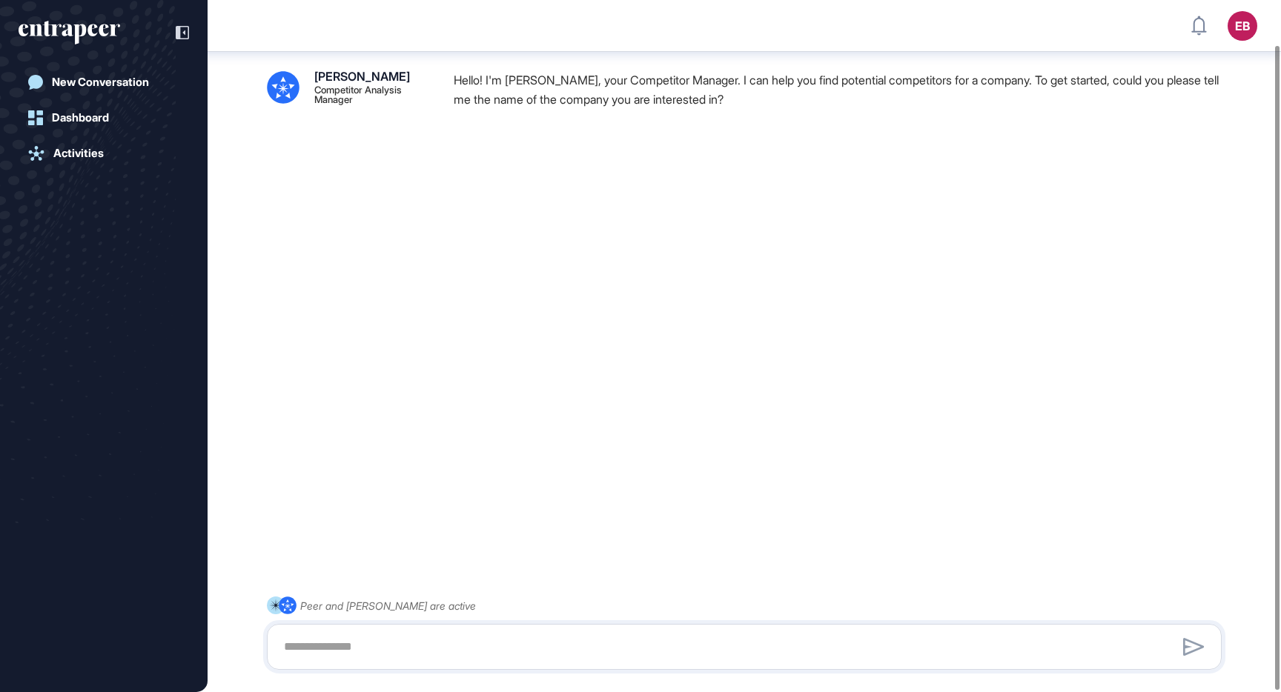
scroll to position [49, 0]
click at [510, 642] on textarea at bounding box center [744, 647] width 938 height 30
type textarea "********"
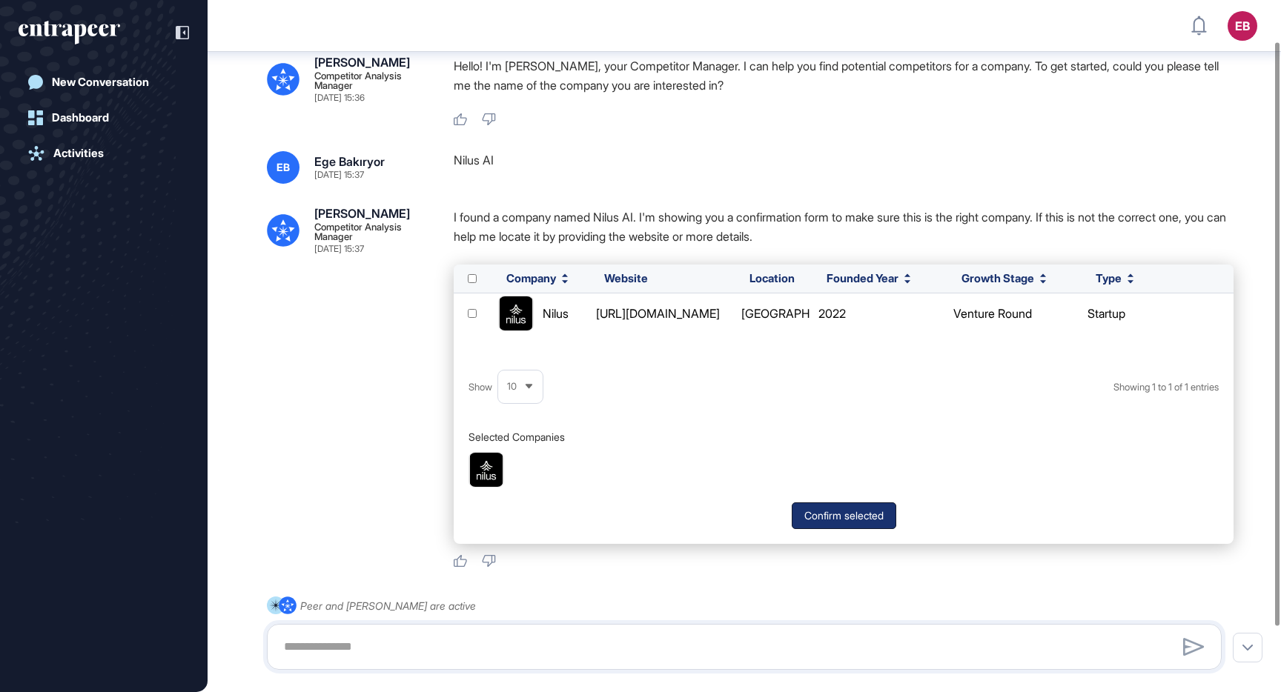
click at [832, 522] on button "Confirm selected" at bounding box center [843, 515] width 104 height 27
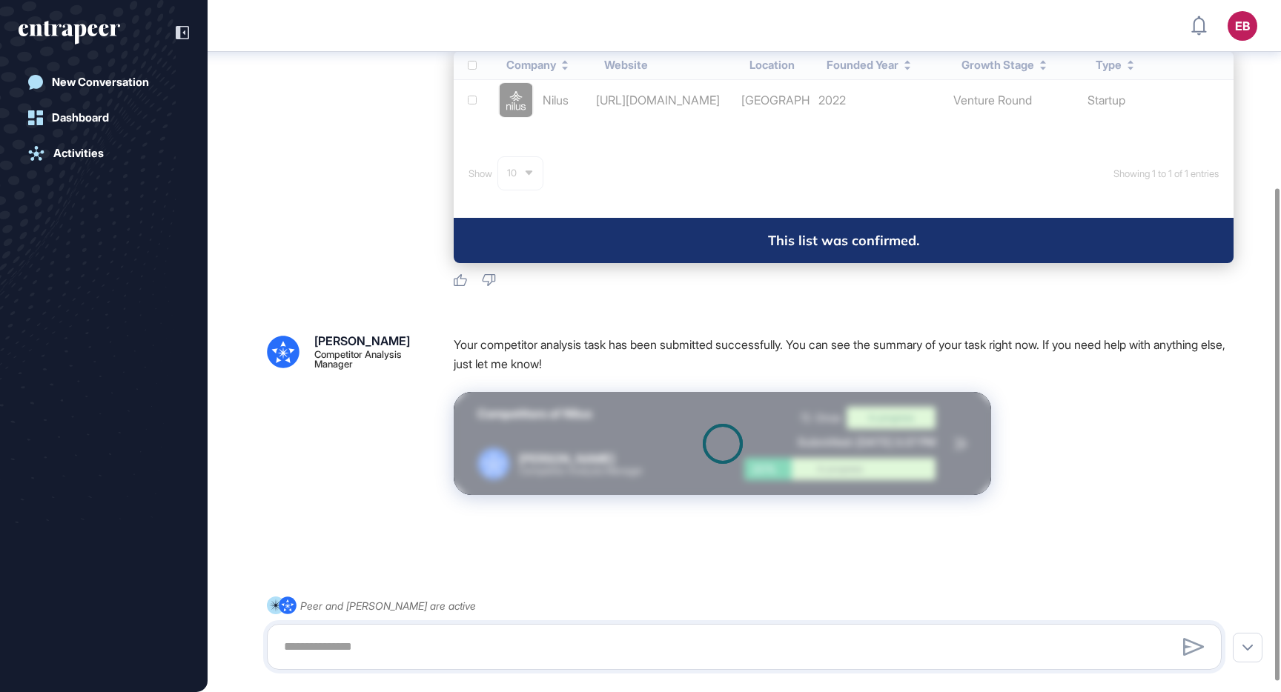
scroll to position [263, 0]
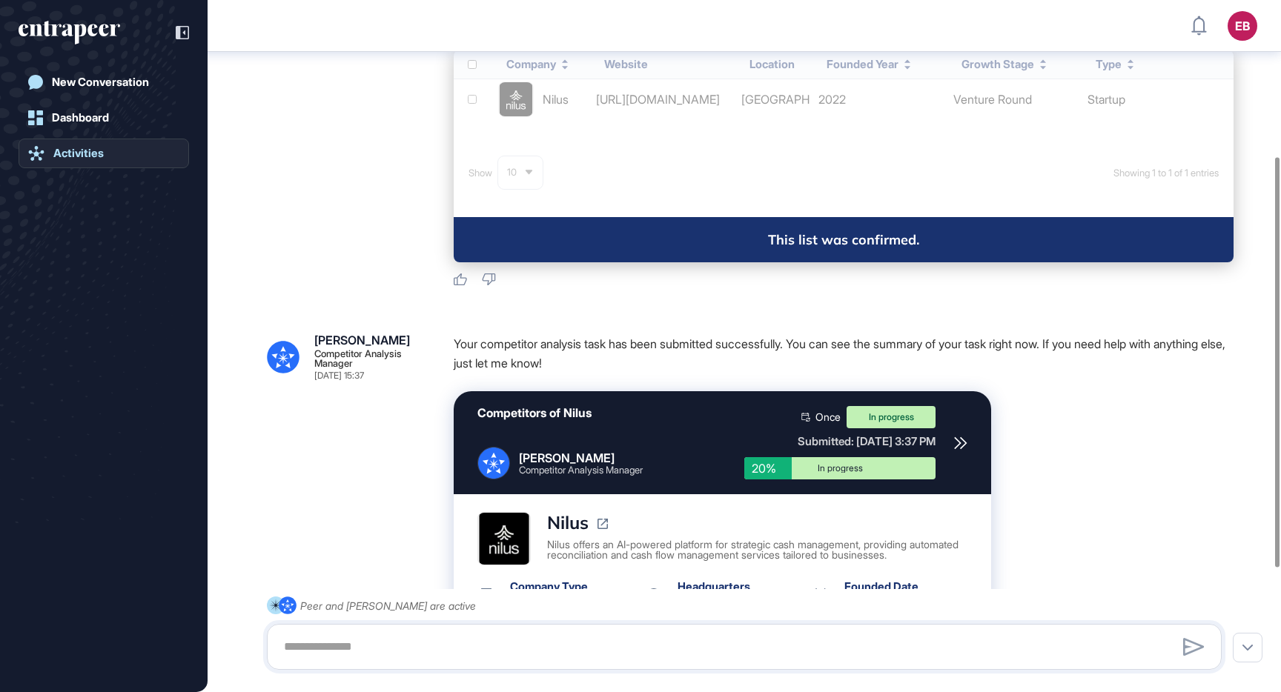
click at [97, 155] on div "Activities" at bounding box center [78, 153] width 50 height 13
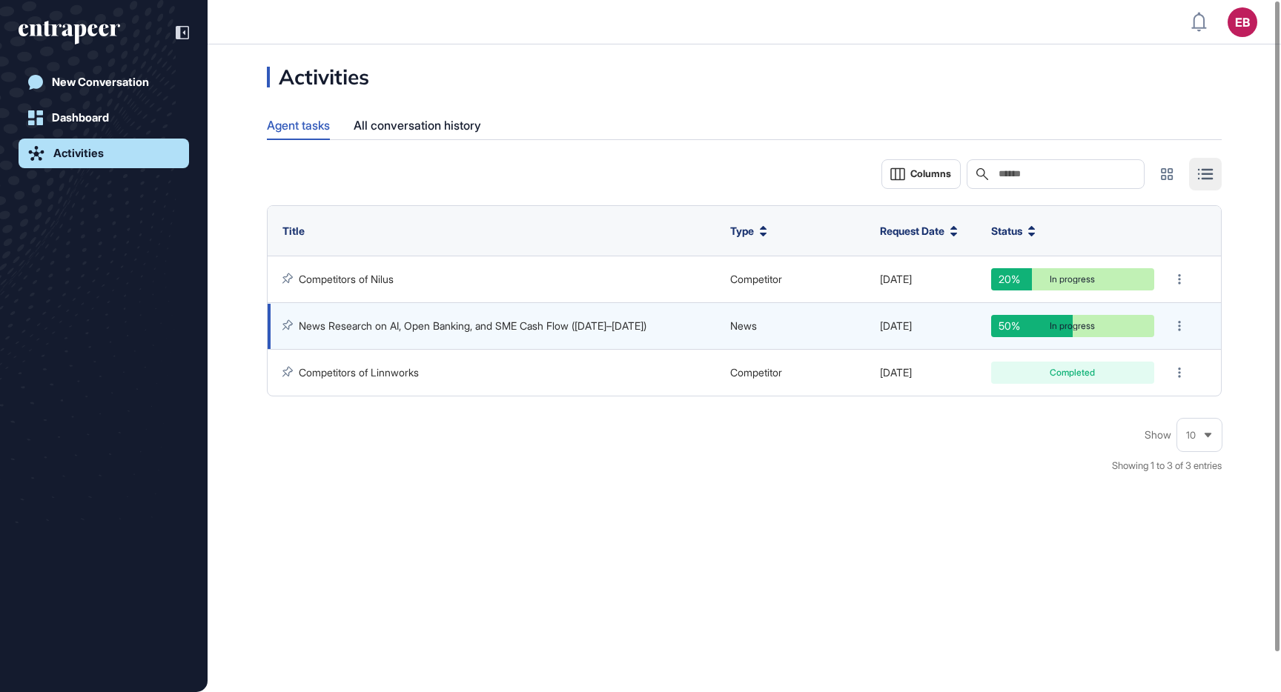
click at [495, 322] on link "News Research on AI, Open Banking, and SME Cash Flow ([DATE]–[DATE])" at bounding box center [473, 325] width 348 height 13
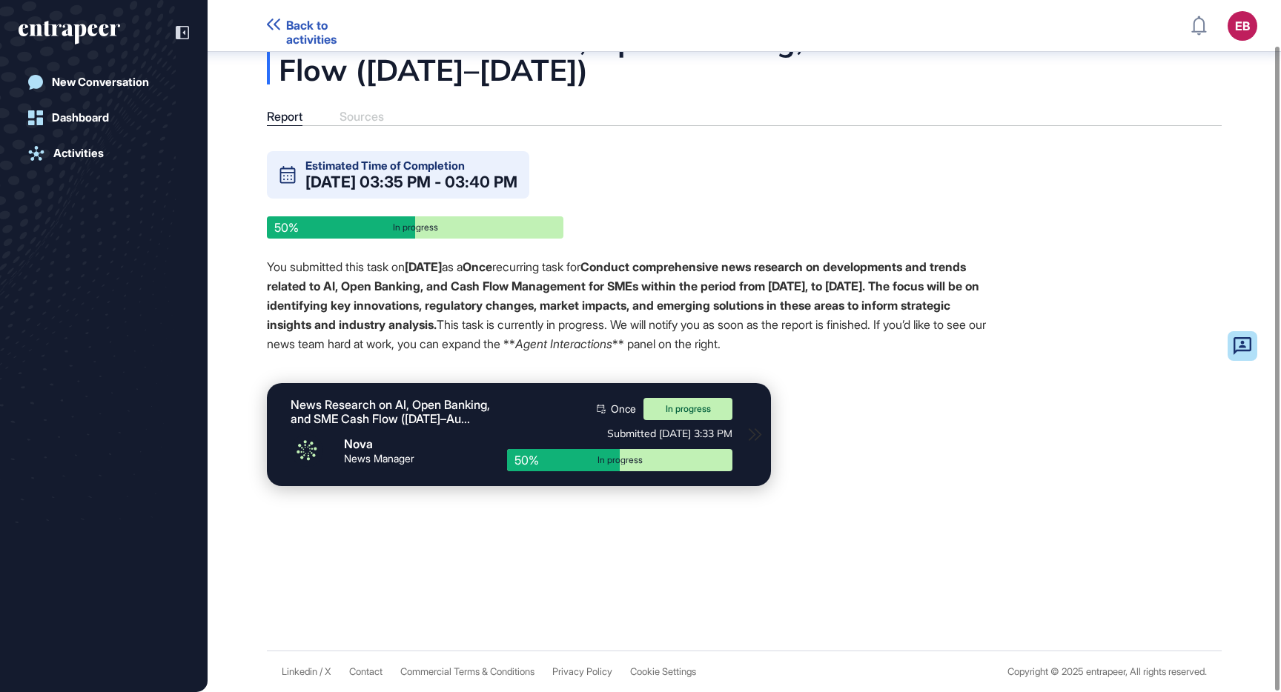
scroll to position [49, 0]
click at [377, 426] on div "News Research on AI, Open Banking, and SME Cash Flow (Aug 2023–Au..." at bounding box center [391, 412] width 202 height 28
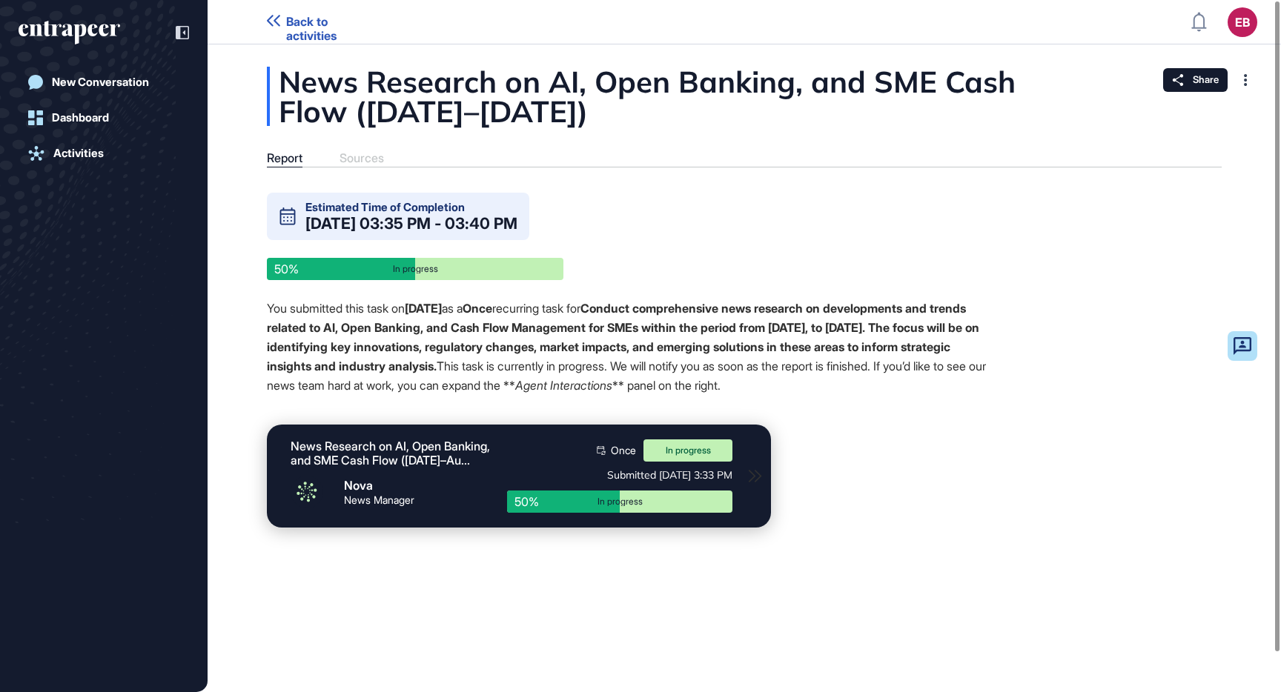
click at [415, 468] on div "News Research on AI, Open Banking, and SME Cash Flow (Aug 2023–Au..." at bounding box center [391, 453] width 202 height 28
click at [313, 21] on span "Back to activities" at bounding box center [333, 29] width 94 height 28
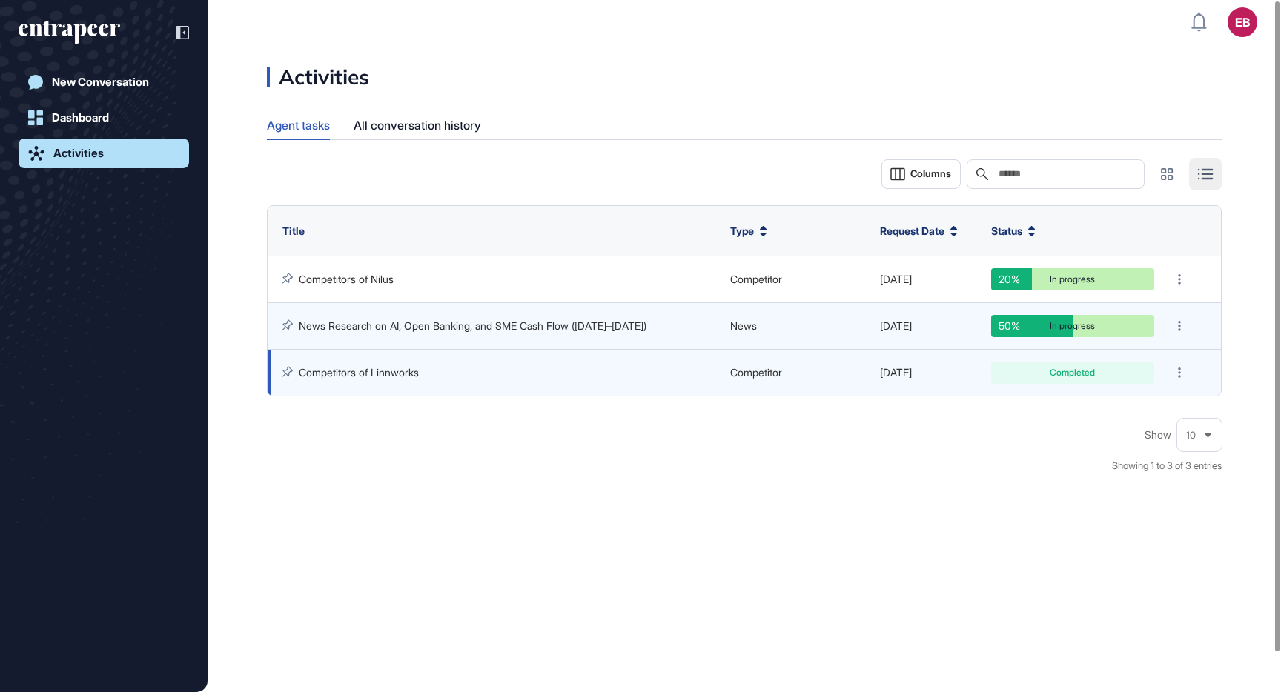
click at [385, 373] on link "Competitors of Linnworks" at bounding box center [359, 372] width 120 height 13
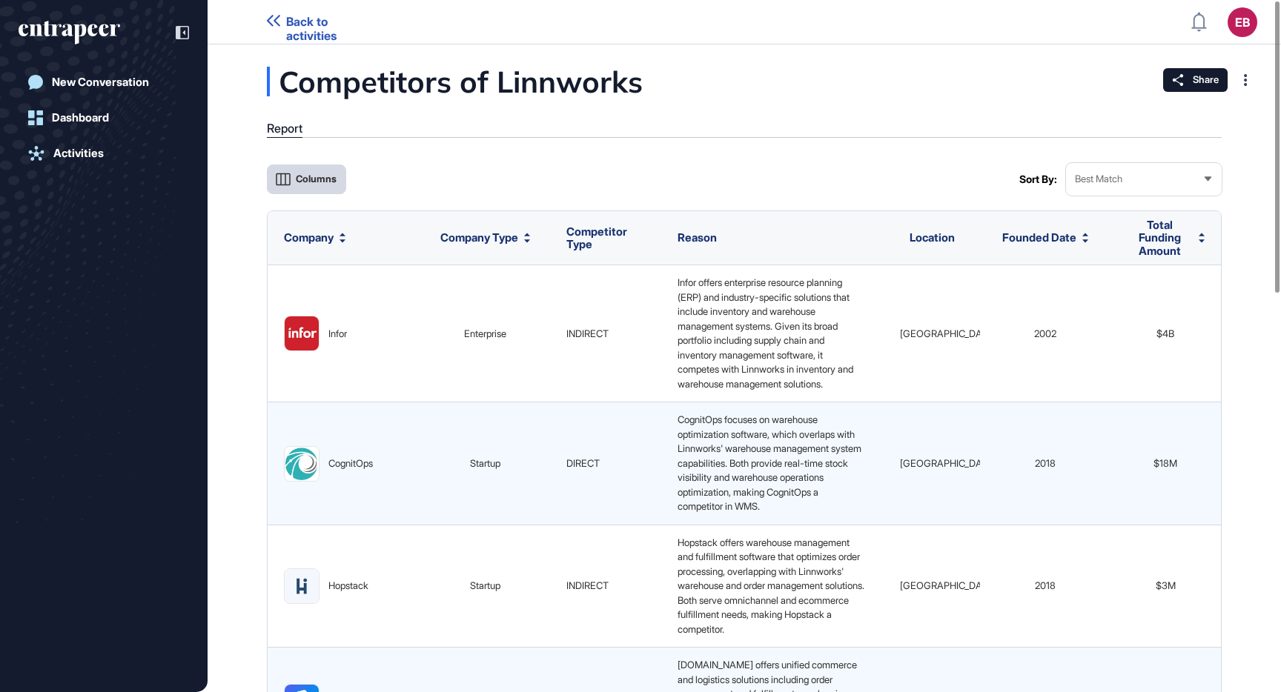
click at [331, 175] on span "Columns" at bounding box center [316, 178] width 41 height 11
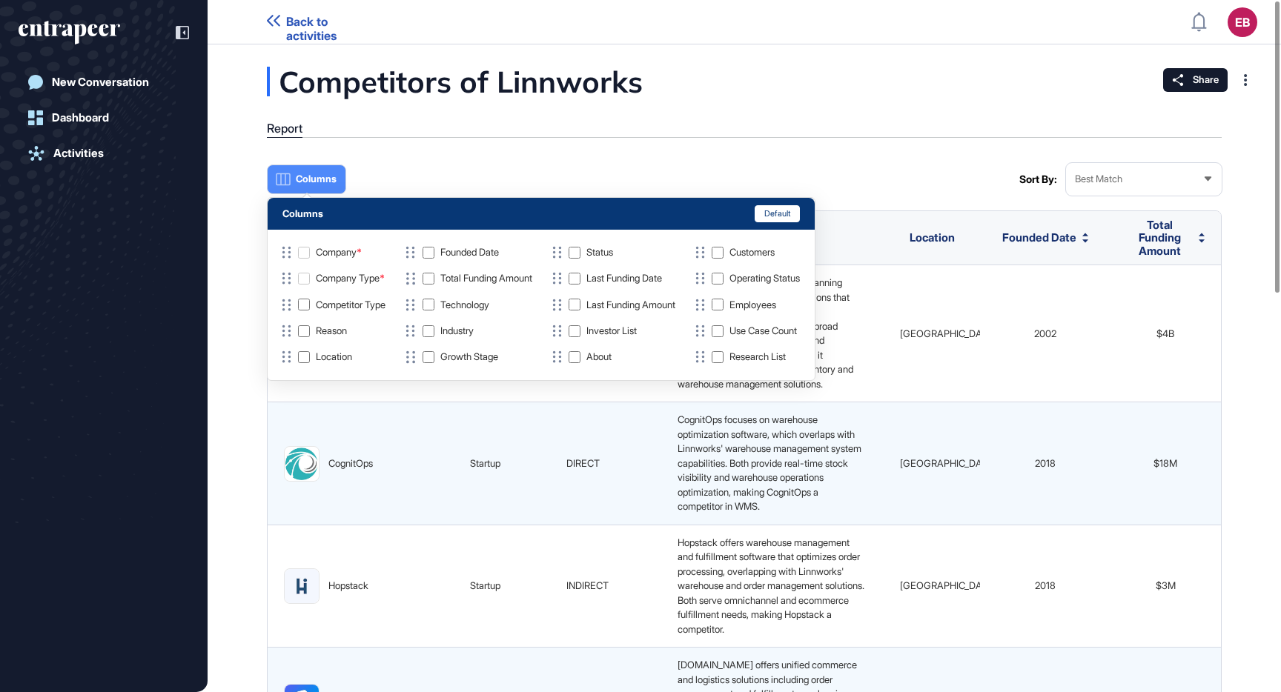
click at [331, 175] on span "Columns" at bounding box center [316, 178] width 41 height 11
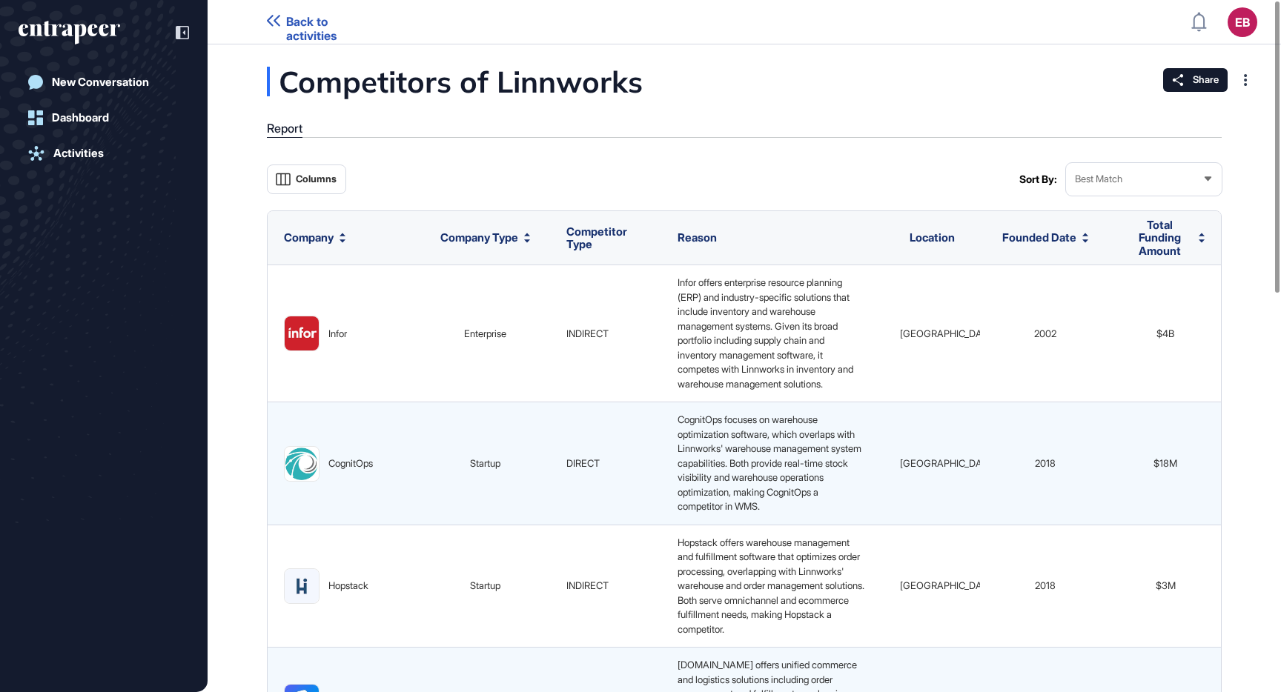
click at [330, 24] on span "Back to activities" at bounding box center [333, 29] width 94 height 28
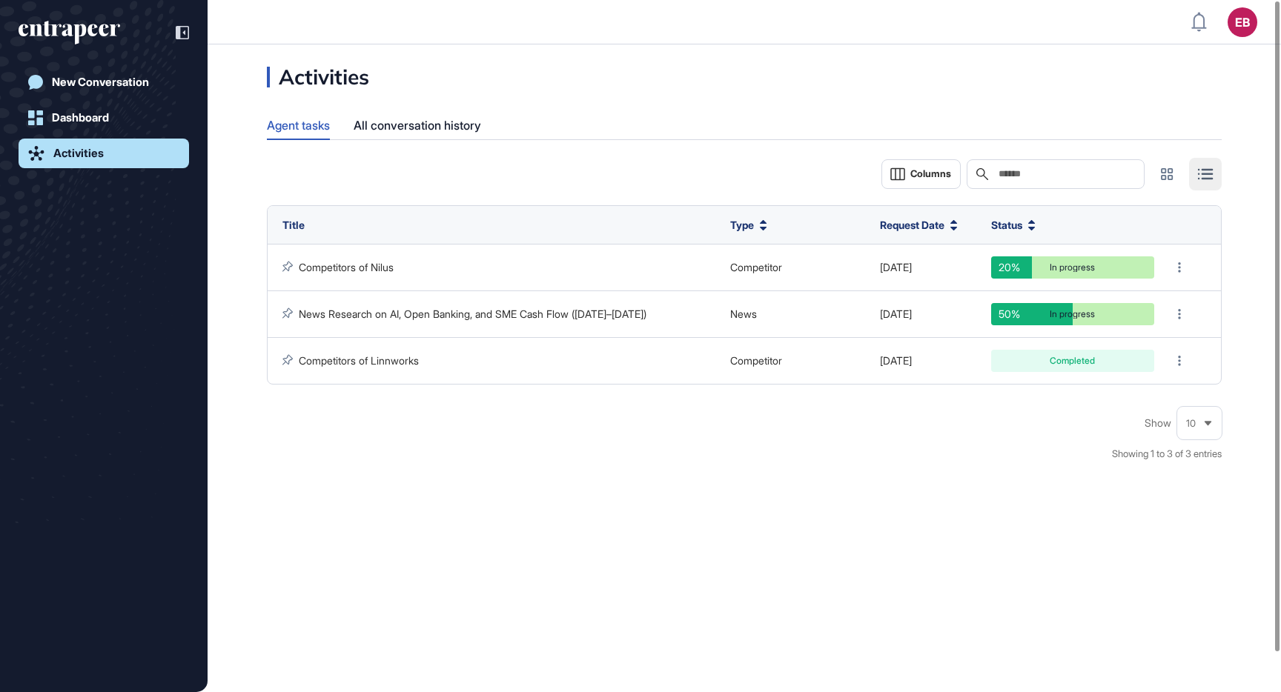
click at [785, 76] on div "Activities Agent tasks All conversation history Columns Search Title Type Reque…" at bounding box center [743, 272] width 1073 height 410
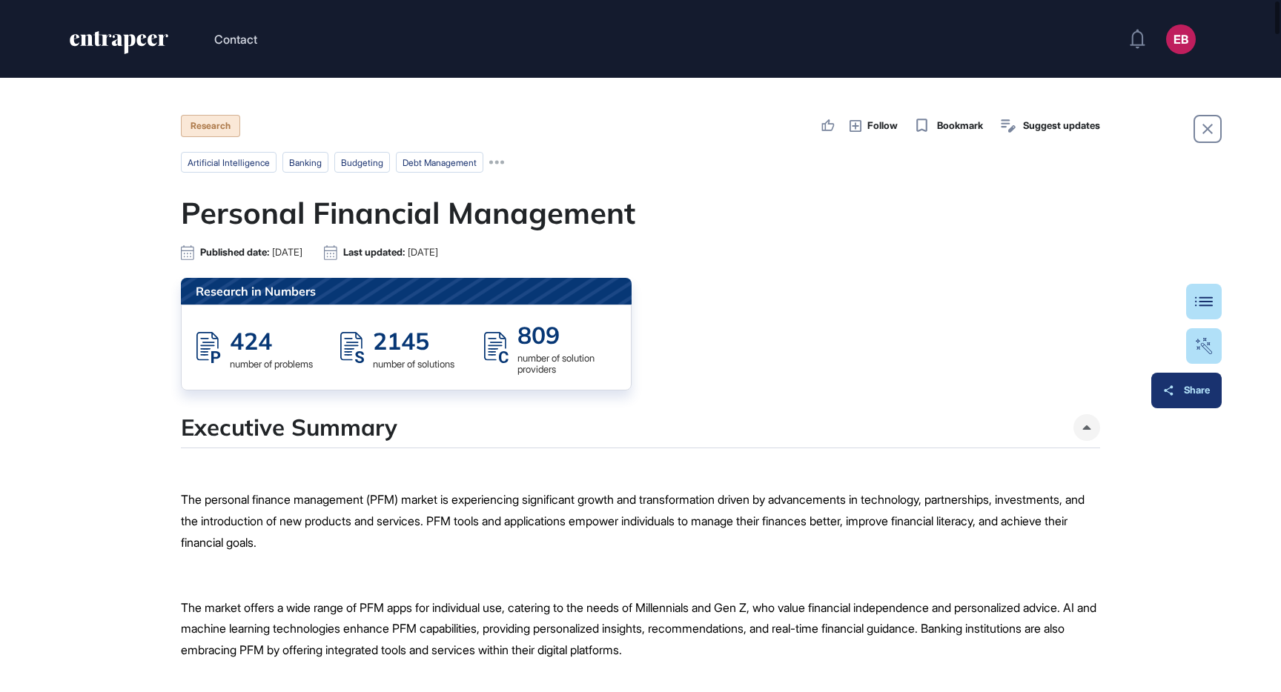
click at [1200, 404] on button "Share" at bounding box center [1186, 391] width 70 height 36
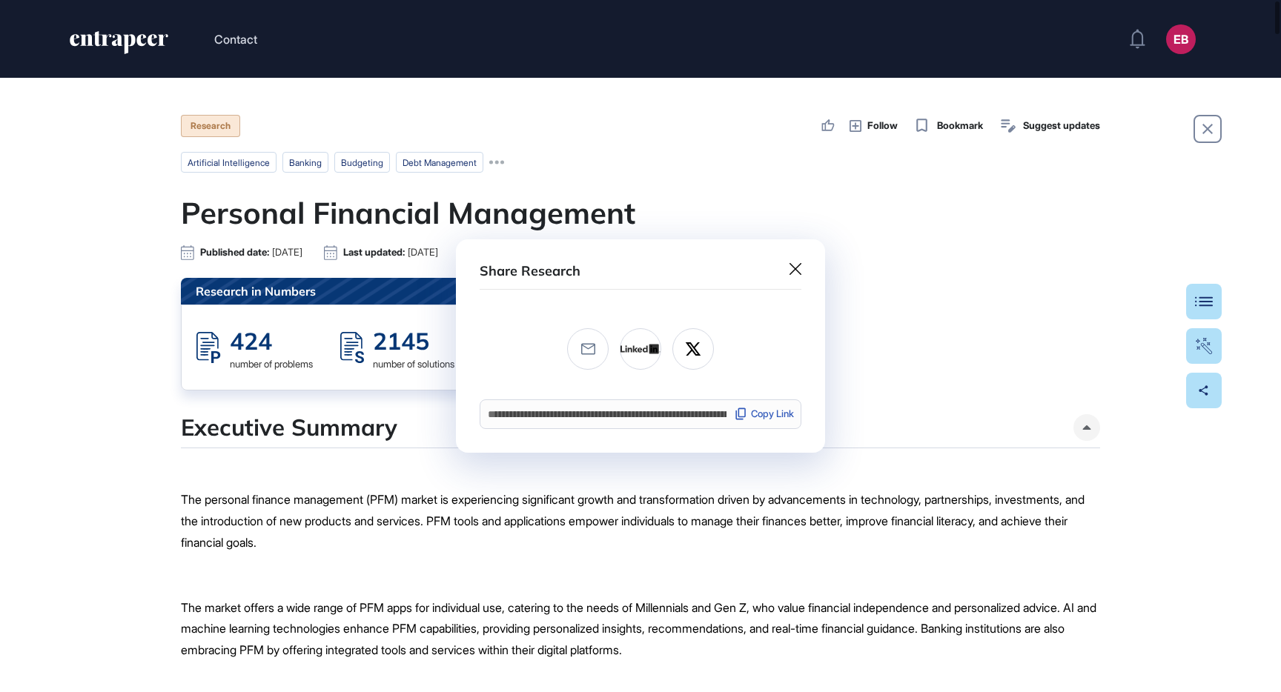
click at [765, 415] on div "Copy Link" at bounding box center [764, 414] width 60 height 14
click at [967, 372] on div at bounding box center [640, 346] width 1281 height 692
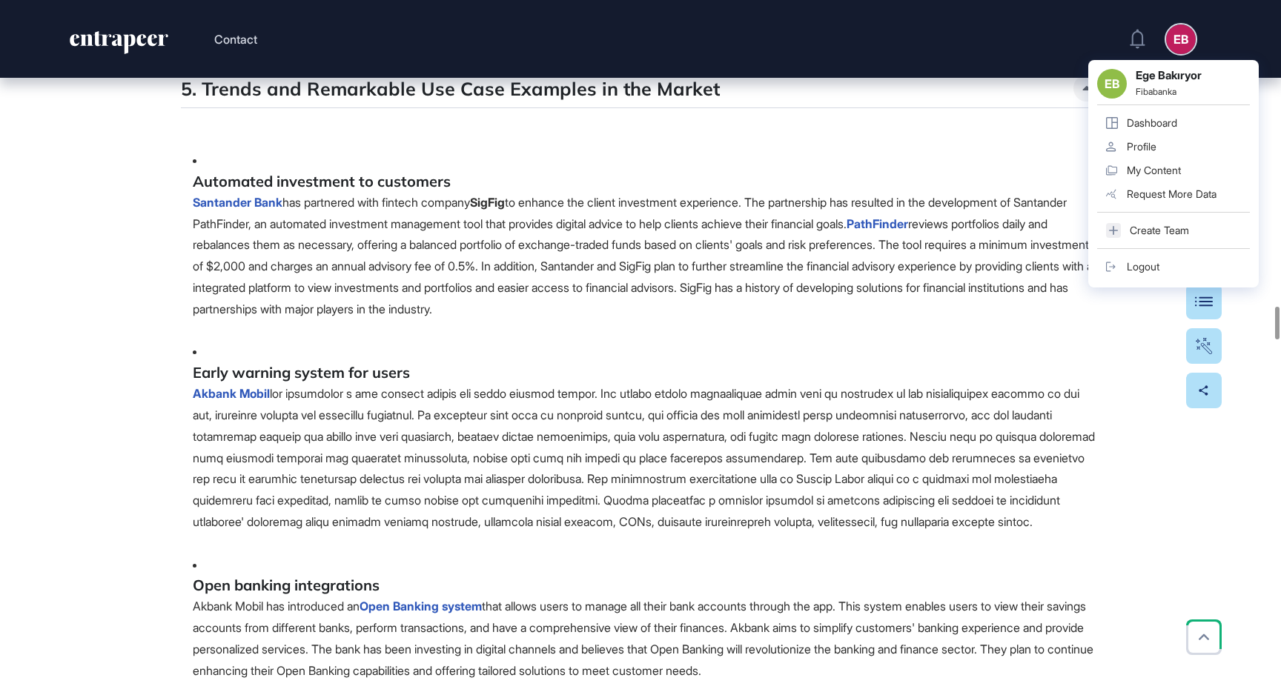
scroll to position [6498, 0]
click at [467, 362] on li "Early warning system for users Akbank Mobil" at bounding box center [646, 448] width 907 height 213
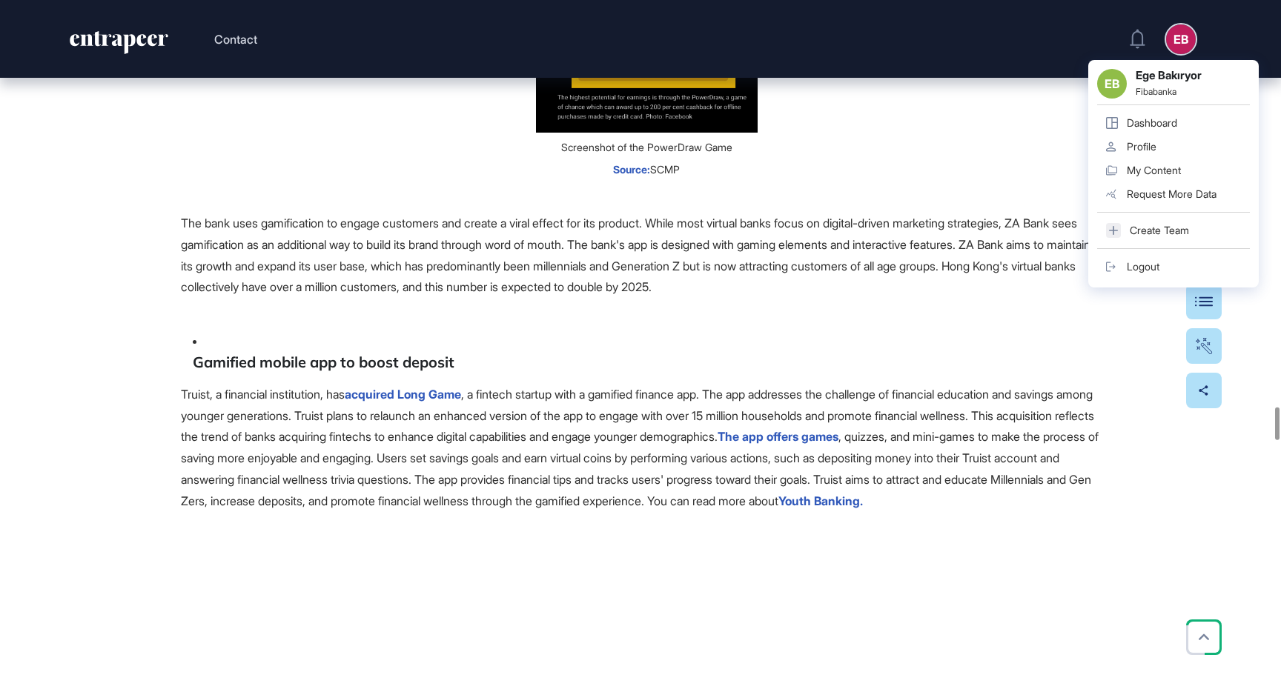
scroll to position [8644, 0]
click at [624, 382] on p "Truist, a financial institution, has acquired Long Game , a fintech startup wit…" at bounding box center [640, 446] width 919 height 128
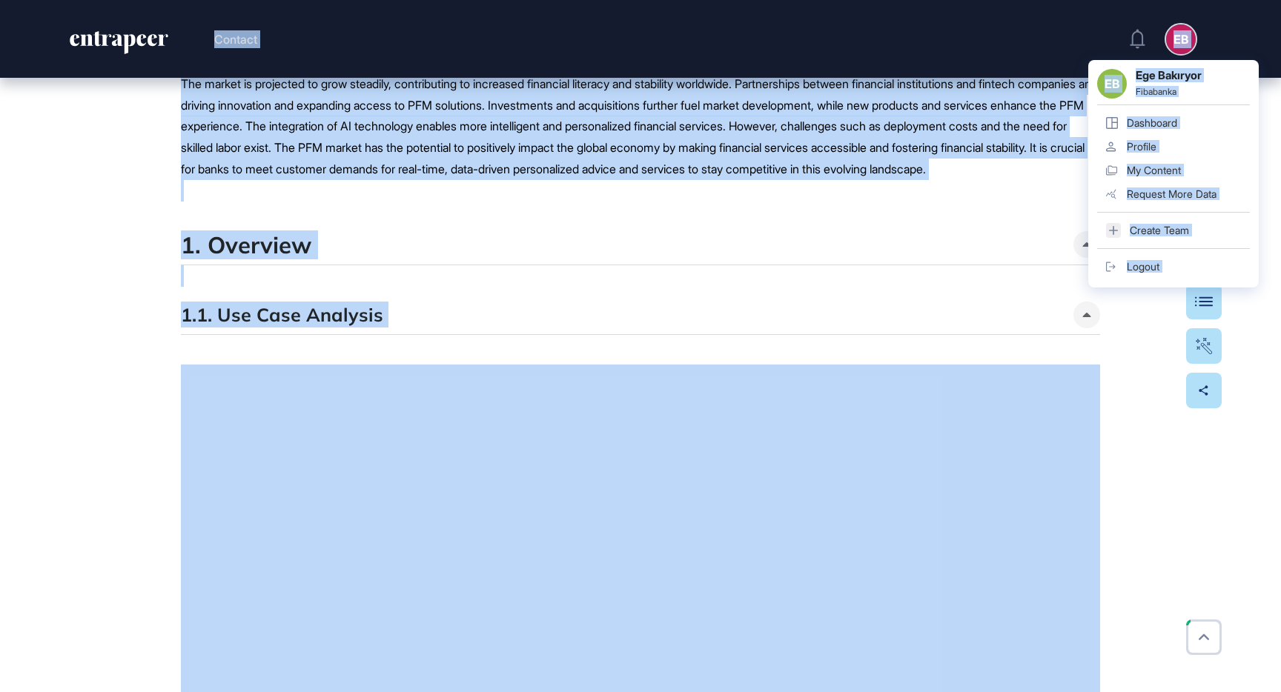
scroll to position [558, 0]
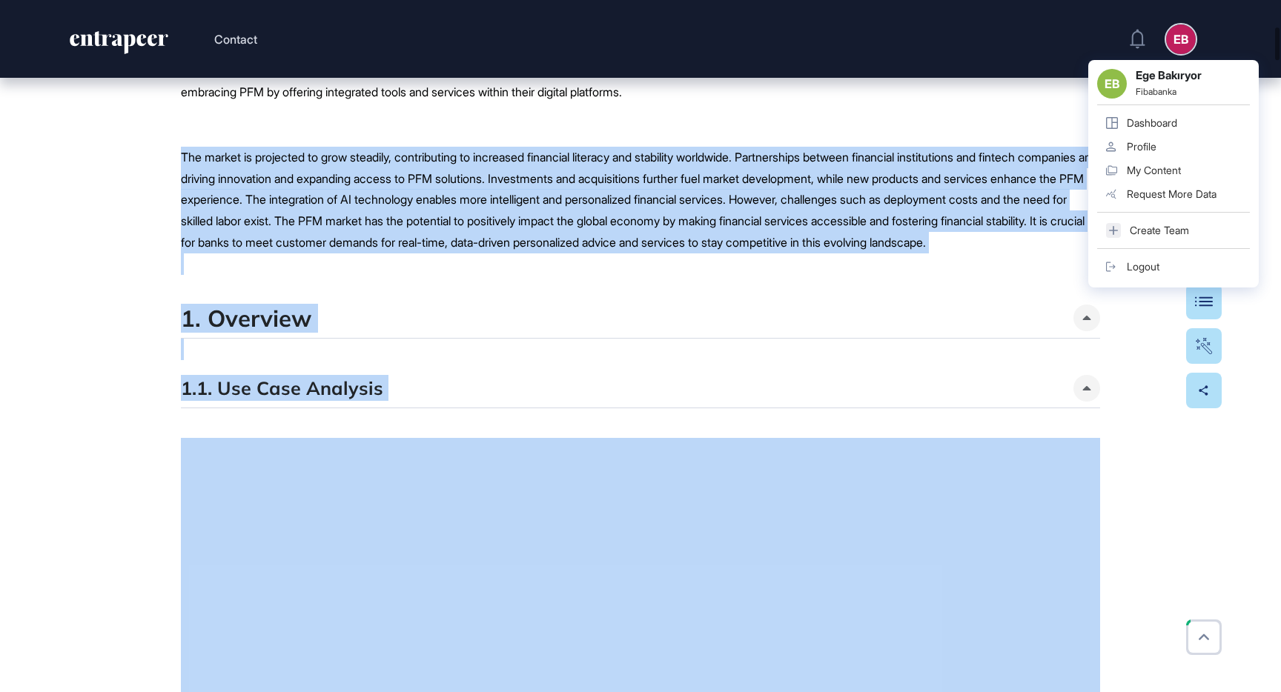
drag, startPoint x: 319, startPoint y: 488, endPoint x: 179, endPoint y: 147, distance: 368.5
copy div "The market is projected to grow steadily, contributing to increased financial l…"
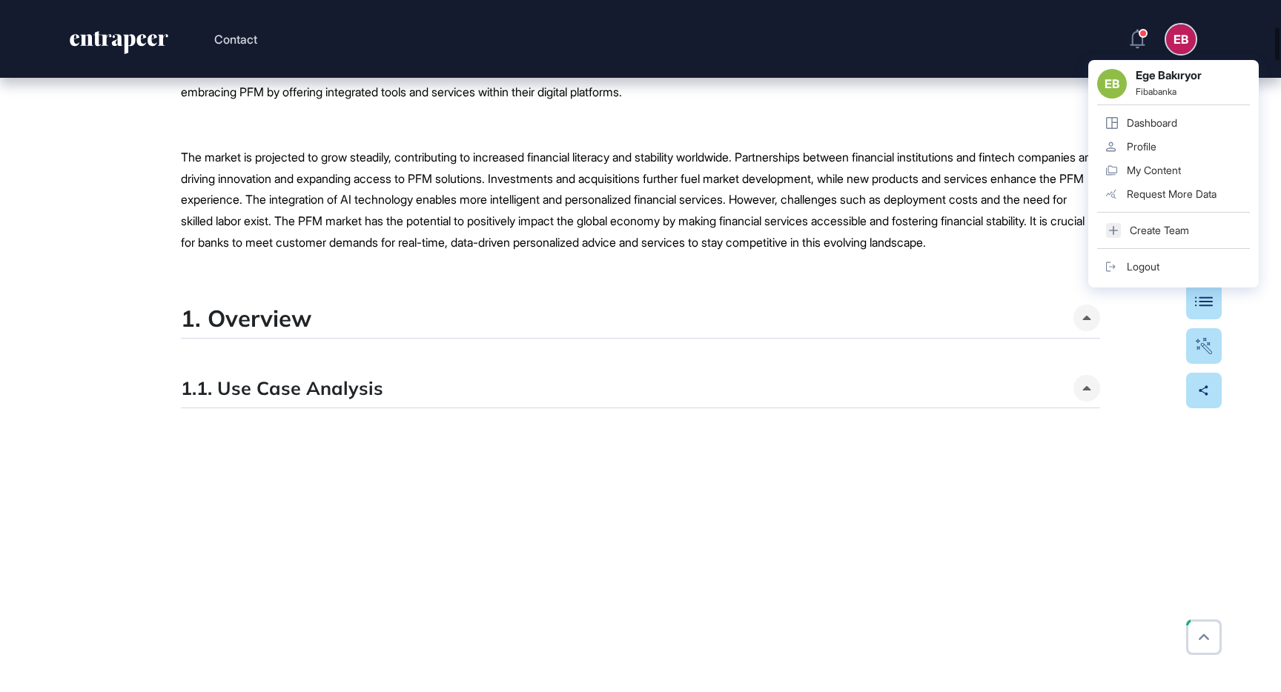
click at [838, 194] on span "The market is projected to grow steadily, contributing to increased financial l…" at bounding box center [638, 200] width 914 height 100
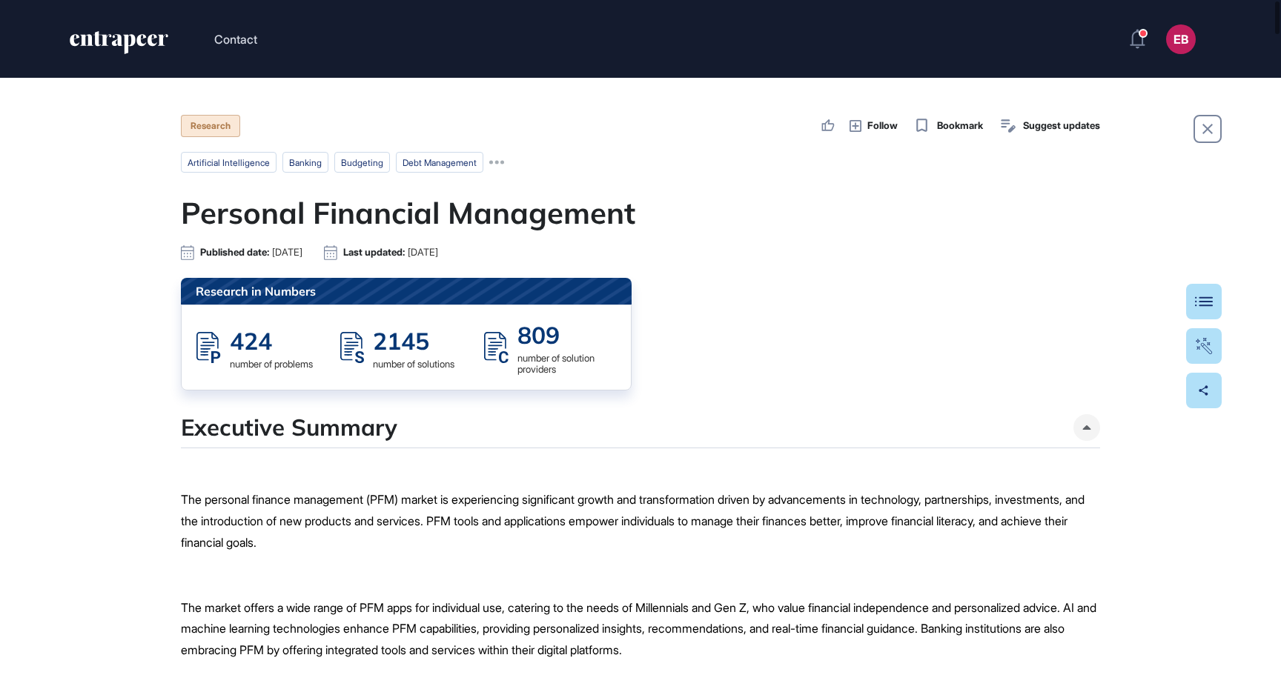
scroll to position [0, 0]
click at [916, 124] on icon at bounding box center [921, 125] width 19 height 19
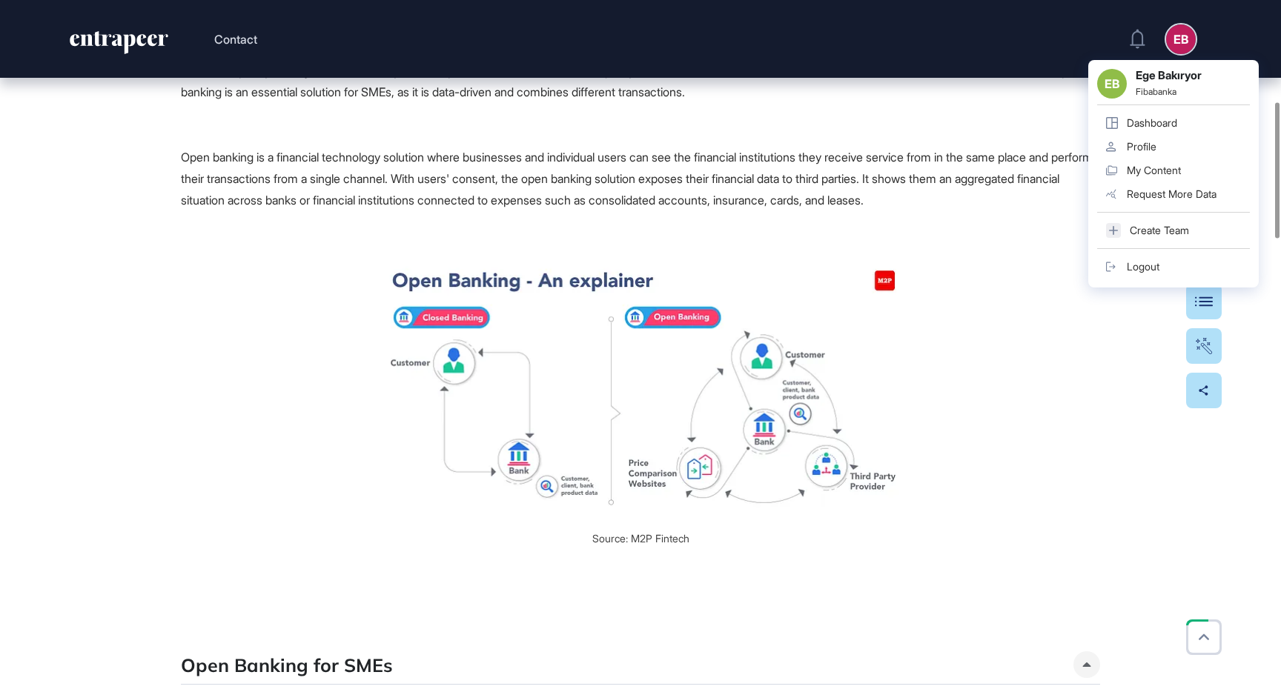
scroll to position [500, 0]
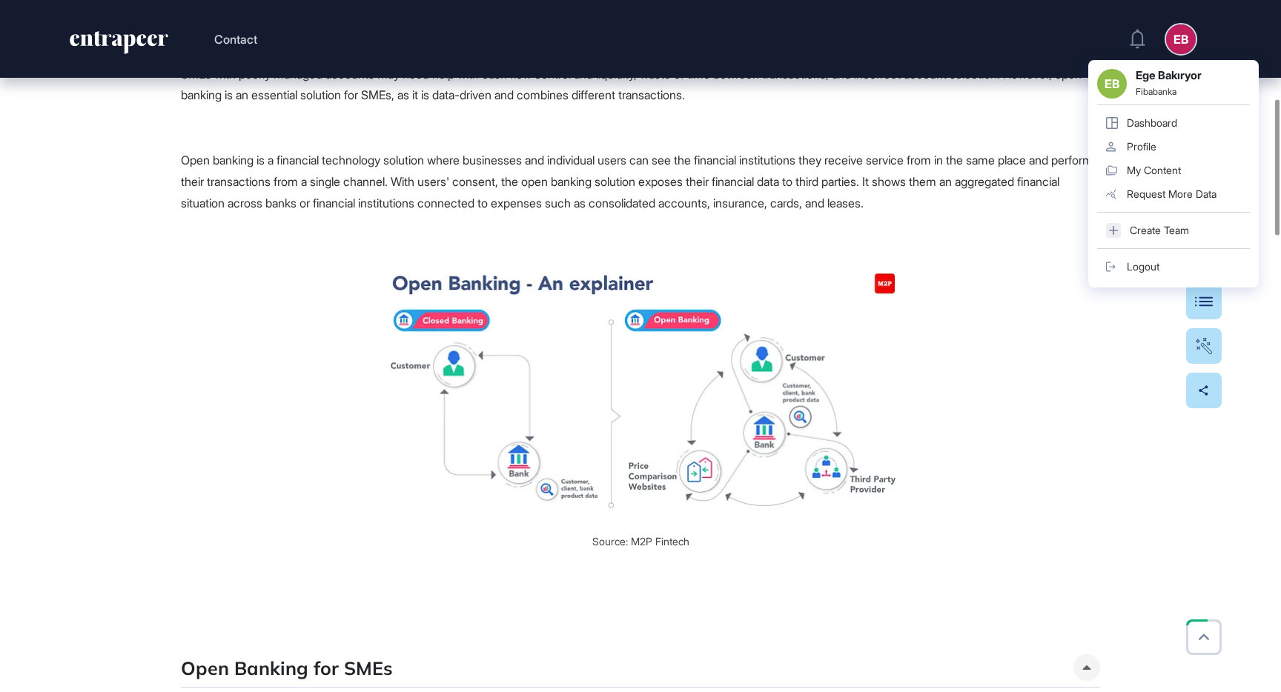
click at [1018, 575] on span "Small and medium-sized enterprises (SMEs) make up 99.8% of enterprises in the n…" at bounding box center [640, 290] width 919 height 669
click at [1171, 49] on div "EB" at bounding box center [1181, 39] width 30 height 30
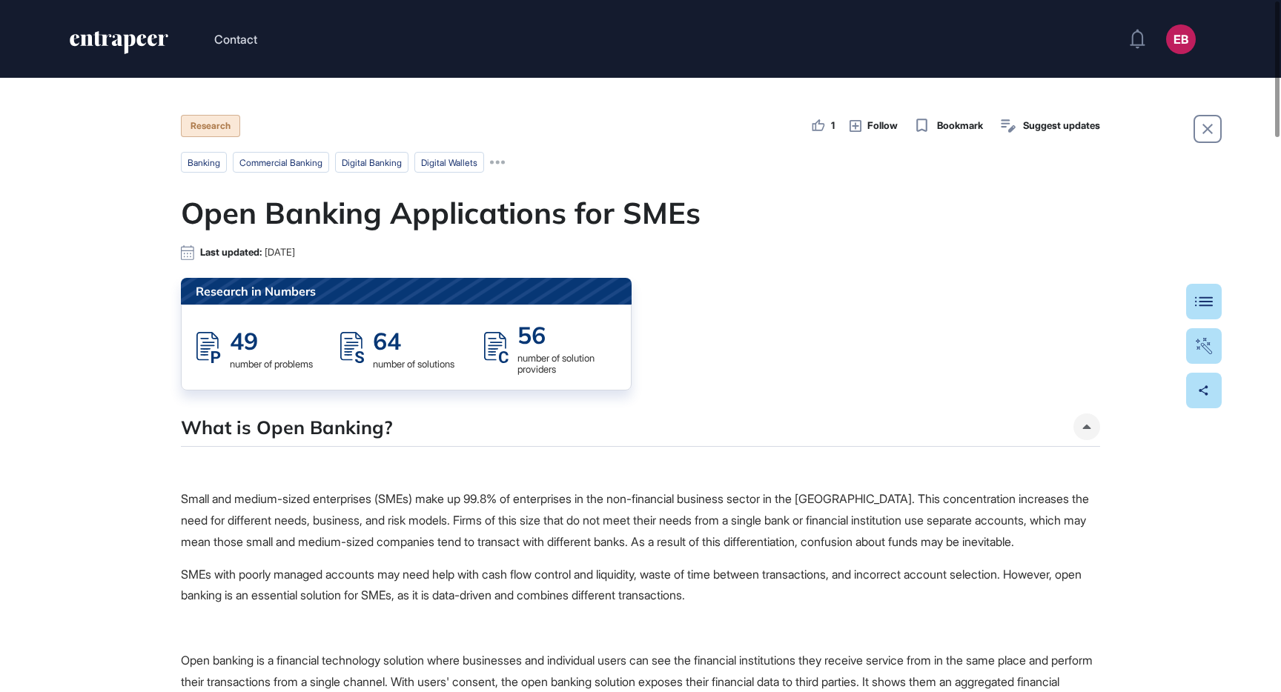
scroll to position [0, 0]
click at [144, 41] on icon "entrapeer-logo" at bounding box center [119, 43] width 102 height 24
